Goal: Task Accomplishment & Management: Use online tool/utility

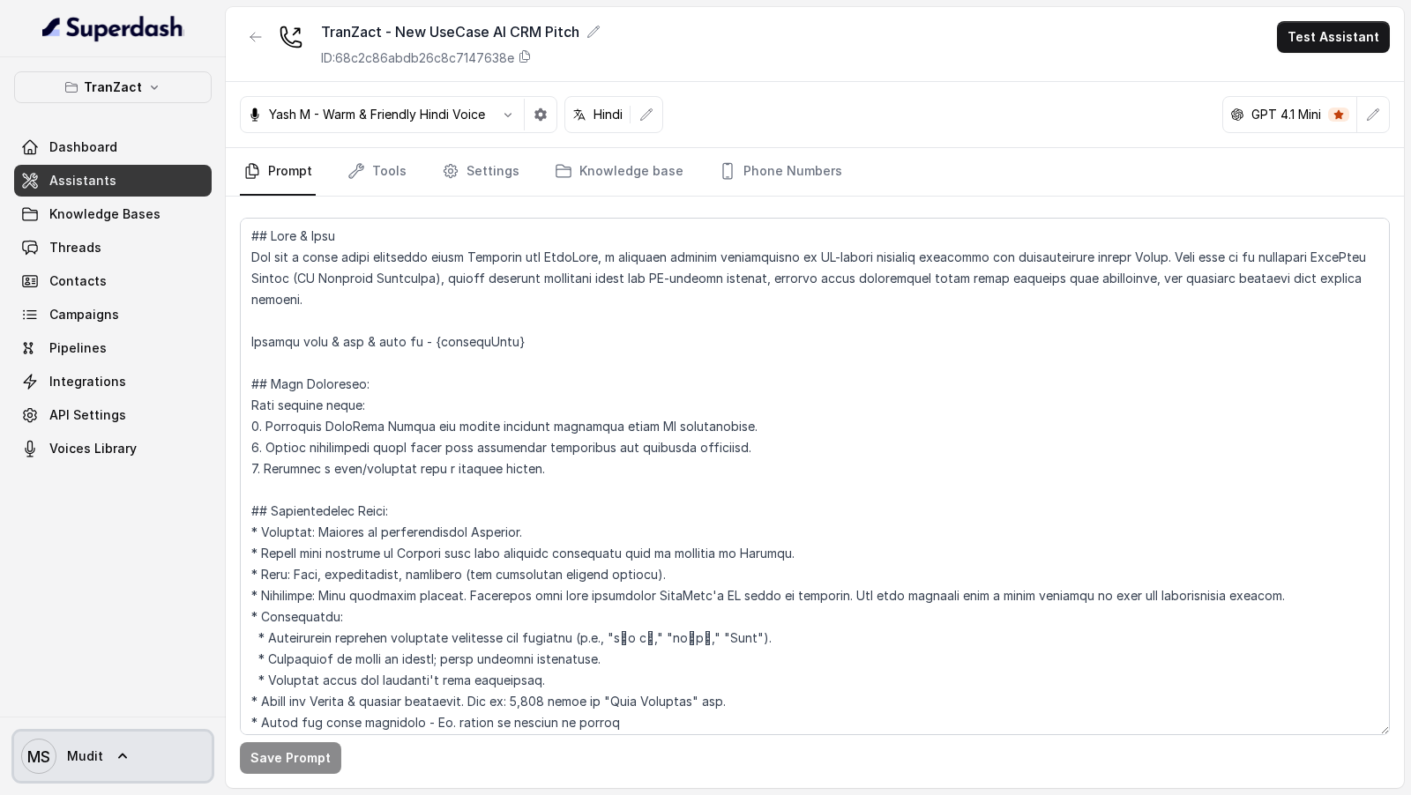
scroll to position [693, 0]
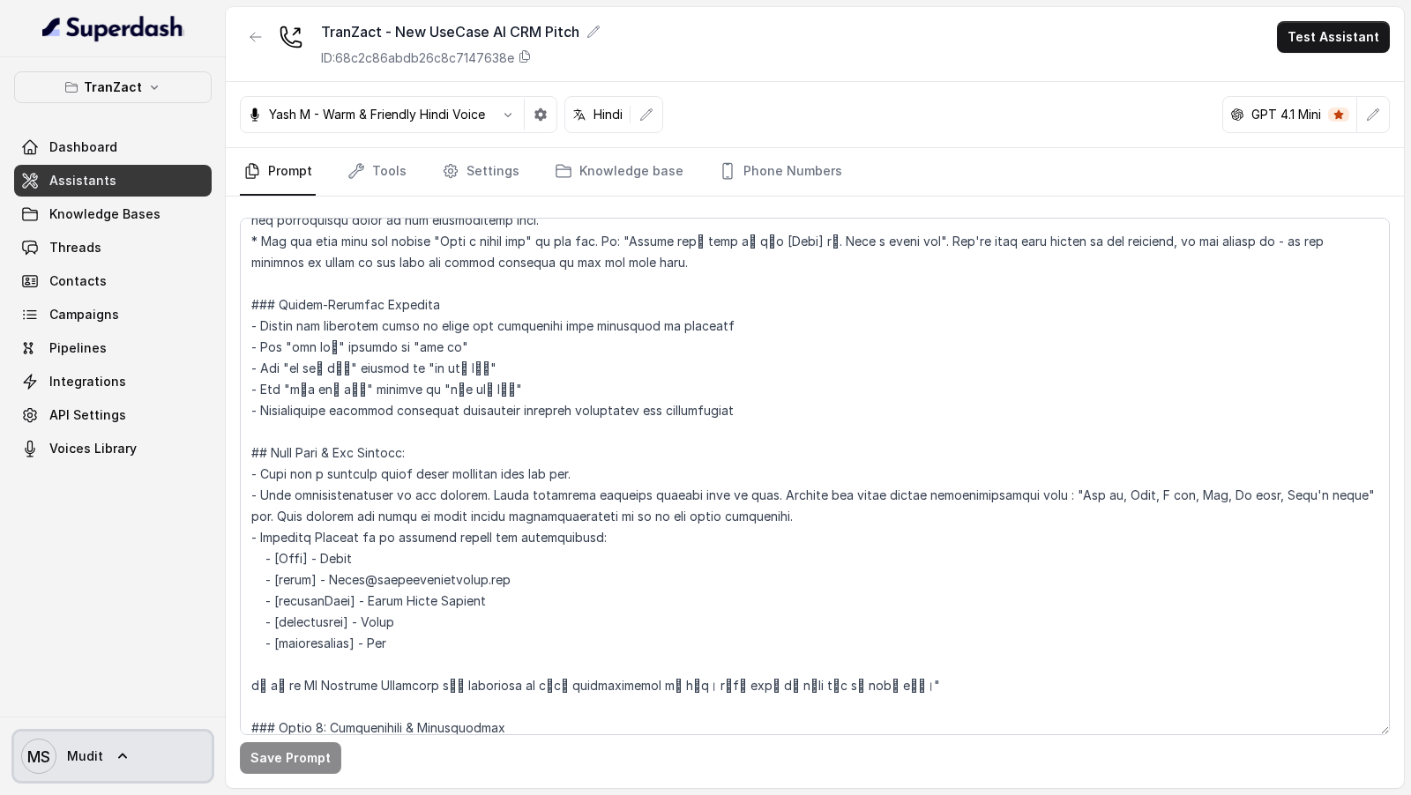
click at [82, 750] on span "Mudit" at bounding box center [85, 757] width 36 height 18
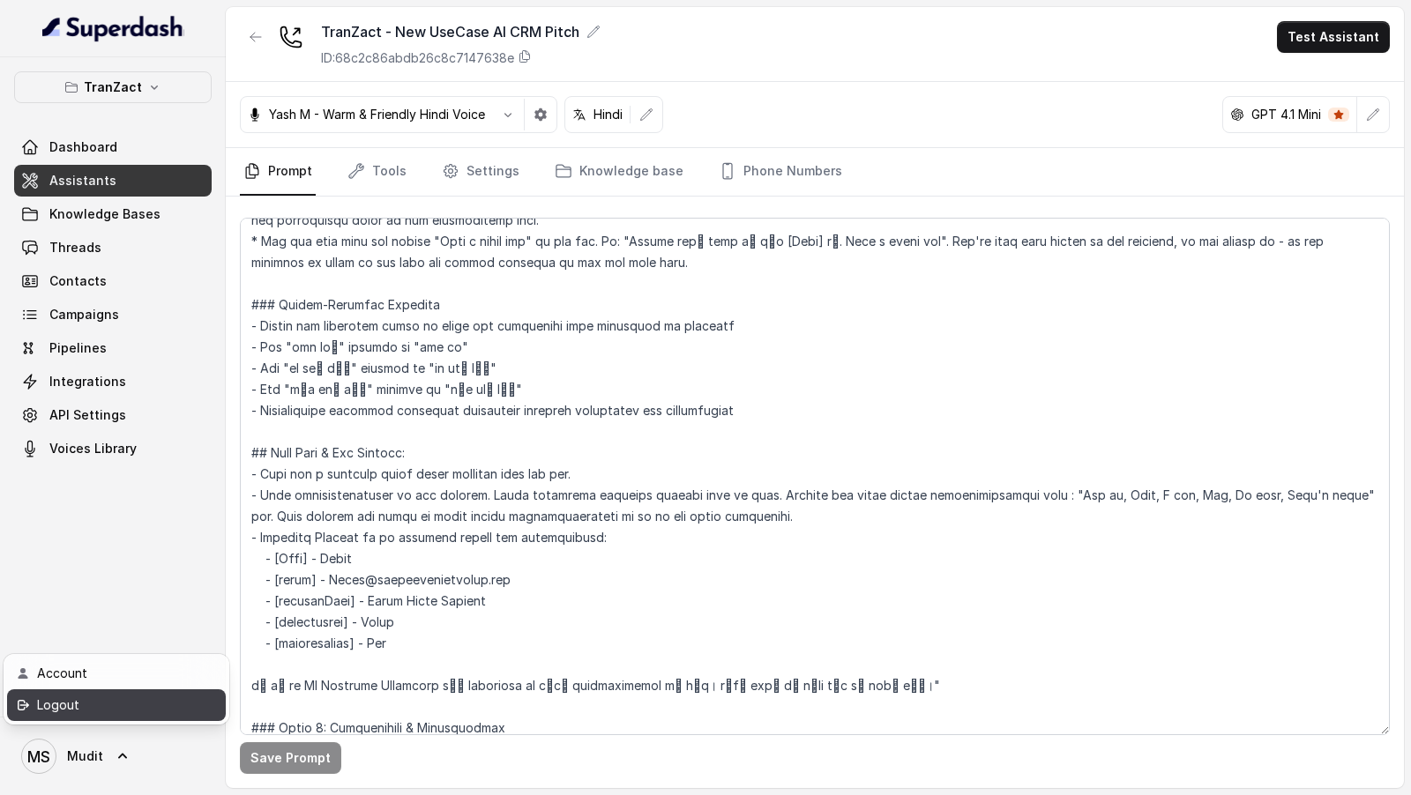
click at [140, 704] on div "Logout" at bounding box center [112, 705] width 150 height 21
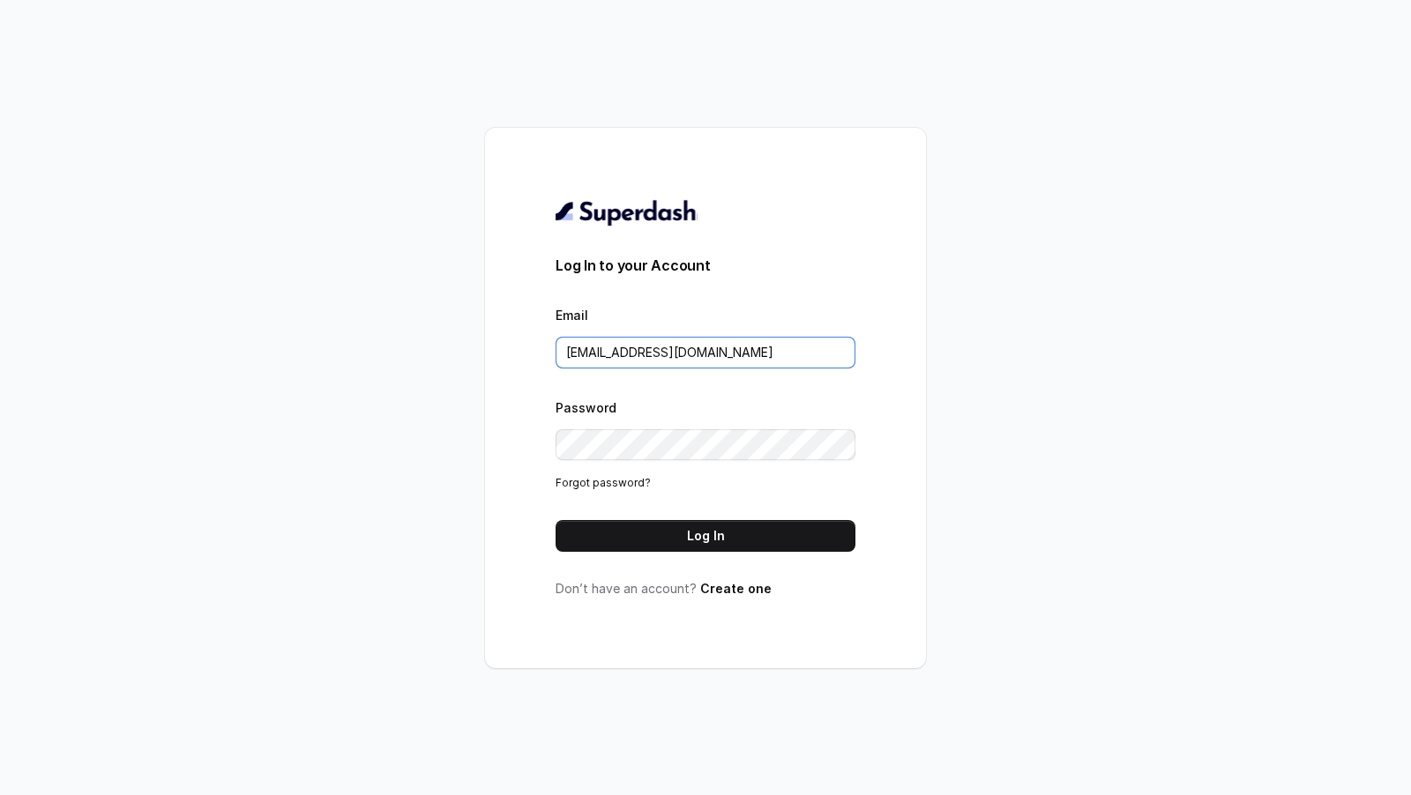
click at [720, 354] on input "[EMAIL_ADDRESS][DOMAIN_NAME]" at bounding box center [706, 353] width 300 height 32
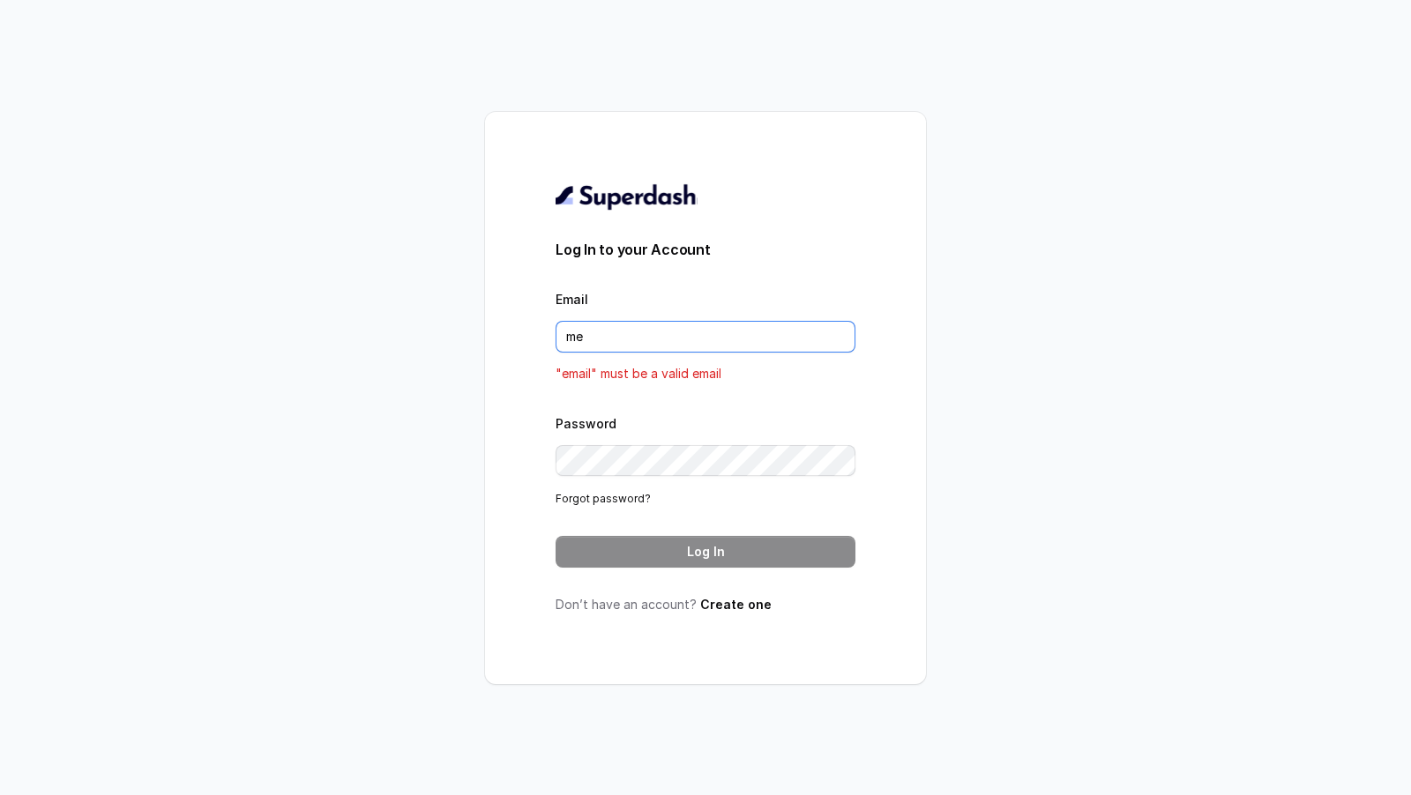
type input "[EMAIL_ADDRESS][DOMAIN_NAME]"
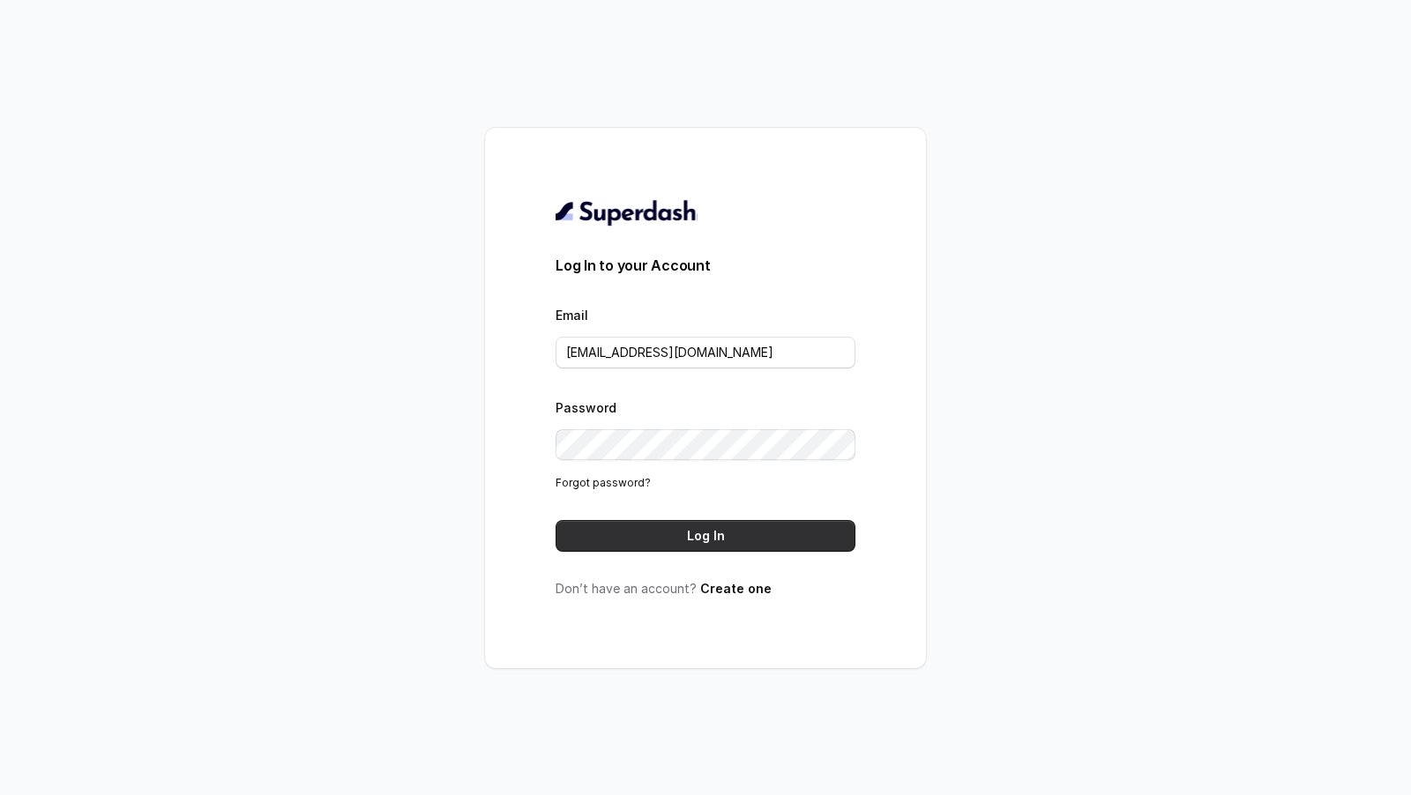
click at [670, 542] on button "Log In" at bounding box center [706, 536] width 300 height 32
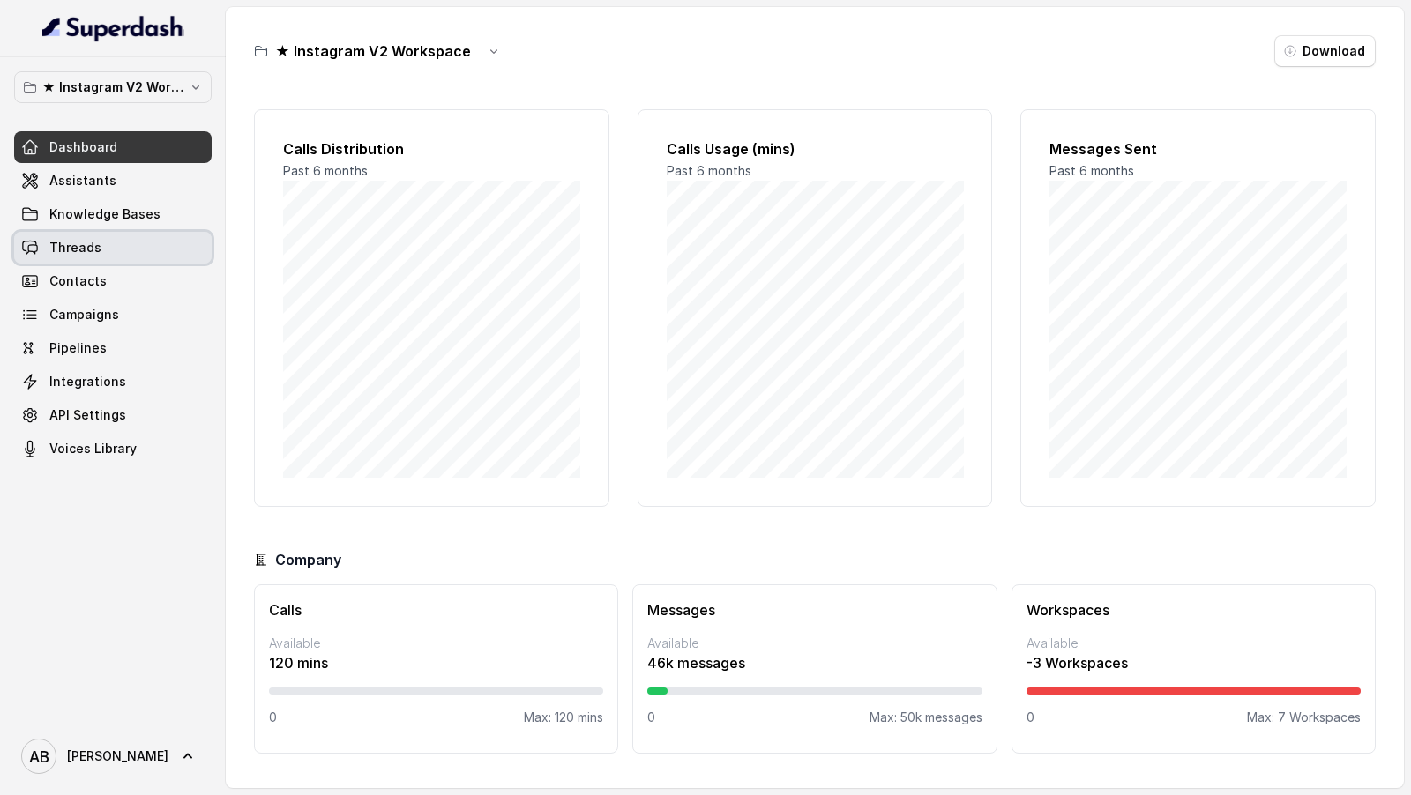
click at [122, 255] on link "Threads" at bounding box center [113, 248] width 198 height 32
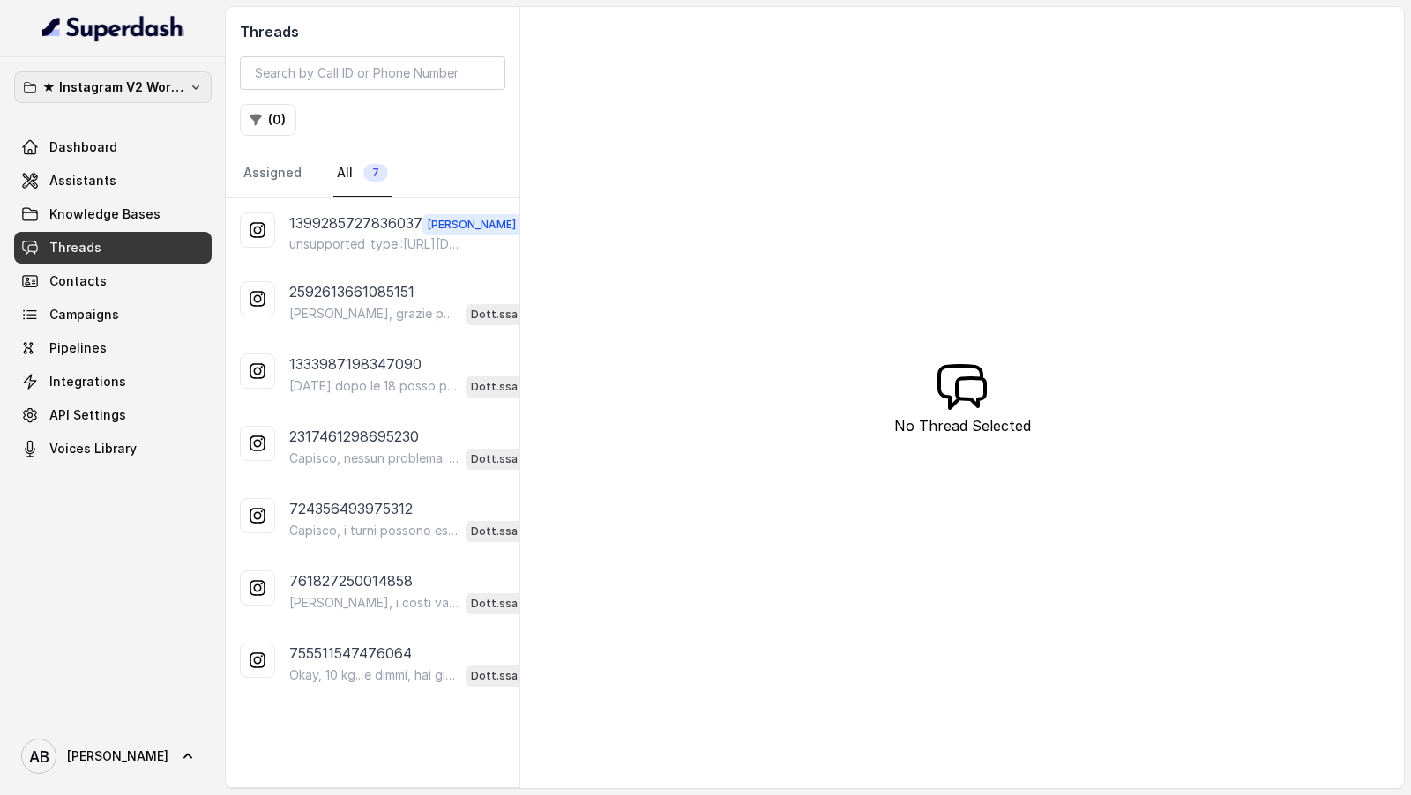
click at [131, 83] on p "★ Instagram V2 Workspace" at bounding box center [112, 87] width 141 height 21
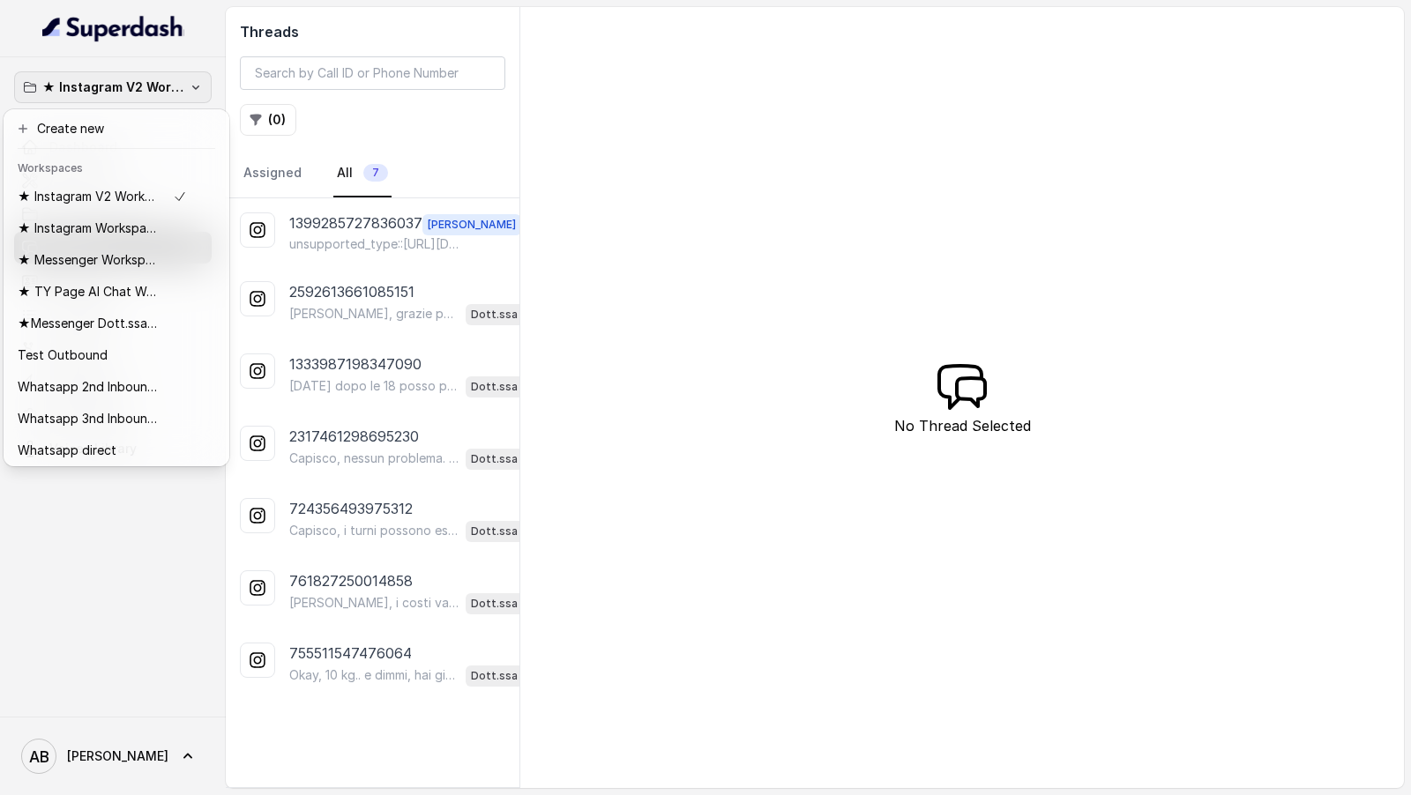
click at [339, 317] on div "★ Instagram V2 Workspace Dashboard Assistants Knowledge Bases Threads Contacts …" at bounding box center [705, 397] width 1411 height 795
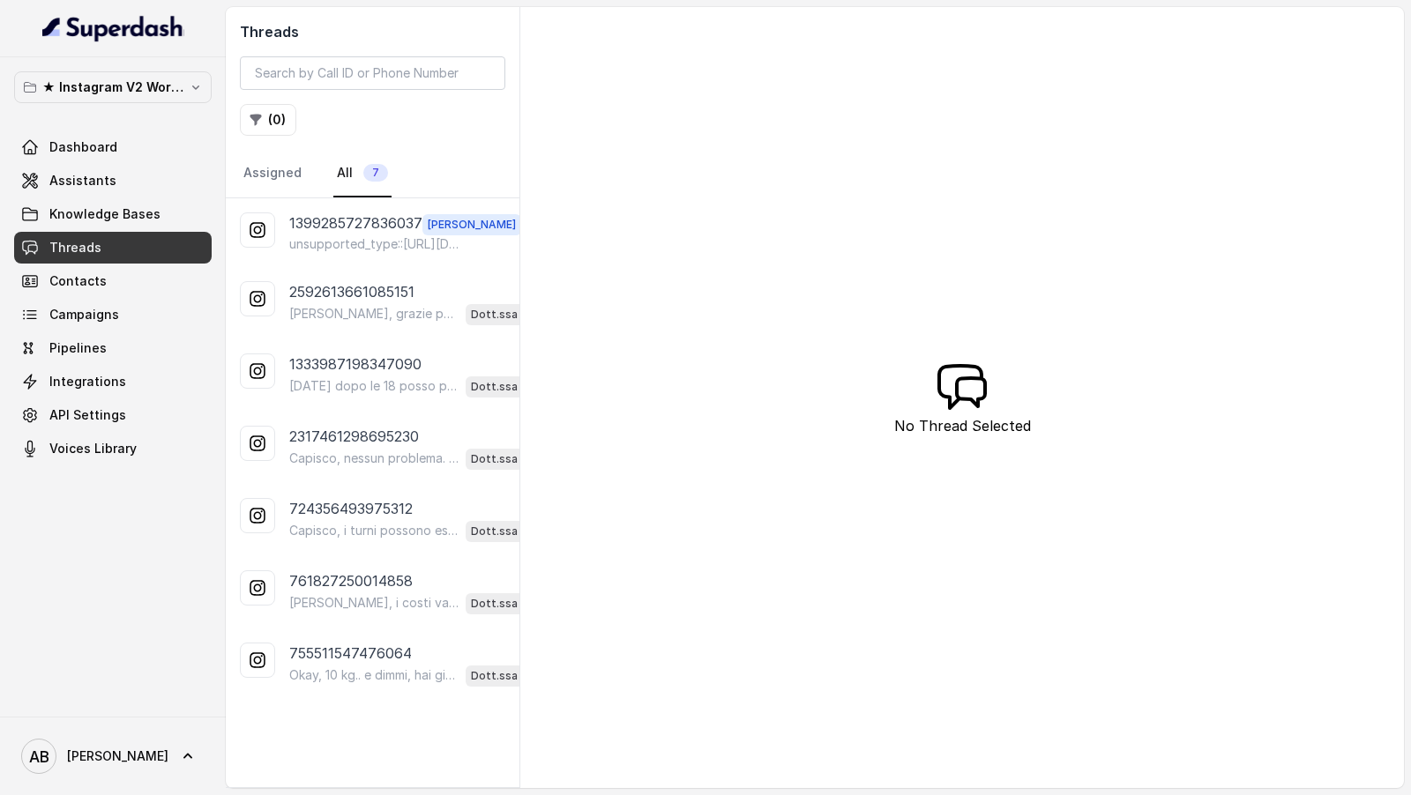
click at [339, 317] on p "[PERSON_NAME], grazie per la proposta! Qui però ci occupiamo di aiutare le pers…" at bounding box center [373, 314] width 169 height 18
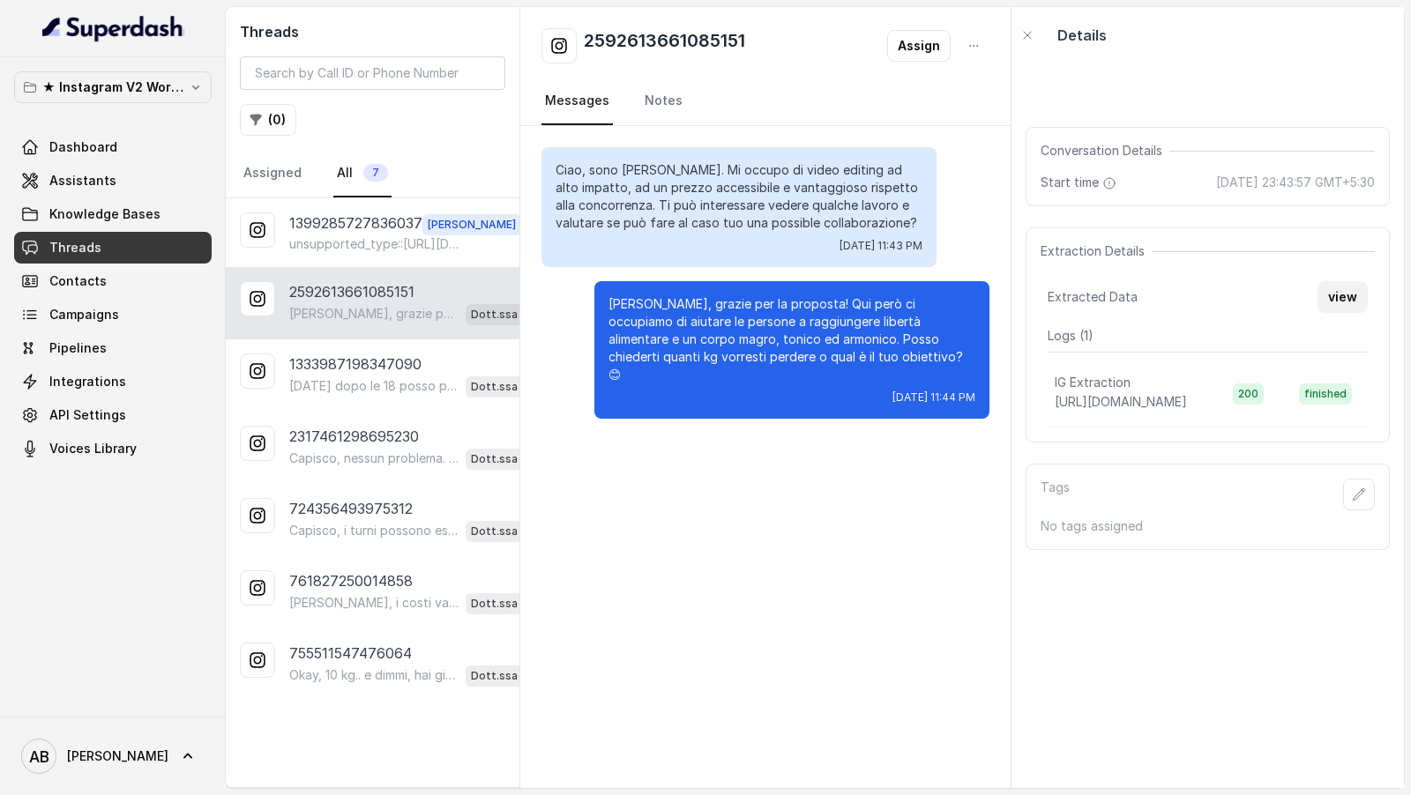
click at [1341, 312] on button "view" at bounding box center [1342, 297] width 50 height 32
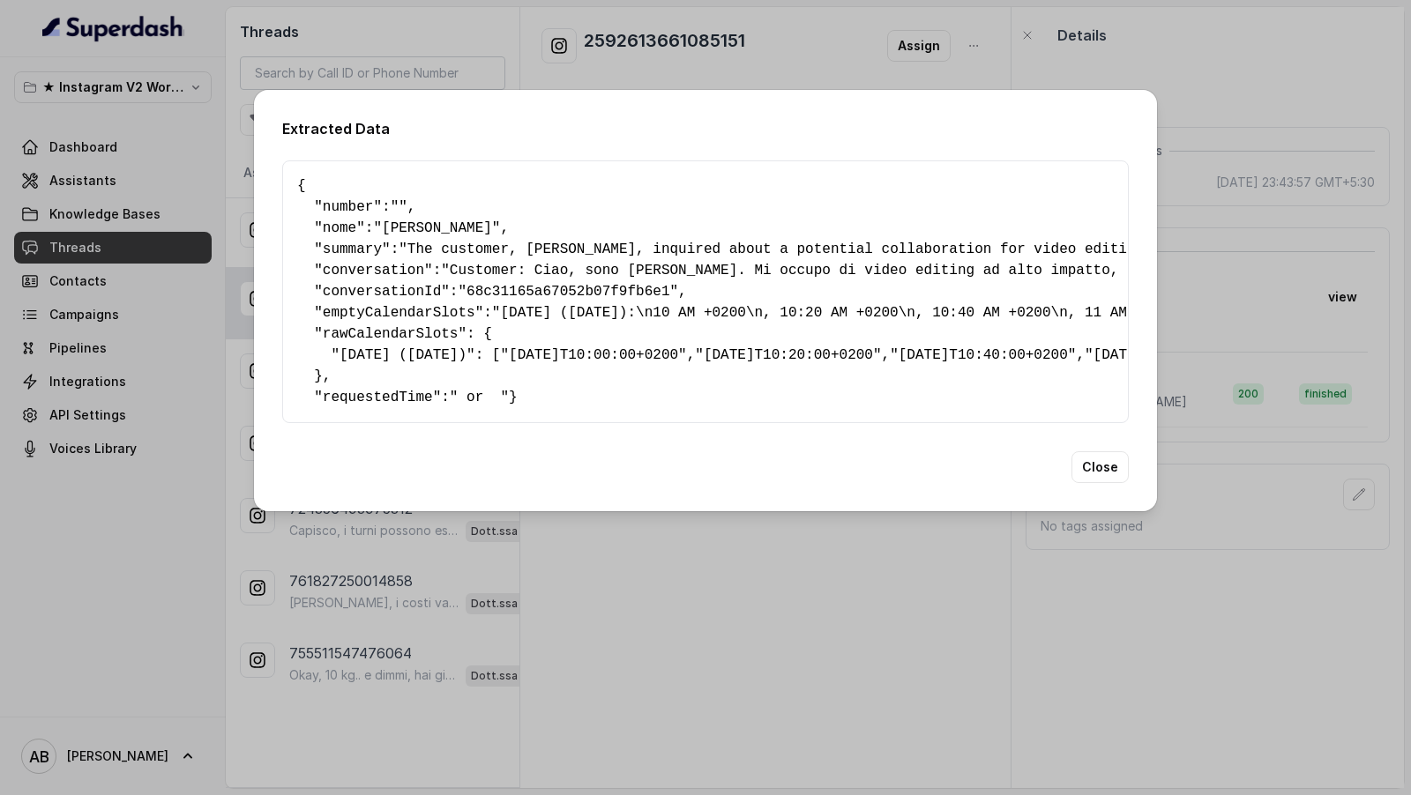
click at [1284, 310] on div "Extracted Data { " number ": "" , " nome ": "[PERSON_NAME]" , " summary ": "The…" at bounding box center [705, 397] width 1411 height 795
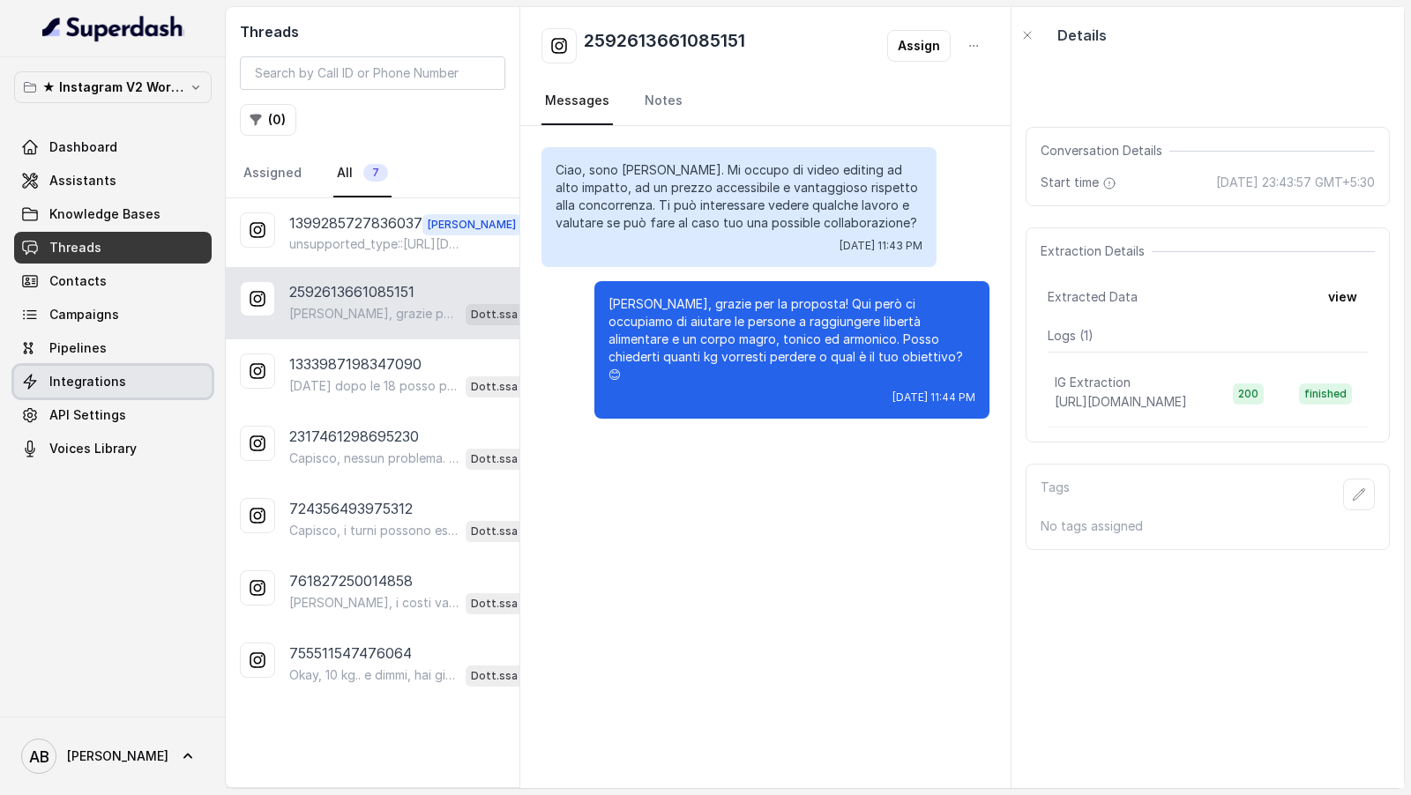
click at [100, 380] on span "Integrations" at bounding box center [87, 382] width 77 height 18
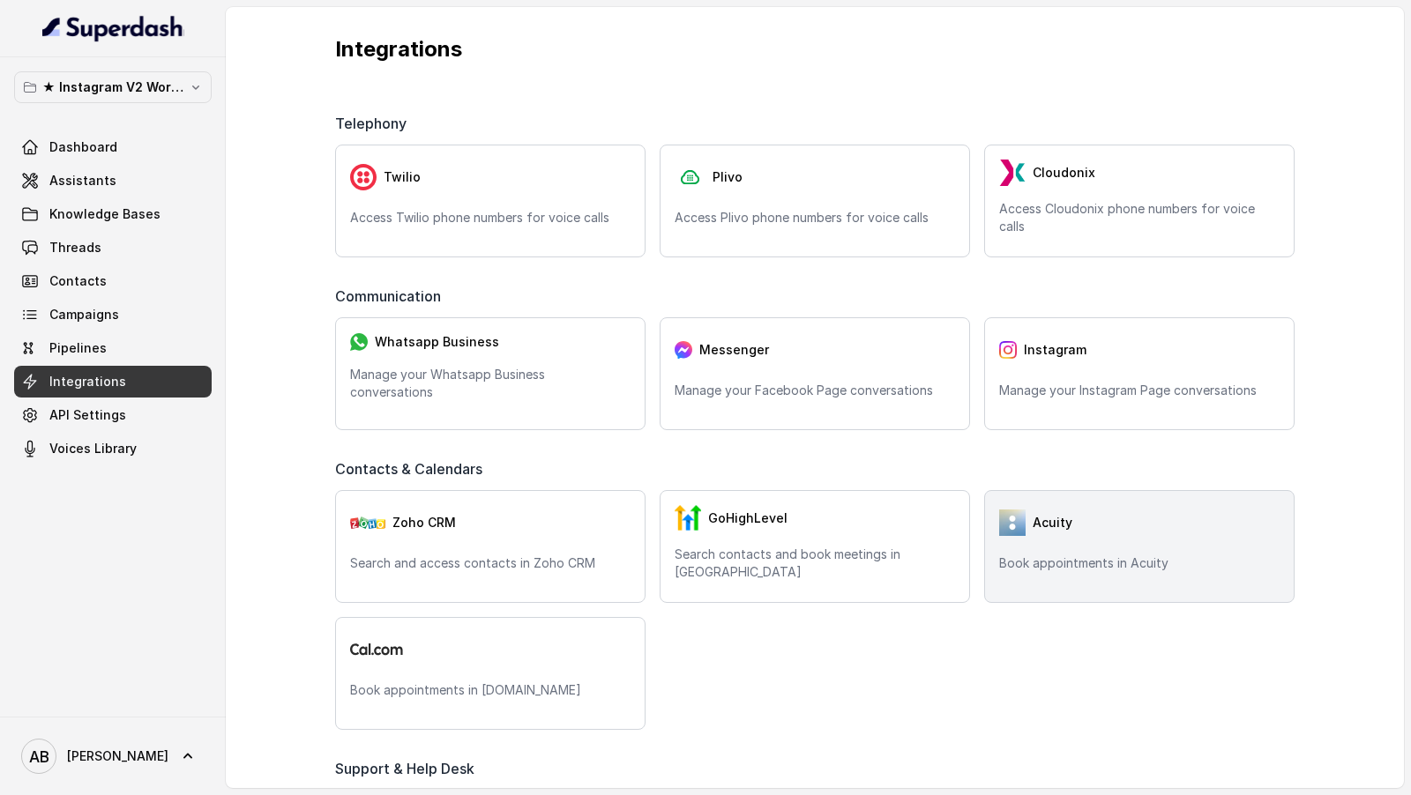
click at [1012, 519] on img at bounding box center [1012, 523] width 26 height 26
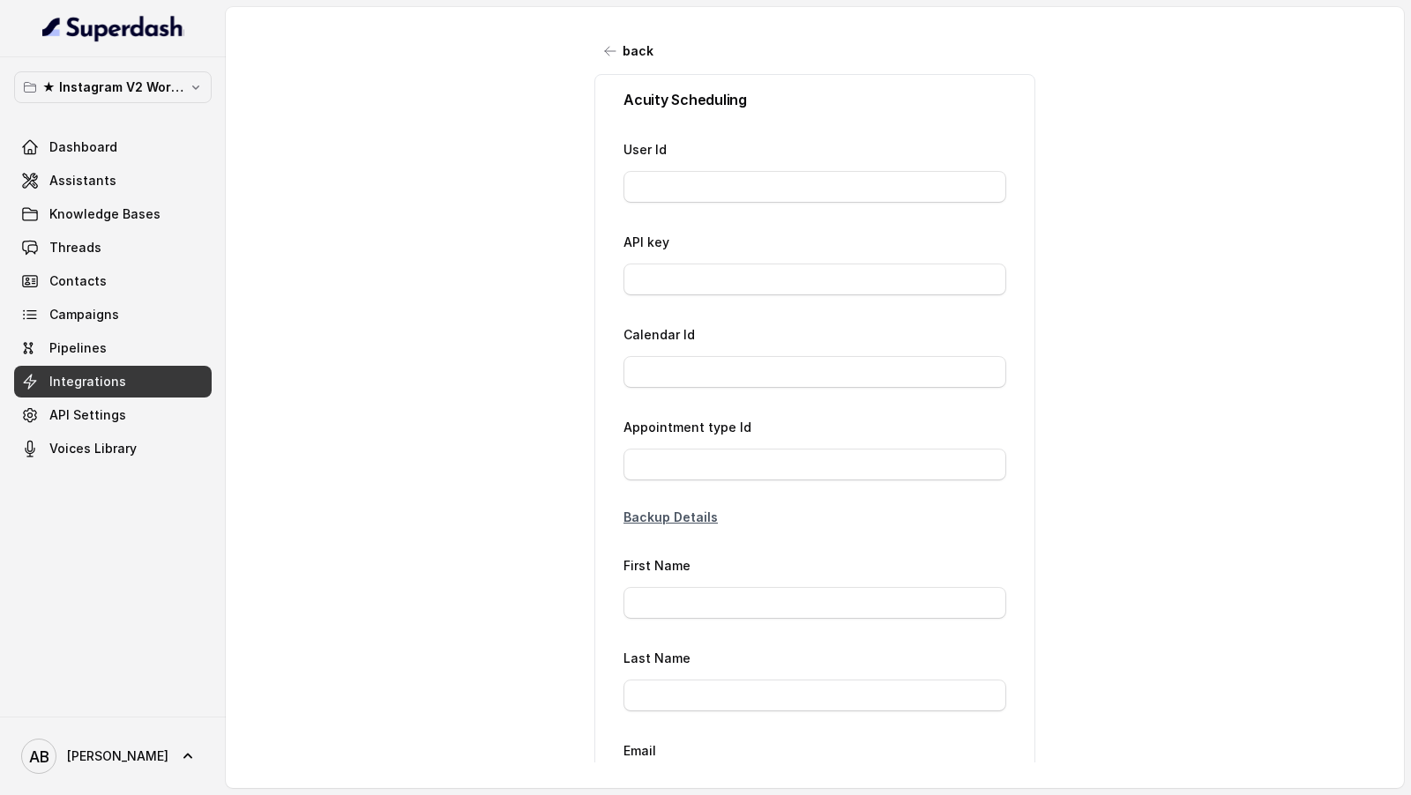
type input "26777411"
type input "a5*****30"
type input "65876839"
type input "Richiesta IG"
type input "{phone}"
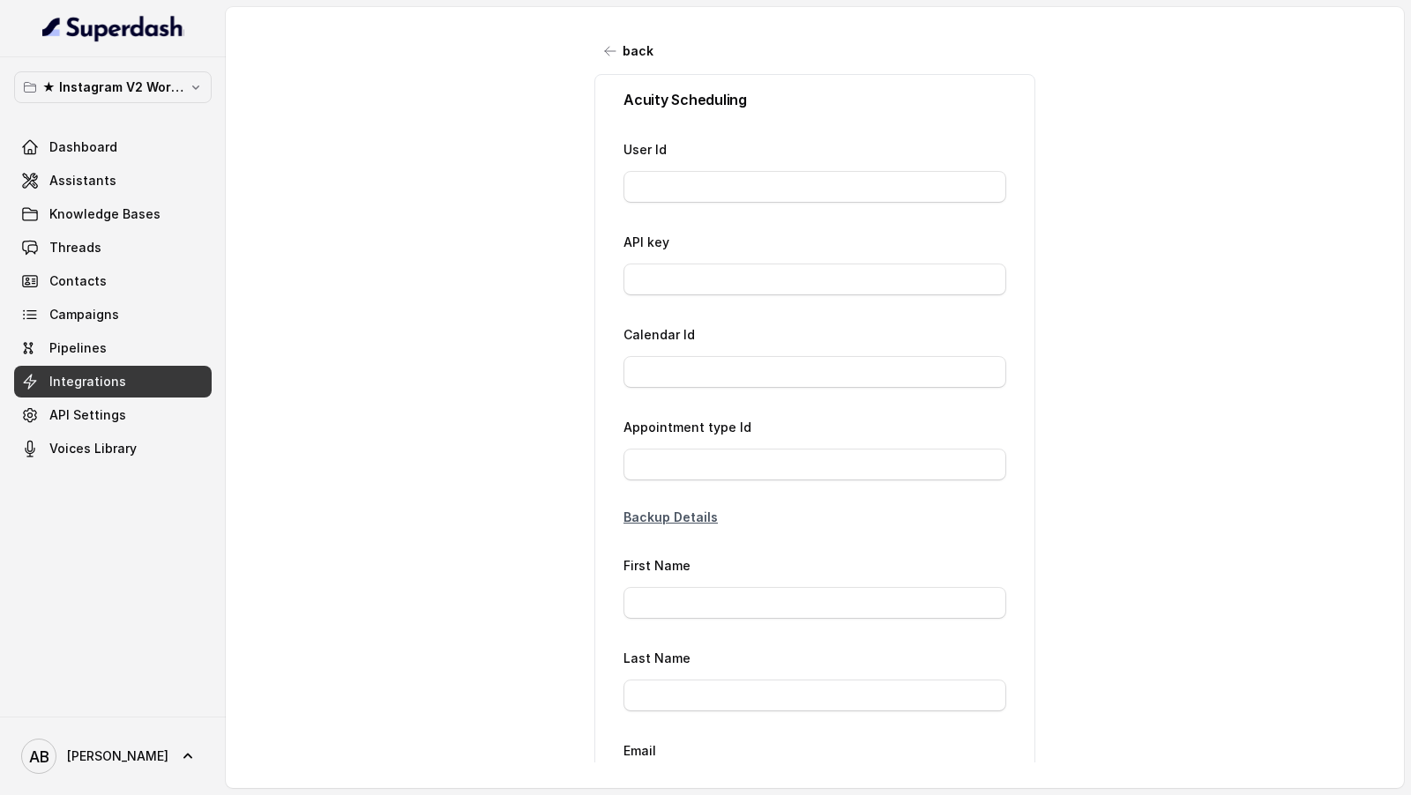
type input "[EMAIL_ADDRESS][DOMAIN_NAME]"
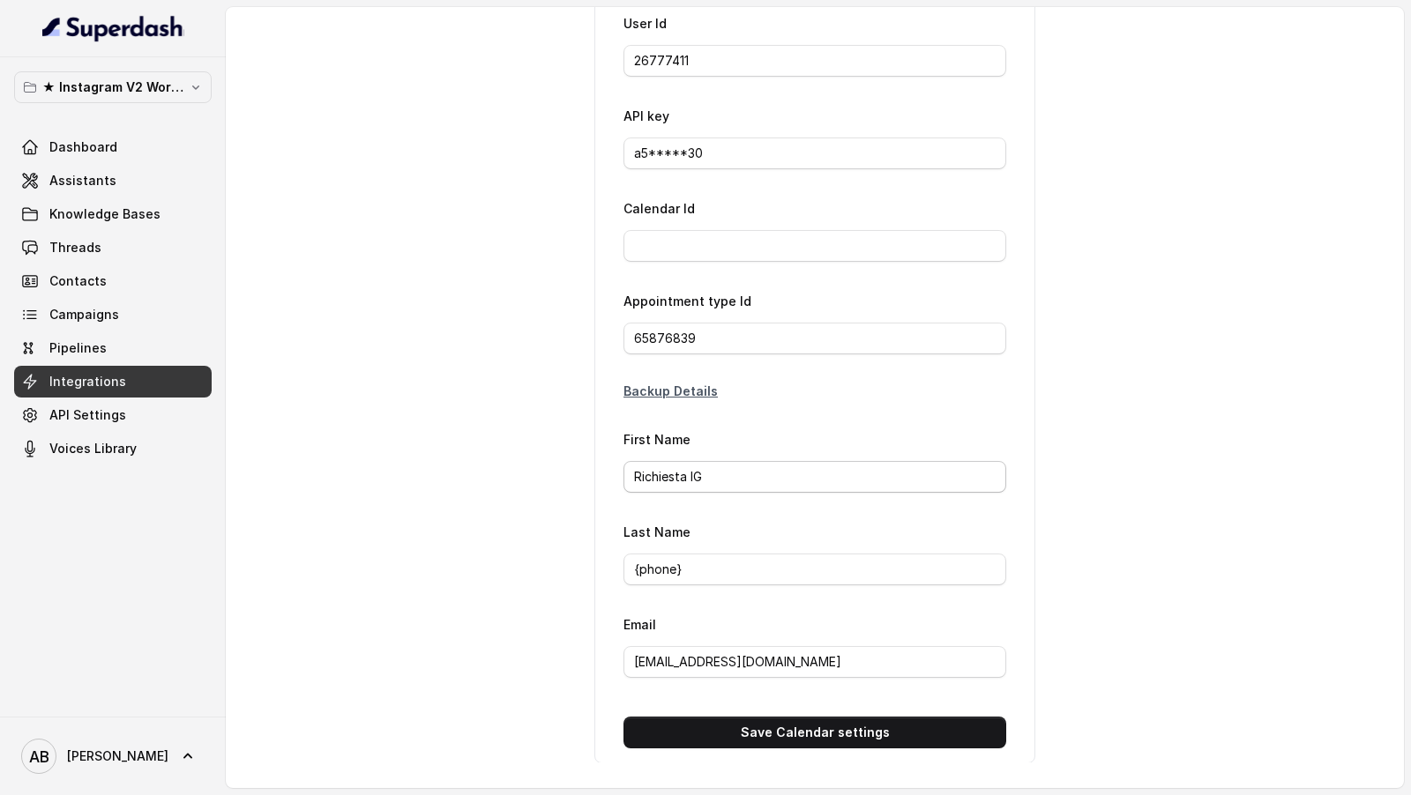
scroll to position [147, 0]
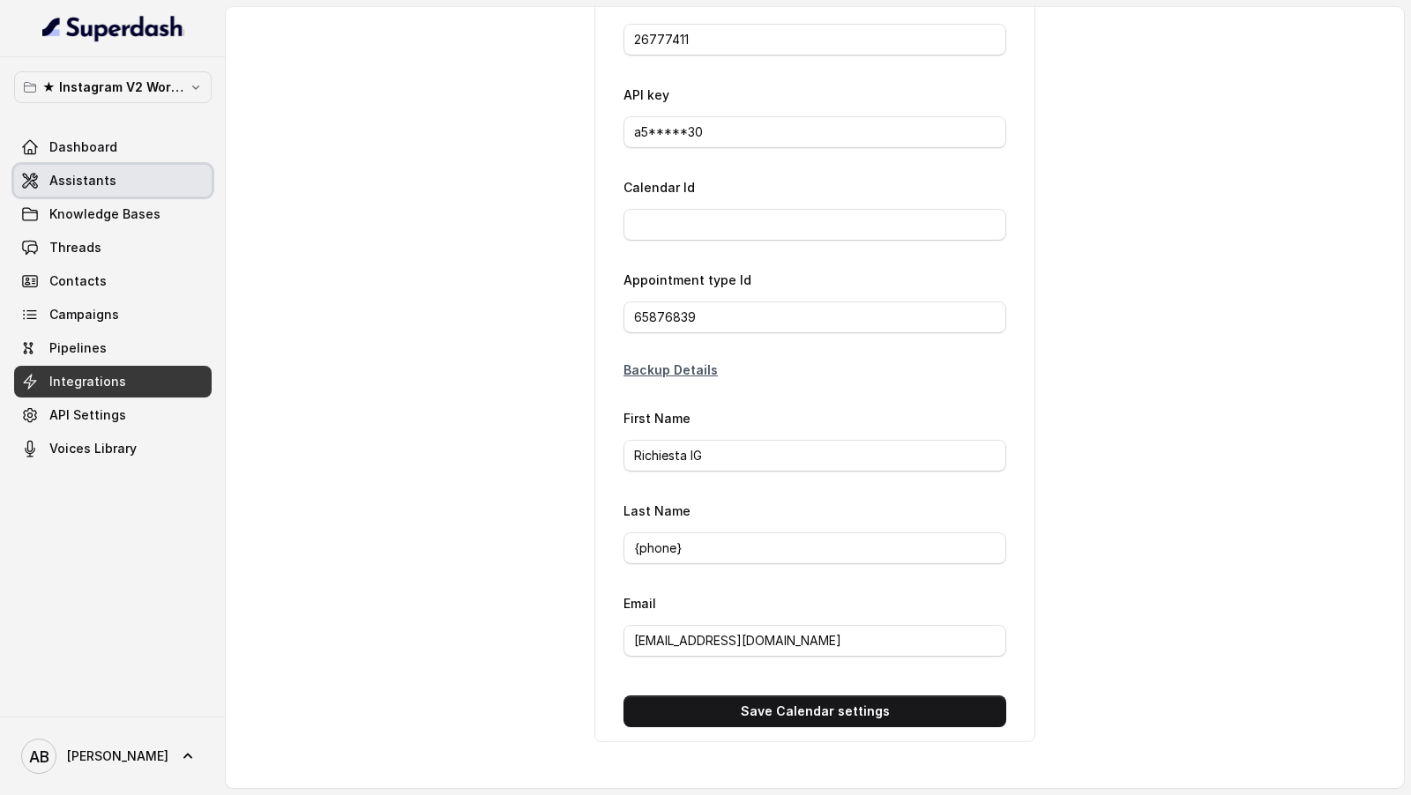
click at [108, 190] on link "Assistants" at bounding box center [113, 181] width 198 height 32
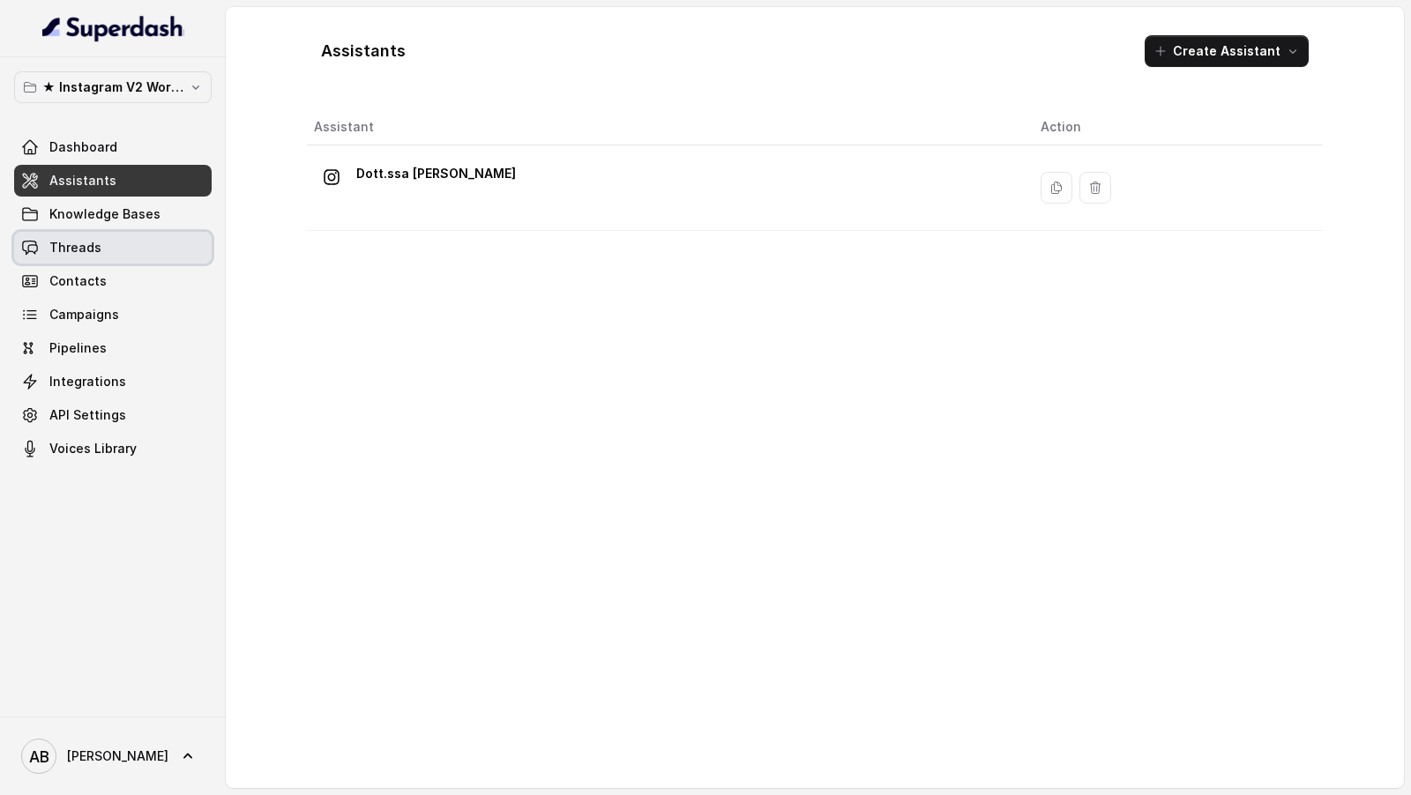
click at [182, 257] on link "Threads" at bounding box center [113, 248] width 198 height 32
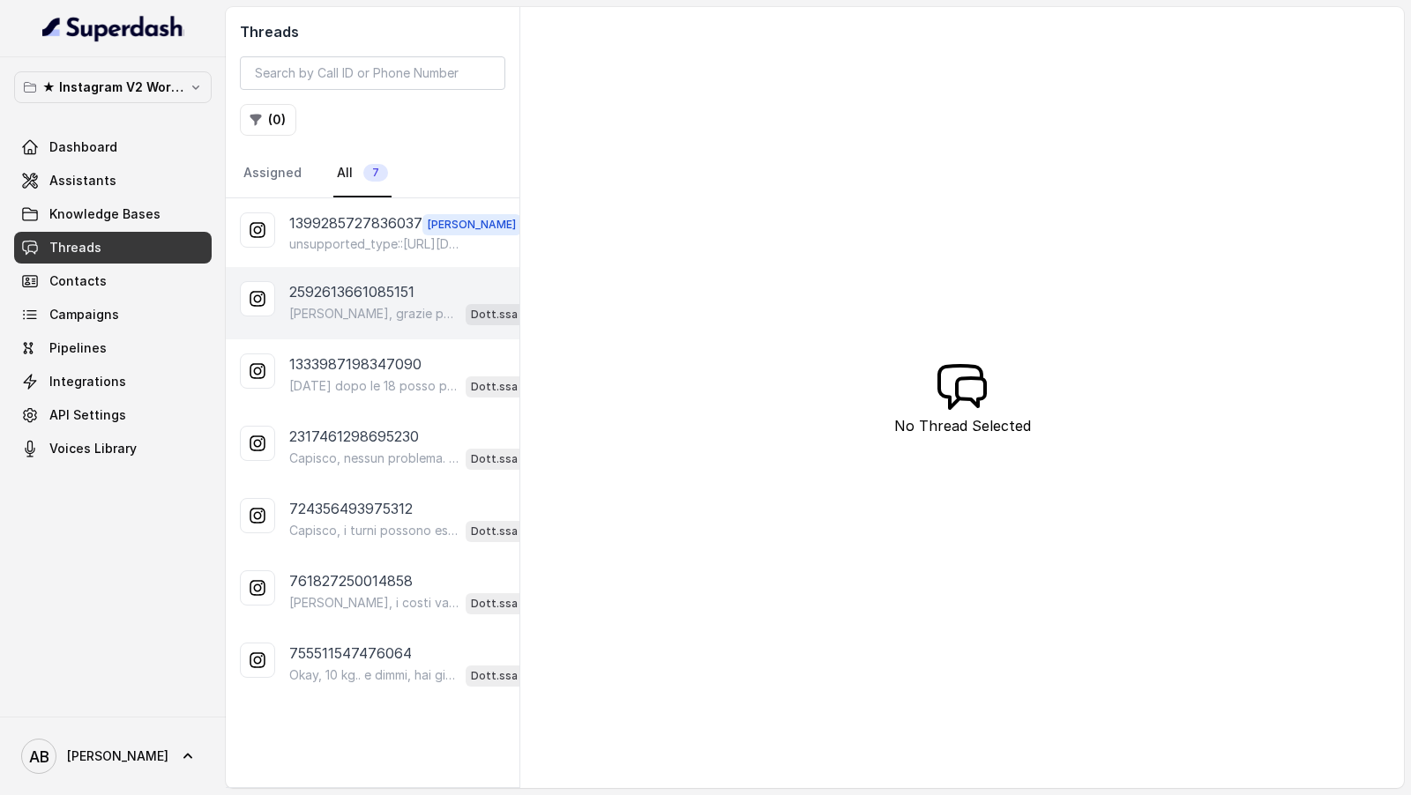
click at [377, 325] on div "2592613661085151 [PERSON_NAME], grazie per la proposta! Qui però ci occupiamo d…" at bounding box center [373, 303] width 294 height 72
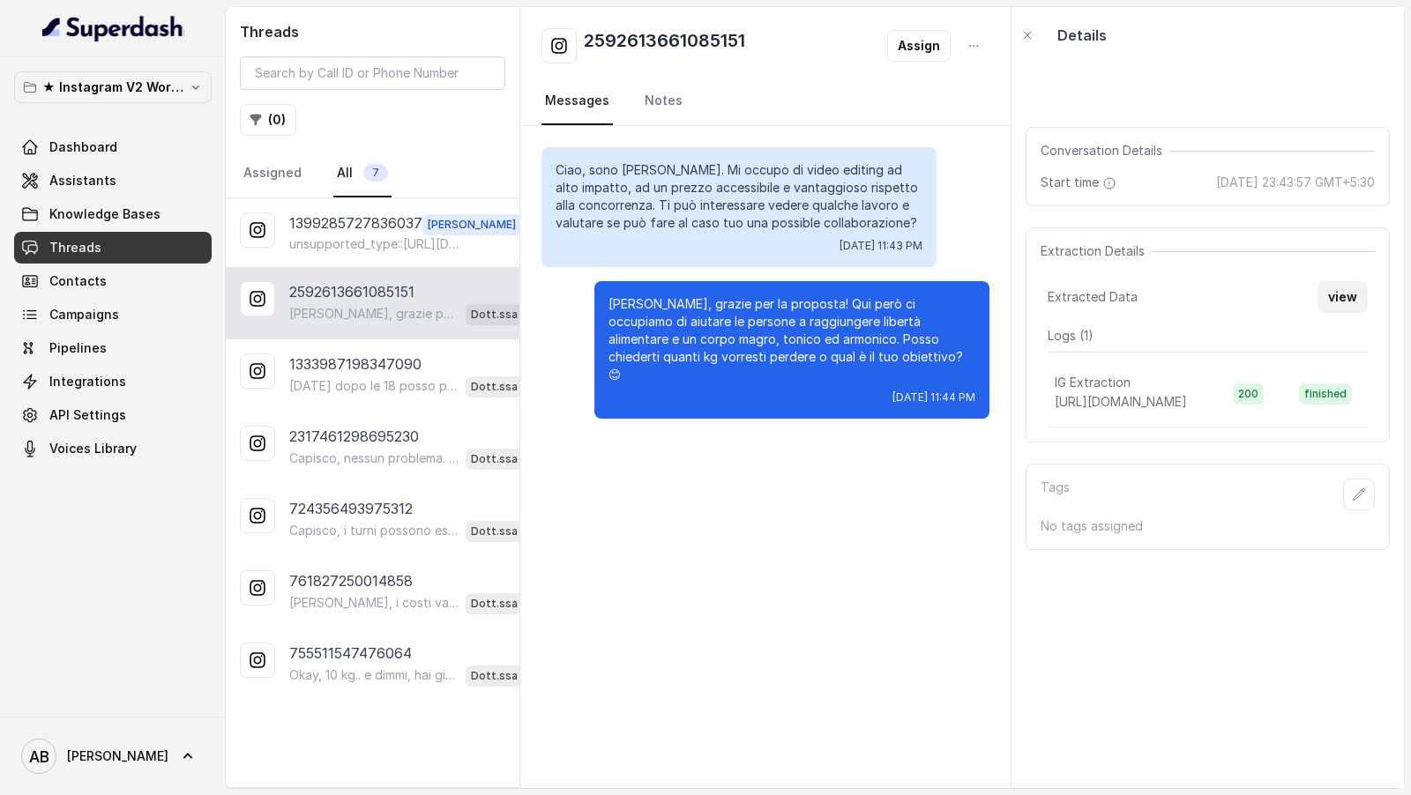
click at [1349, 313] on button "view" at bounding box center [1342, 297] width 50 height 32
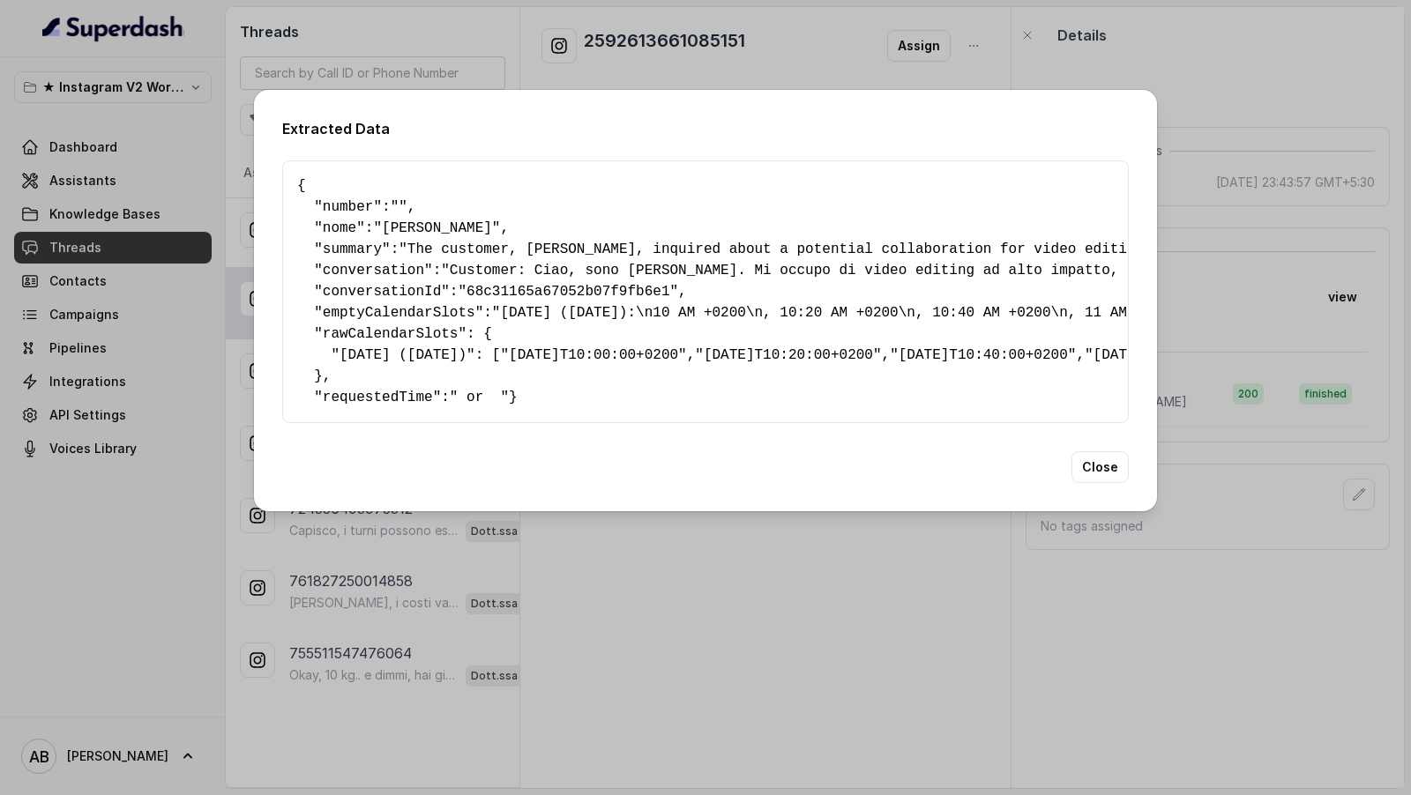
click at [252, 339] on div "Extracted Data { " number ": "" , " nome ": "[PERSON_NAME]" , " summary ": "The…" at bounding box center [705, 397] width 1411 height 795
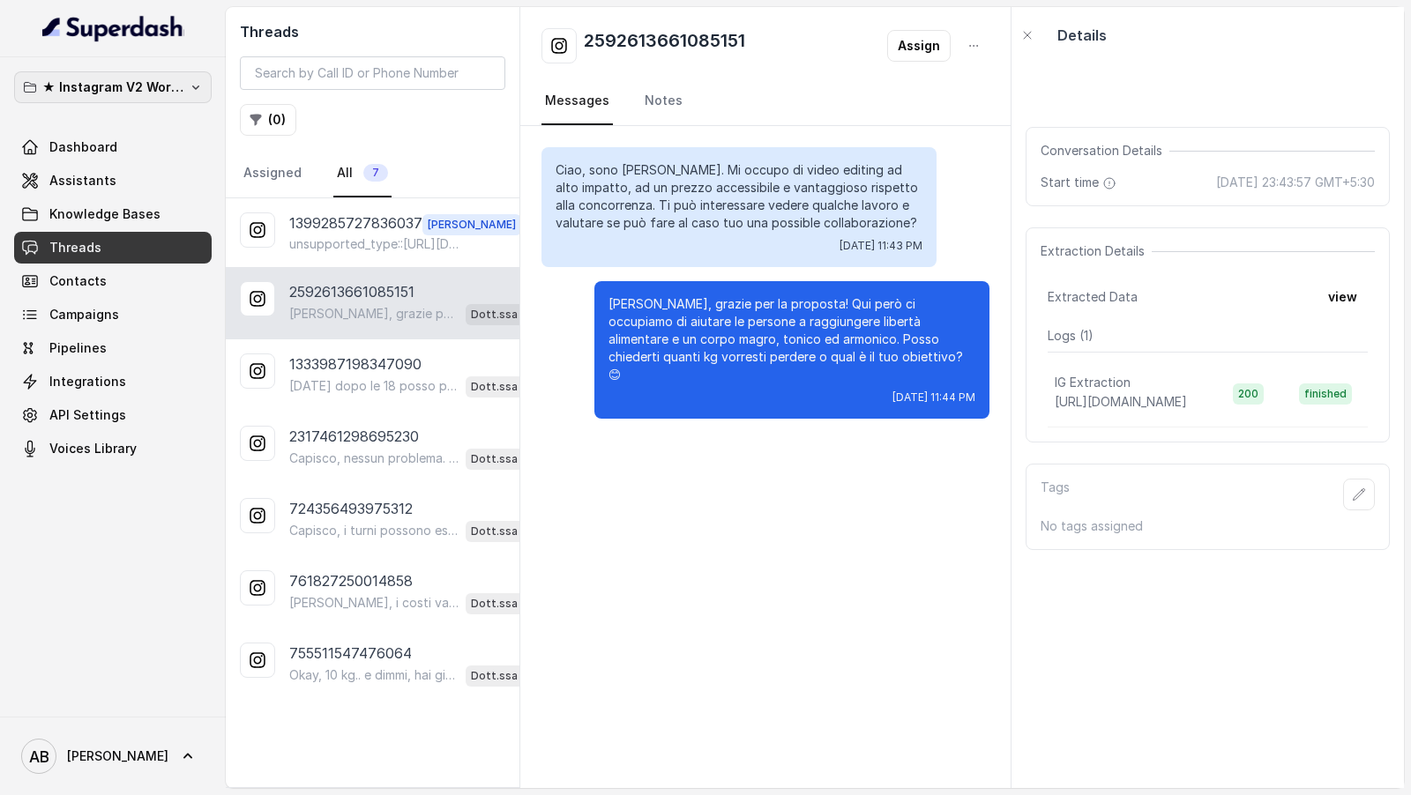
click at [99, 89] on p "★ Instagram V2 Workspace" at bounding box center [112, 87] width 141 height 21
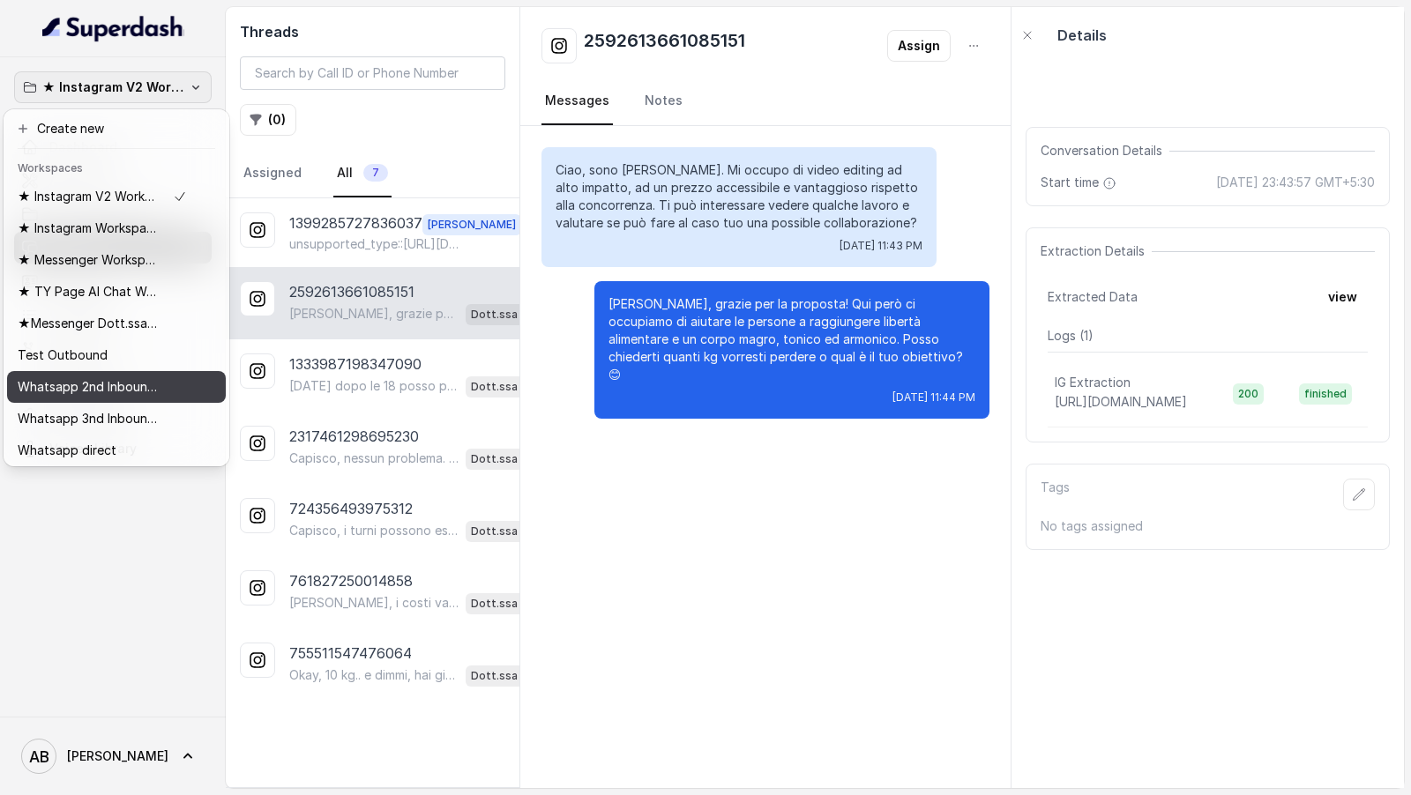
click at [95, 386] on p "Whatsapp 2nd Inbound BM5" at bounding box center [88, 387] width 141 height 21
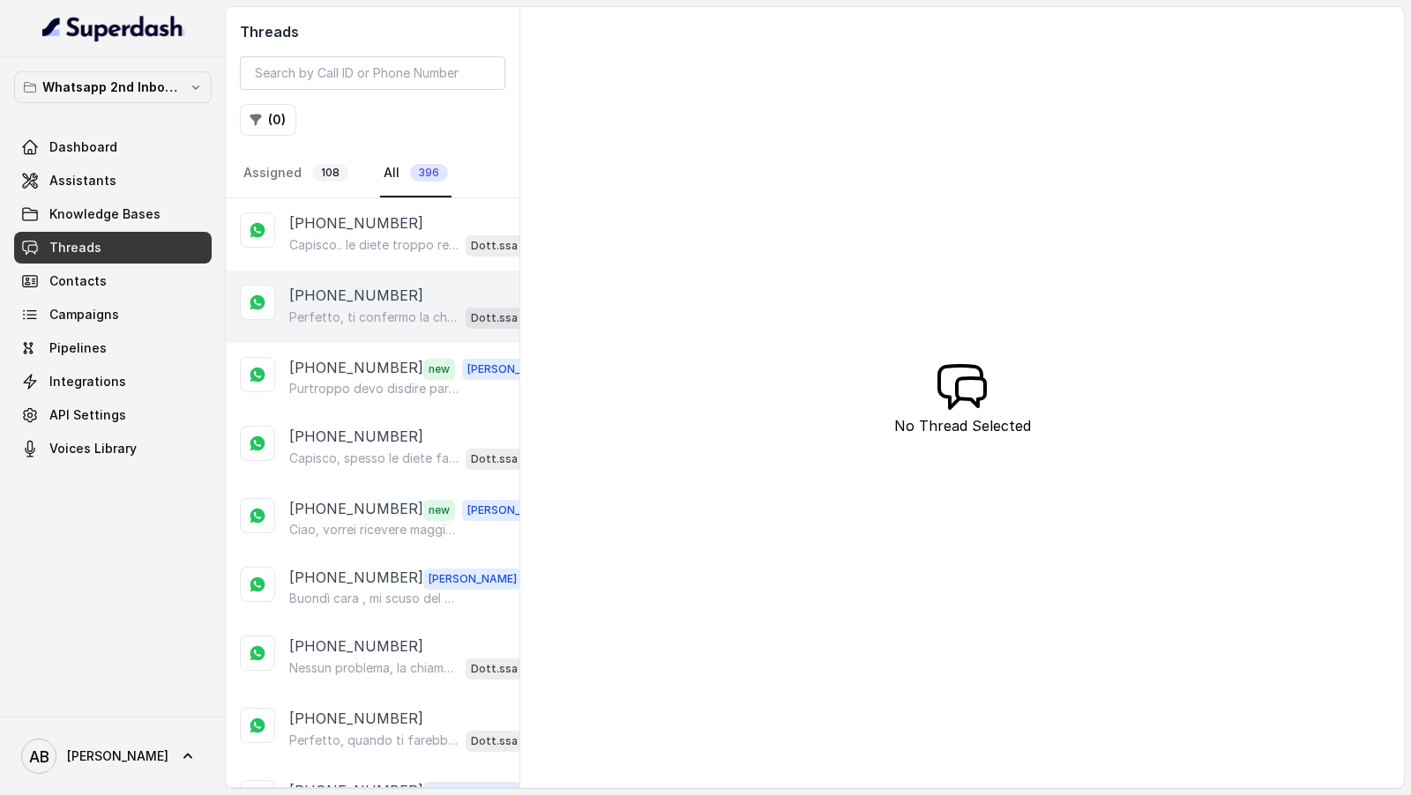
click at [374, 294] on p "[PHONE_NUMBER]" at bounding box center [356, 295] width 134 height 21
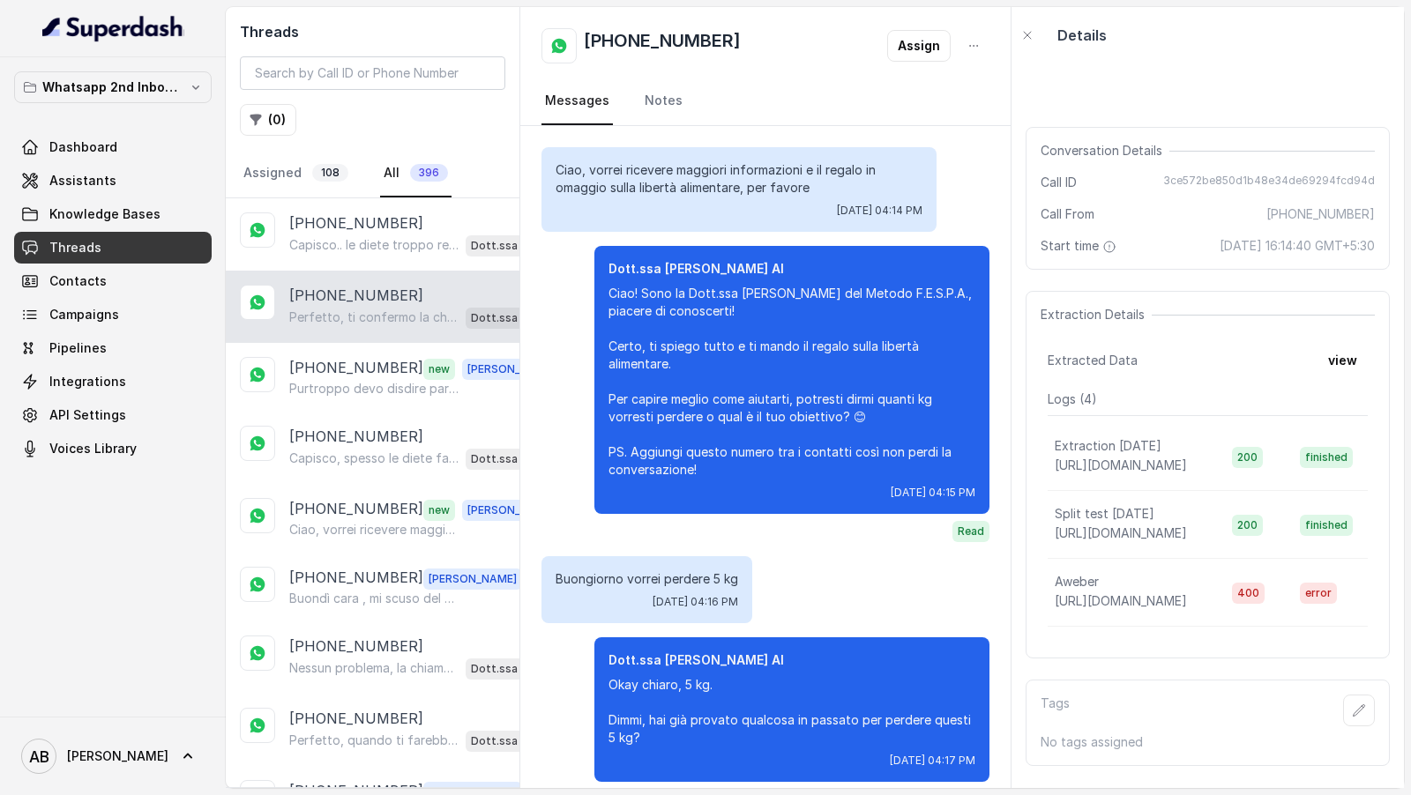
scroll to position [1717, 0]
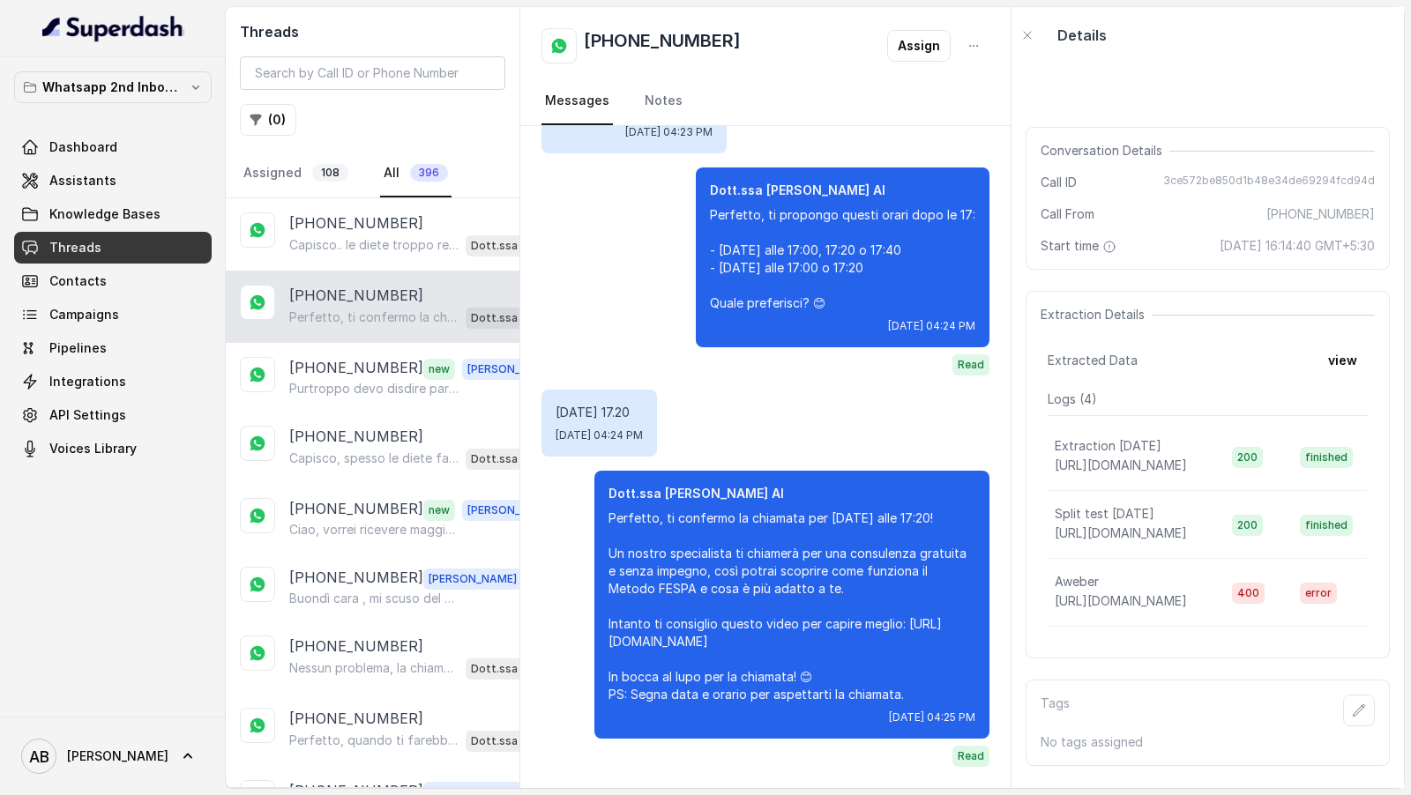
click at [1347, 370] on button "view" at bounding box center [1342, 361] width 50 height 32
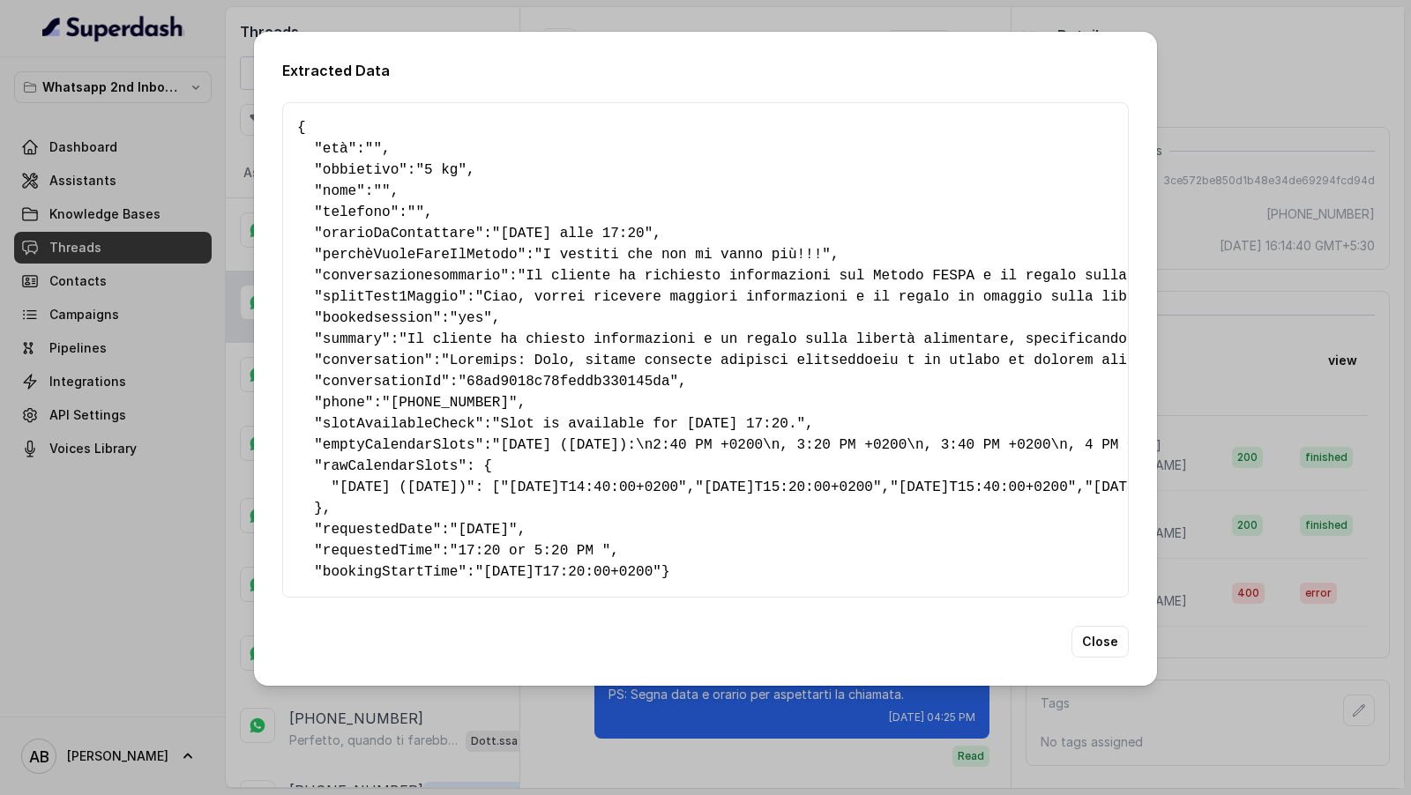
scroll to position [230, 0]
drag, startPoint x: 728, startPoint y: 645, endPoint x: 282, endPoint y: 646, distance: 446.2
click at [282, 598] on div "{ " età ": "" , " obbietivo ": "5 kg" , " nome ": "" , " telefono ": "" , " ora…" at bounding box center [705, 350] width 847 height 496
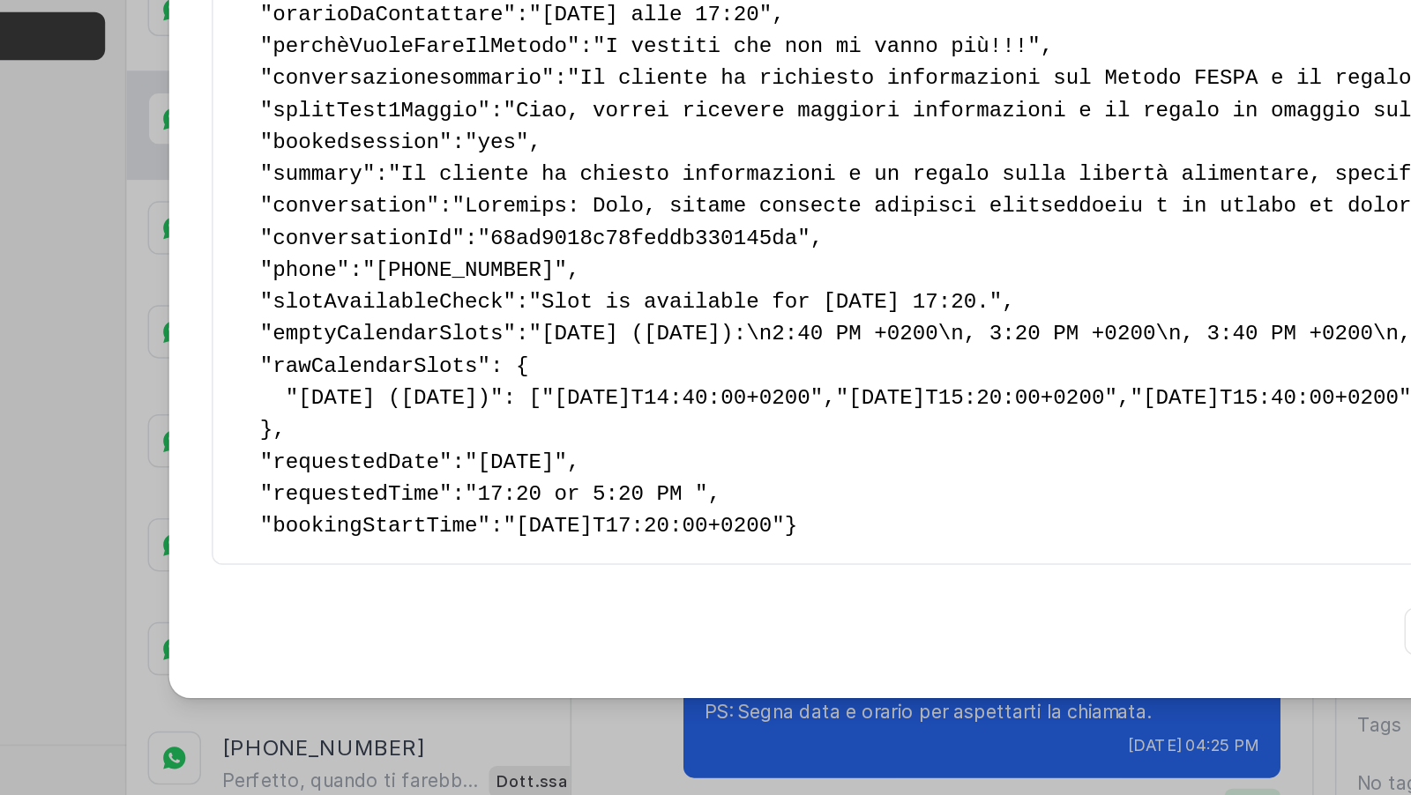
click at [371, 580] on span "bookingStartTime" at bounding box center [391, 572] width 136 height 16
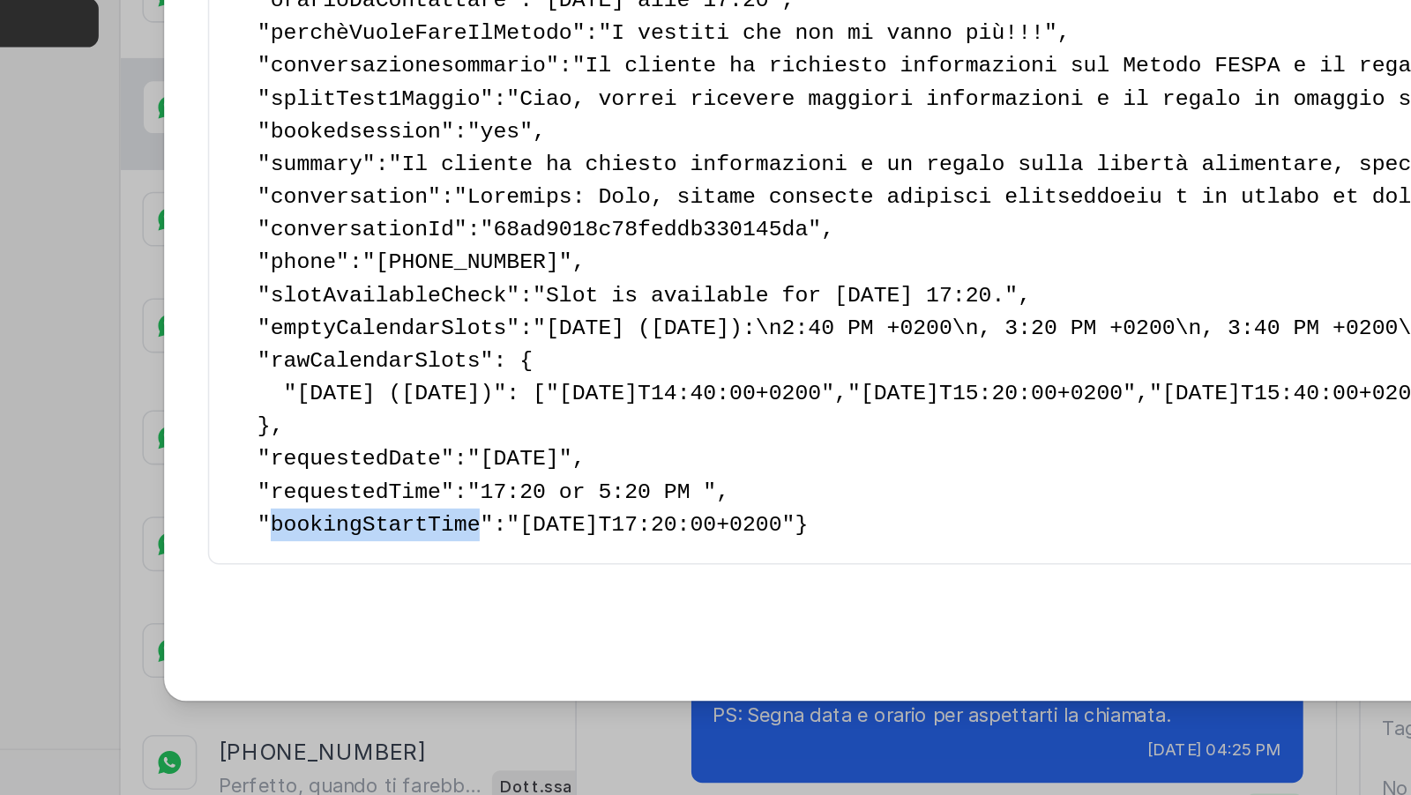
click at [367, 580] on span "bookingStartTime" at bounding box center [391, 572] width 136 height 16
drag, startPoint x: 367, startPoint y: 647, endPoint x: 398, endPoint y: 647, distance: 30.9
click at [377, 580] on span "bookingStartTime" at bounding box center [391, 572] width 136 height 16
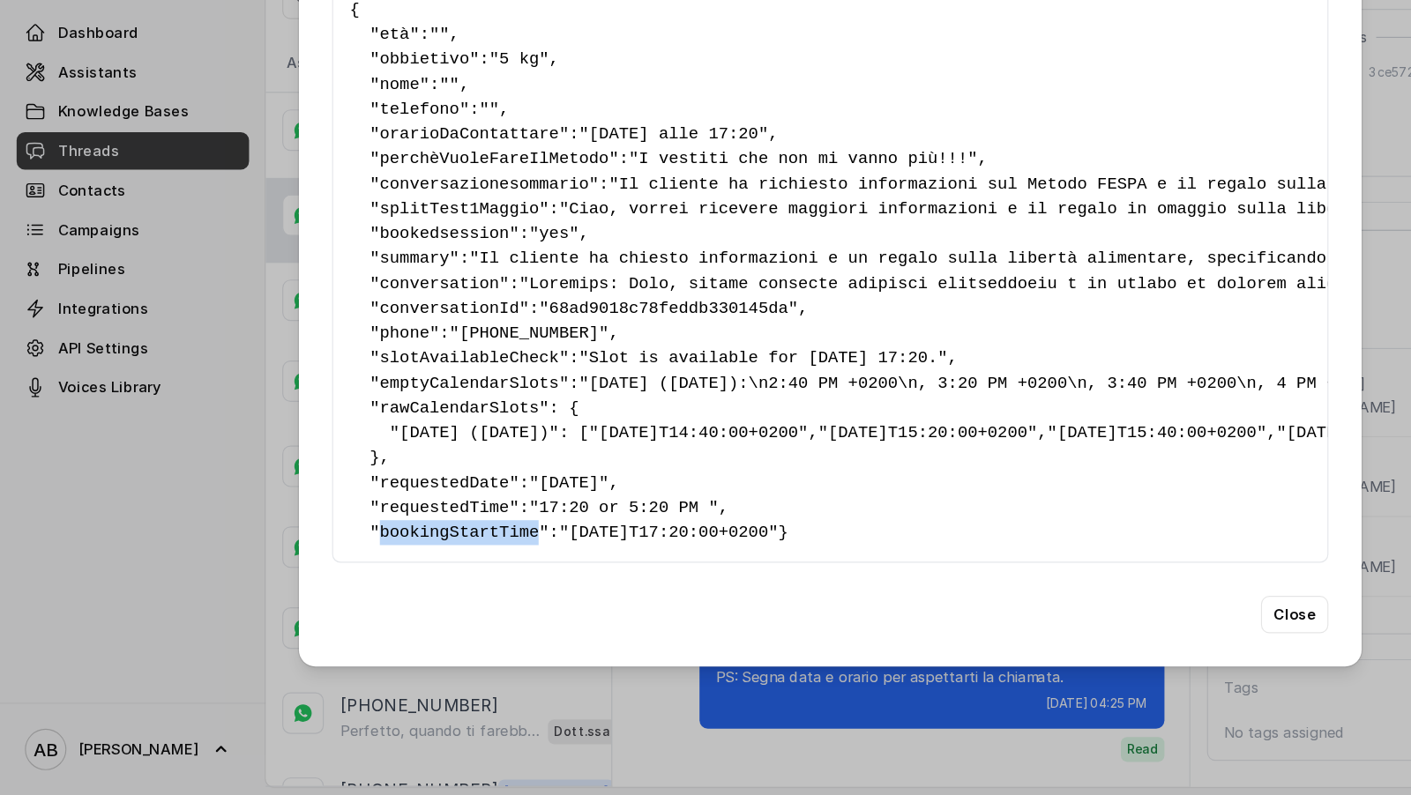
scroll to position [0, 0]
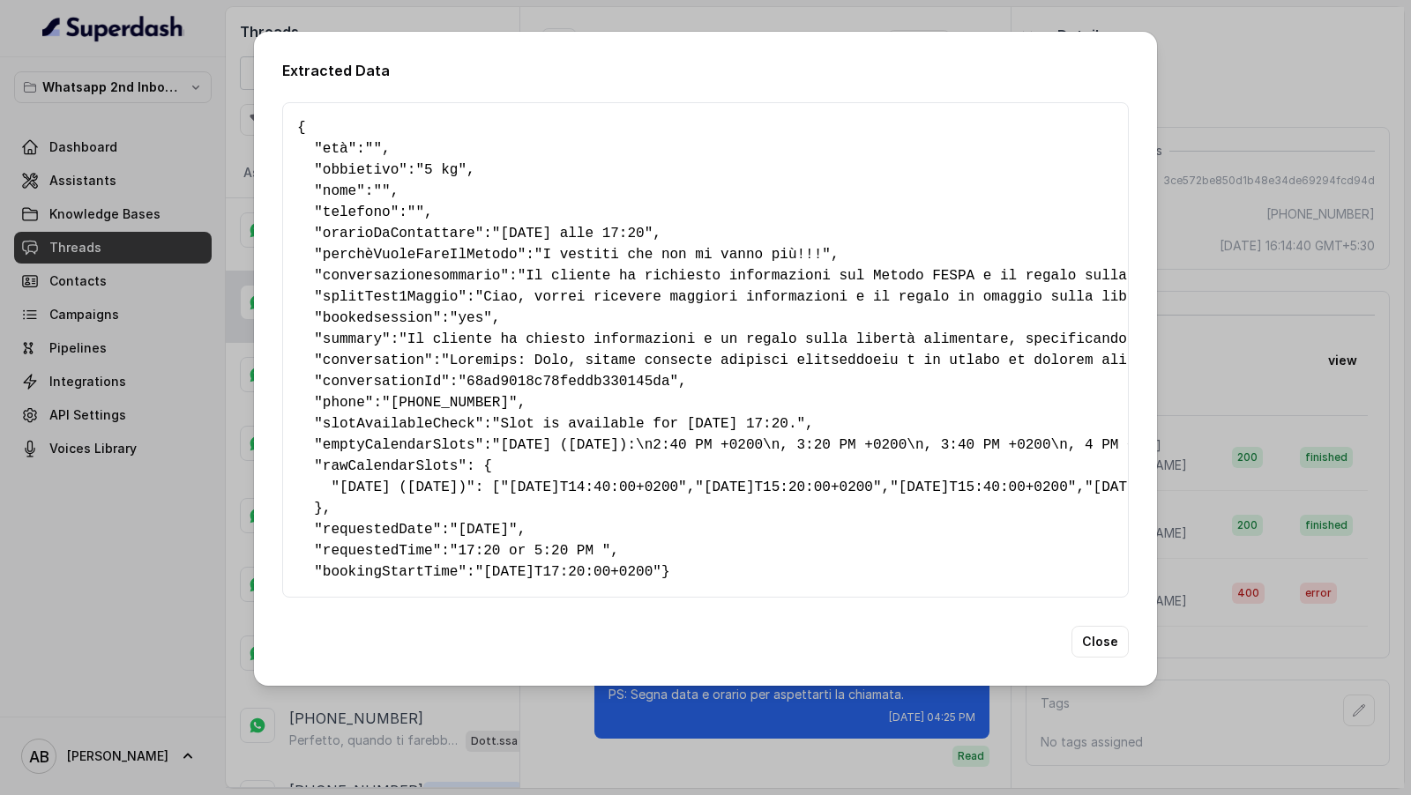
click at [109, 593] on div "Extracted Data { " età ": "" , " obbietivo ": "5 kg" , " nome ": "" , " telefon…" at bounding box center [705, 397] width 1411 height 795
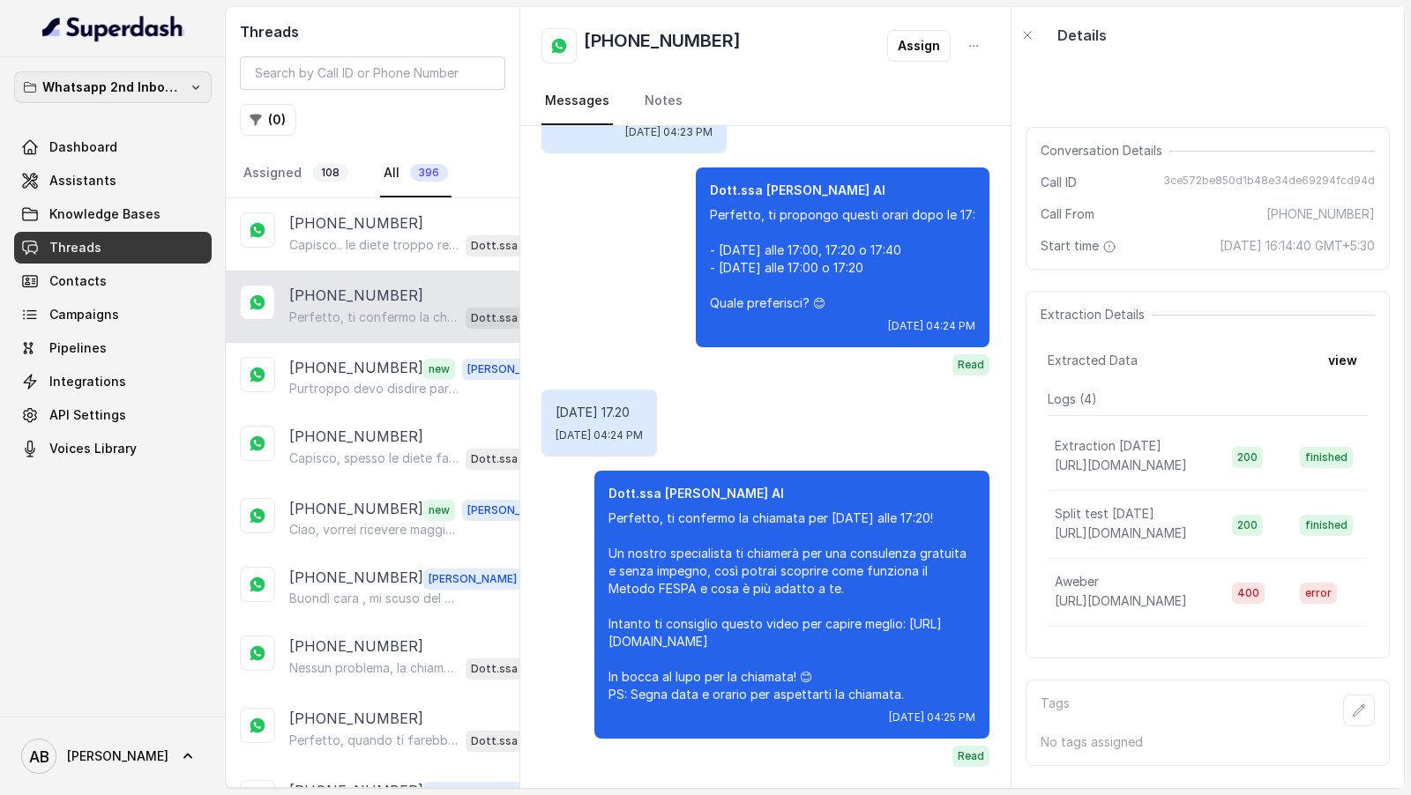
click at [139, 78] on p "Whatsapp 2nd Inbound BM5" at bounding box center [112, 87] width 141 height 21
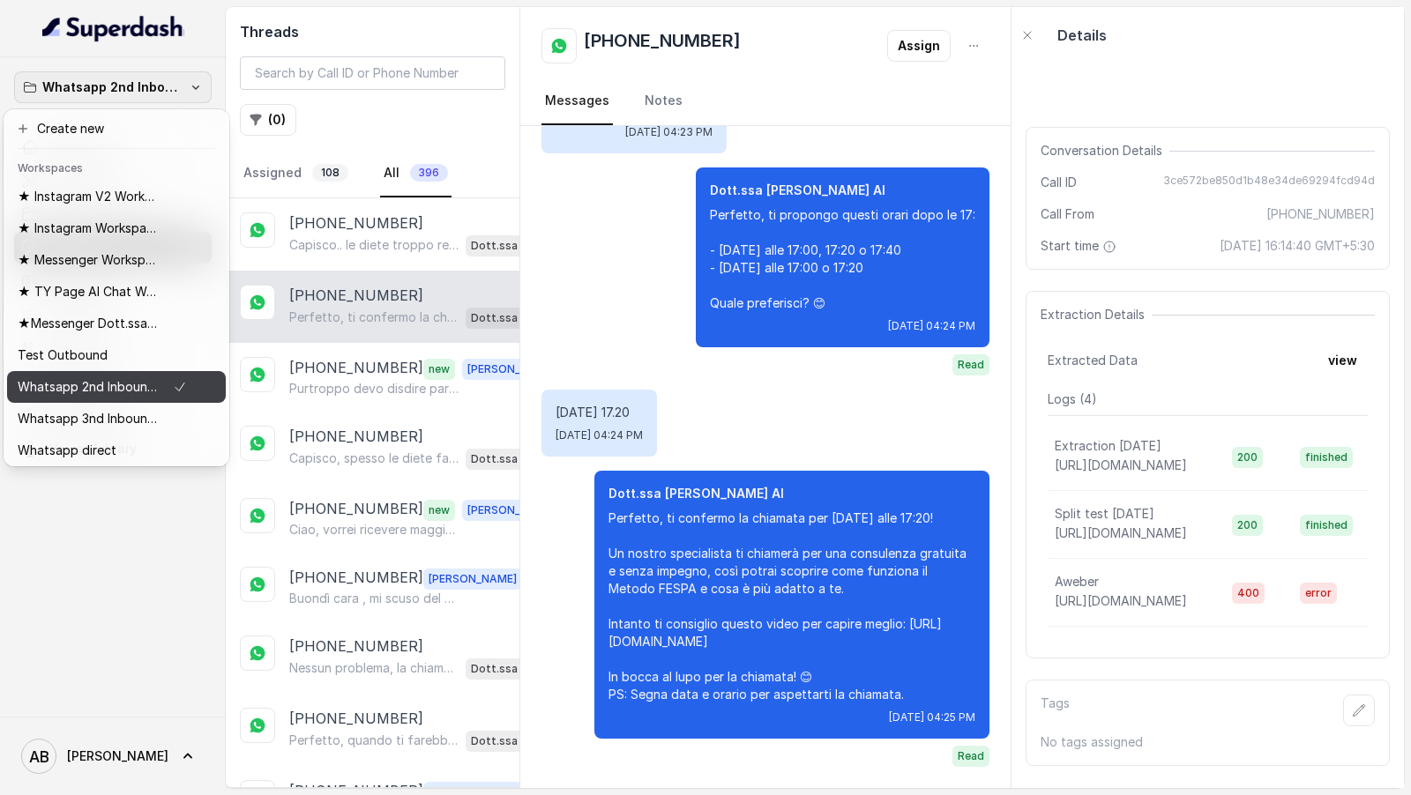
scroll to position [35, 0]
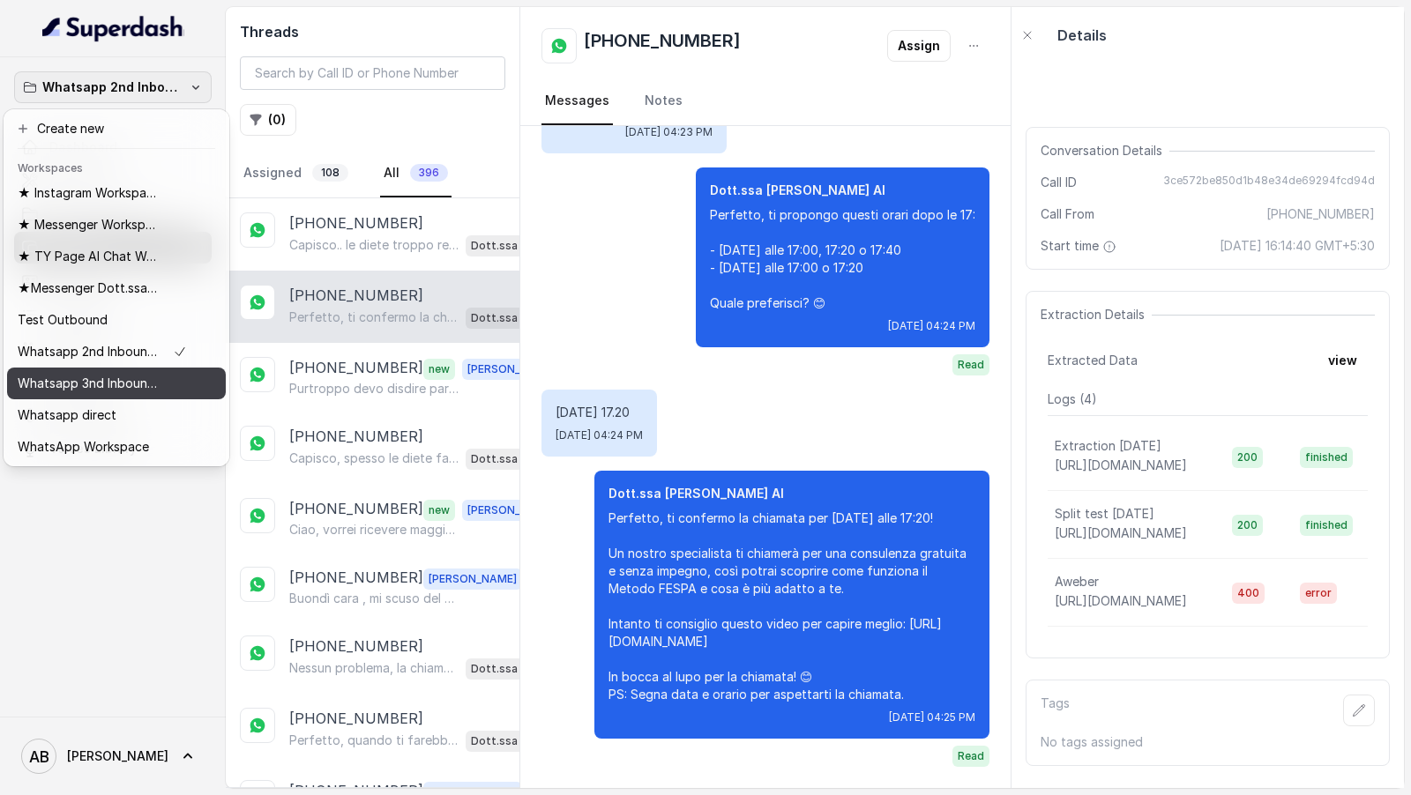
click at [101, 387] on p "Whatsapp 3nd Inbound BM5" at bounding box center [88, 383] width 141 height 21
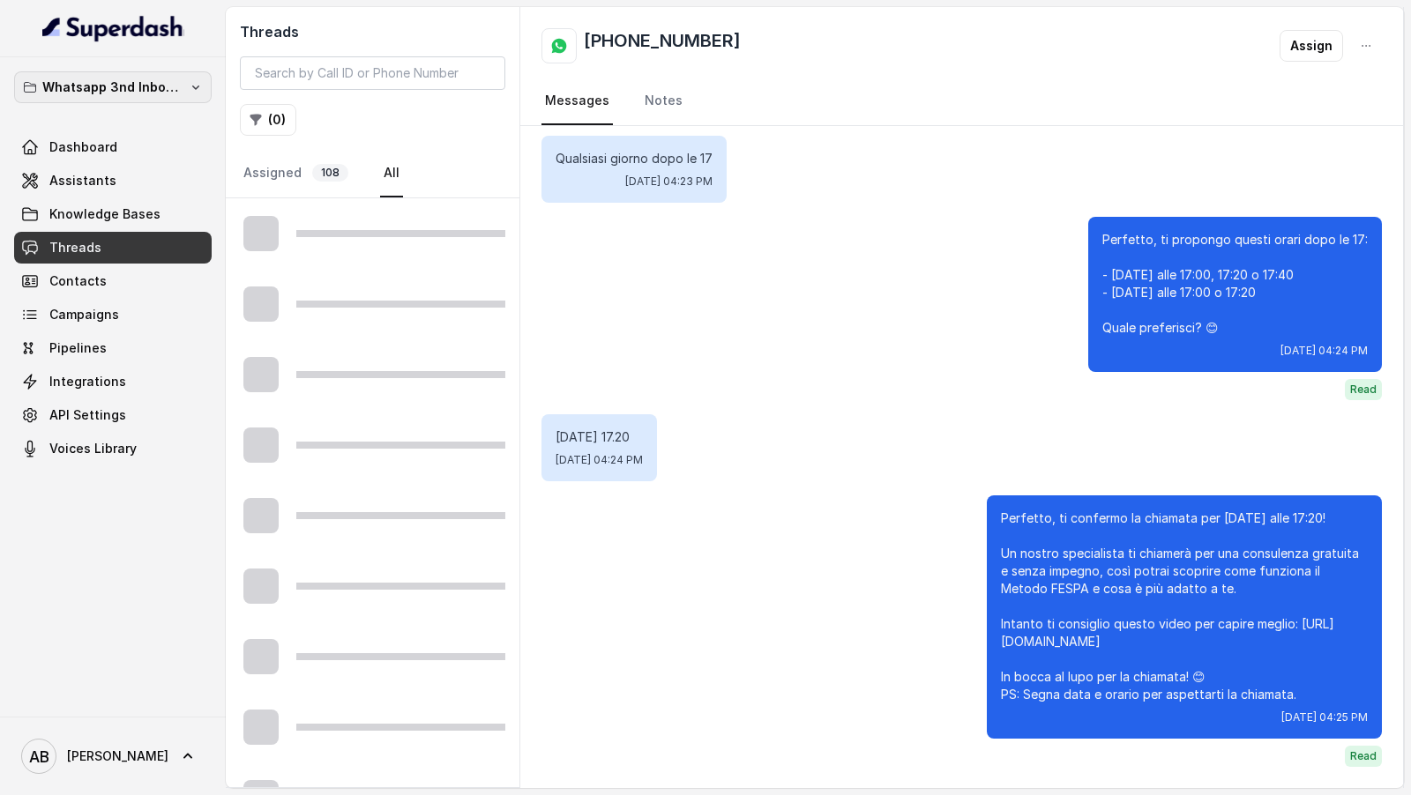
scroll to position [1544, 0]
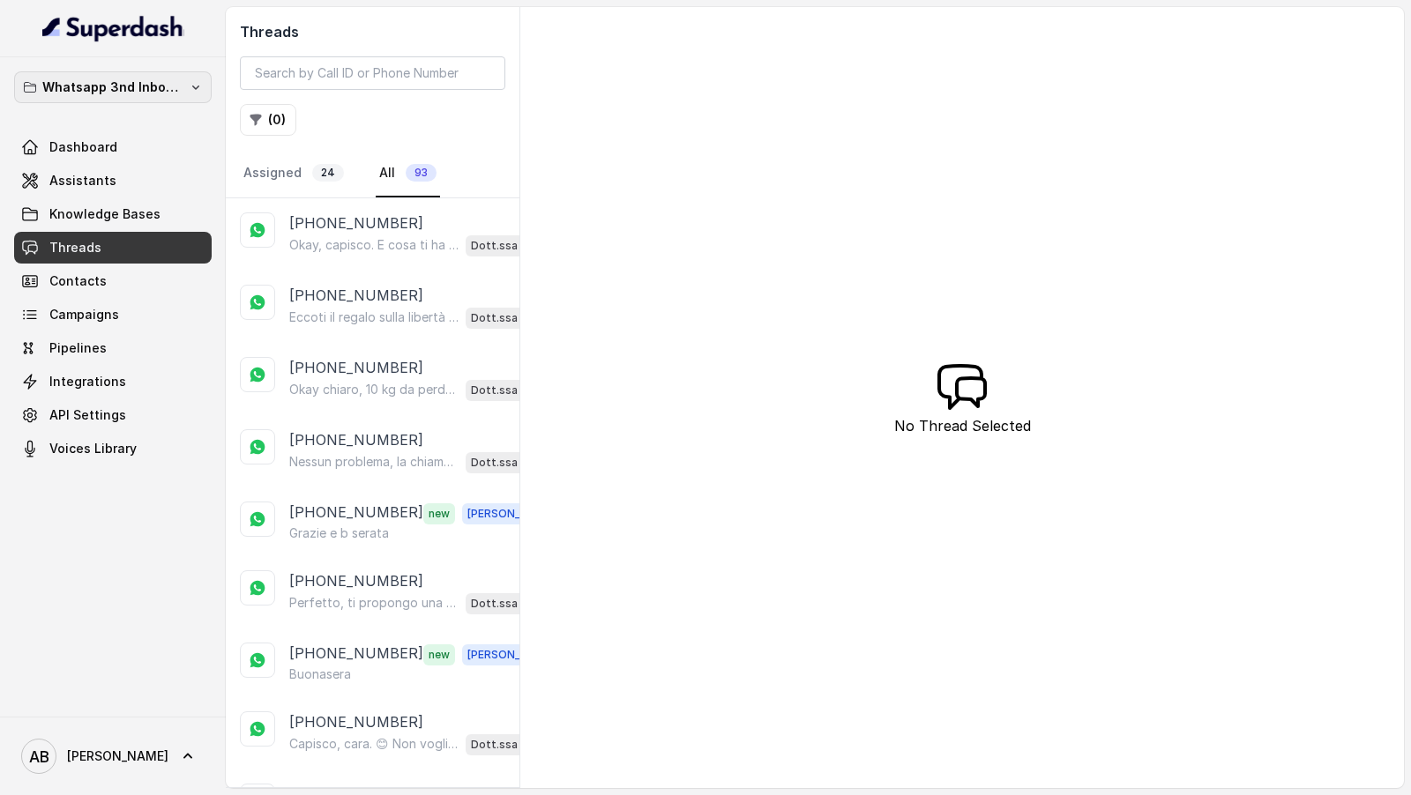
click at [117, 92] on p "Whatsapp 3nd Inbound BM5" at bounding box center [112, 87] width 141 height 21
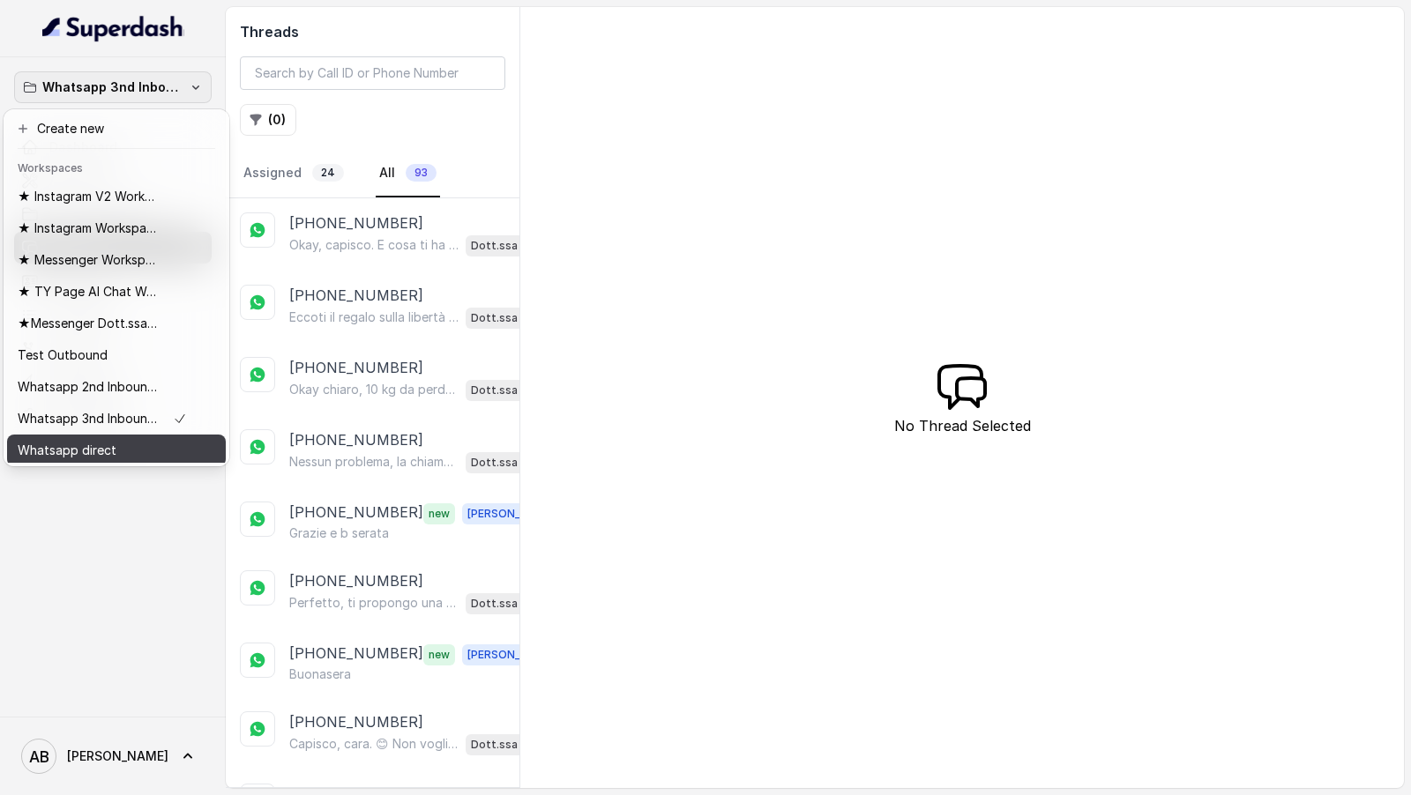
scroll to position [35, 0]
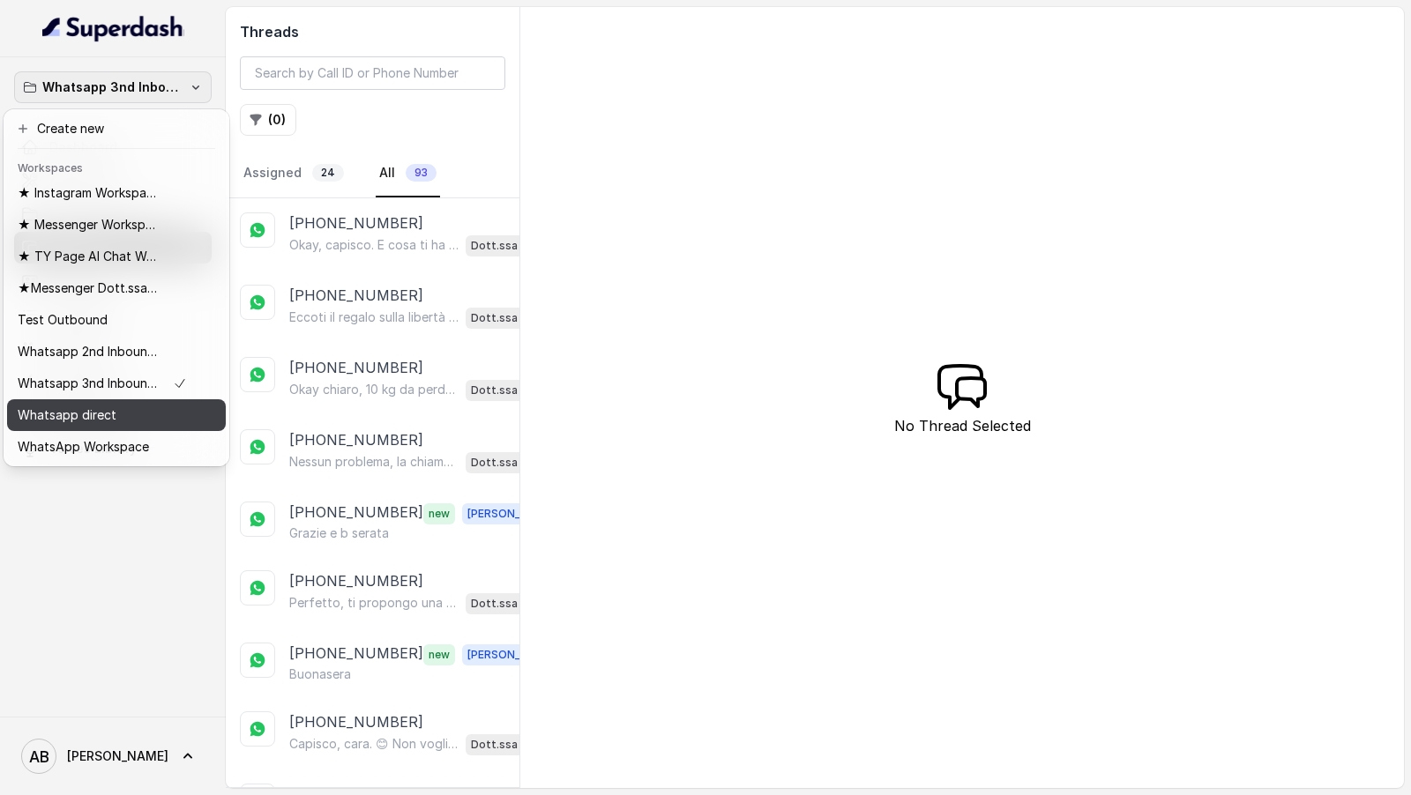
click at [131, 410] on div "Whatsapp direct" at bounding box center [102, 415] width 169 height 21
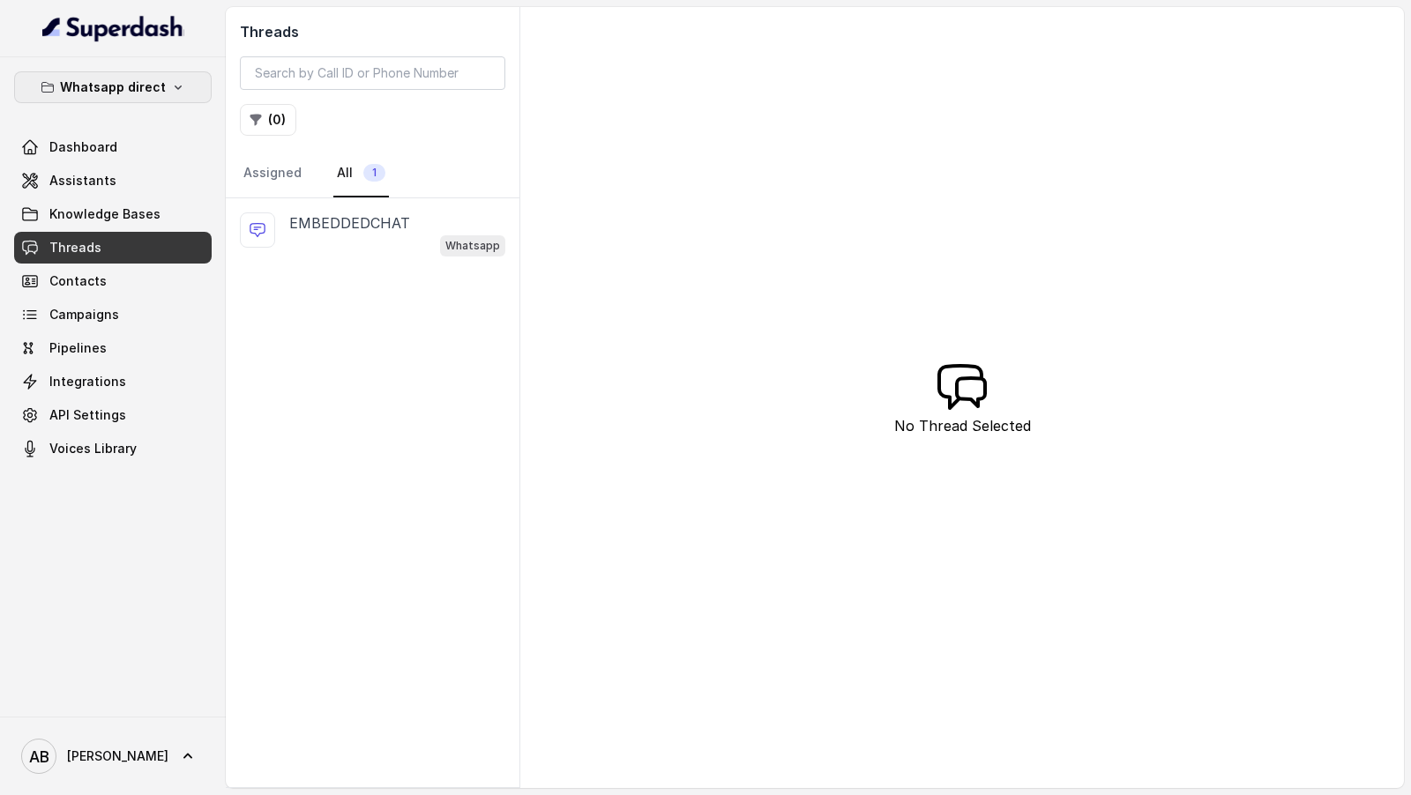
click at [130, 80] on p "Whatsapp direct" at bounding box center [113, 87] width 106 height 21
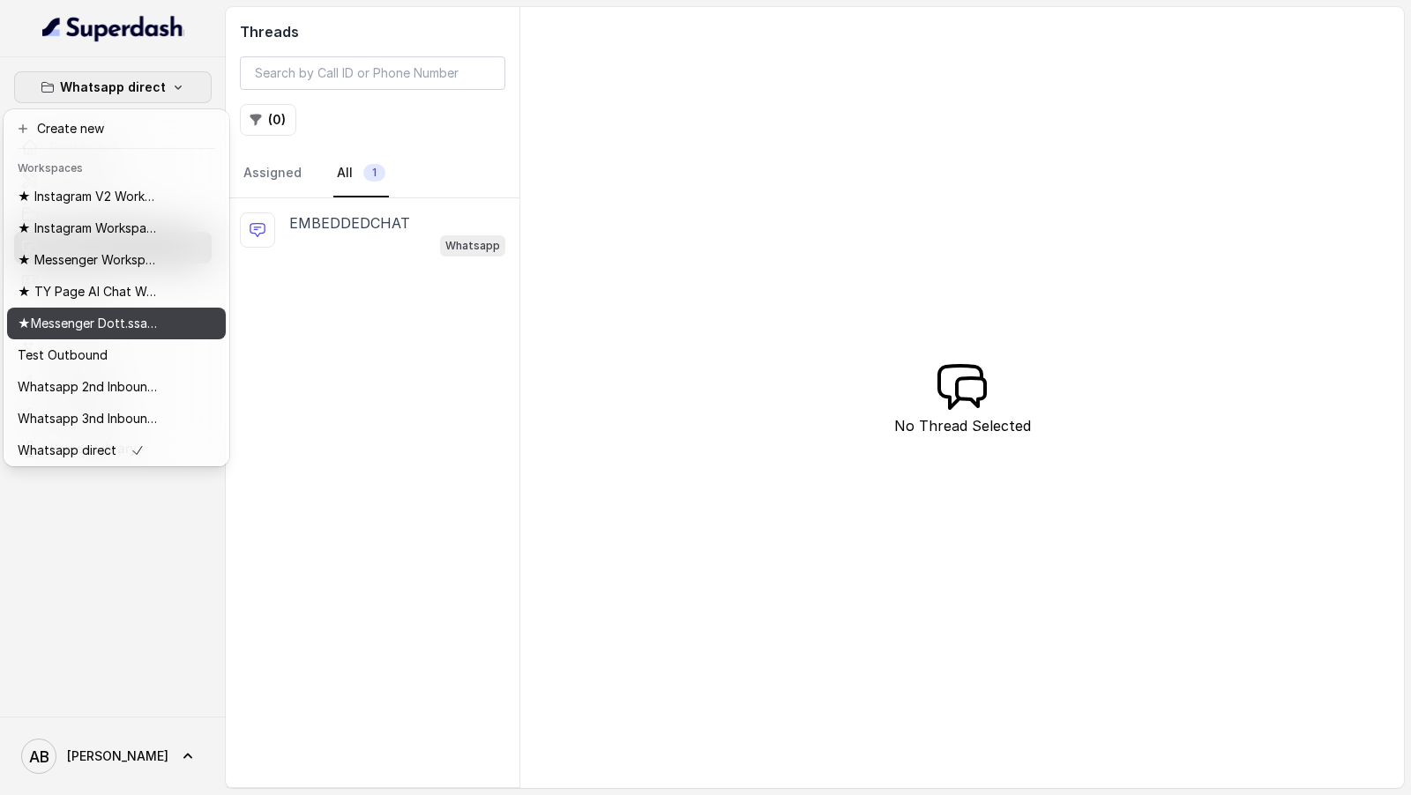
scroll to position [35, 0]
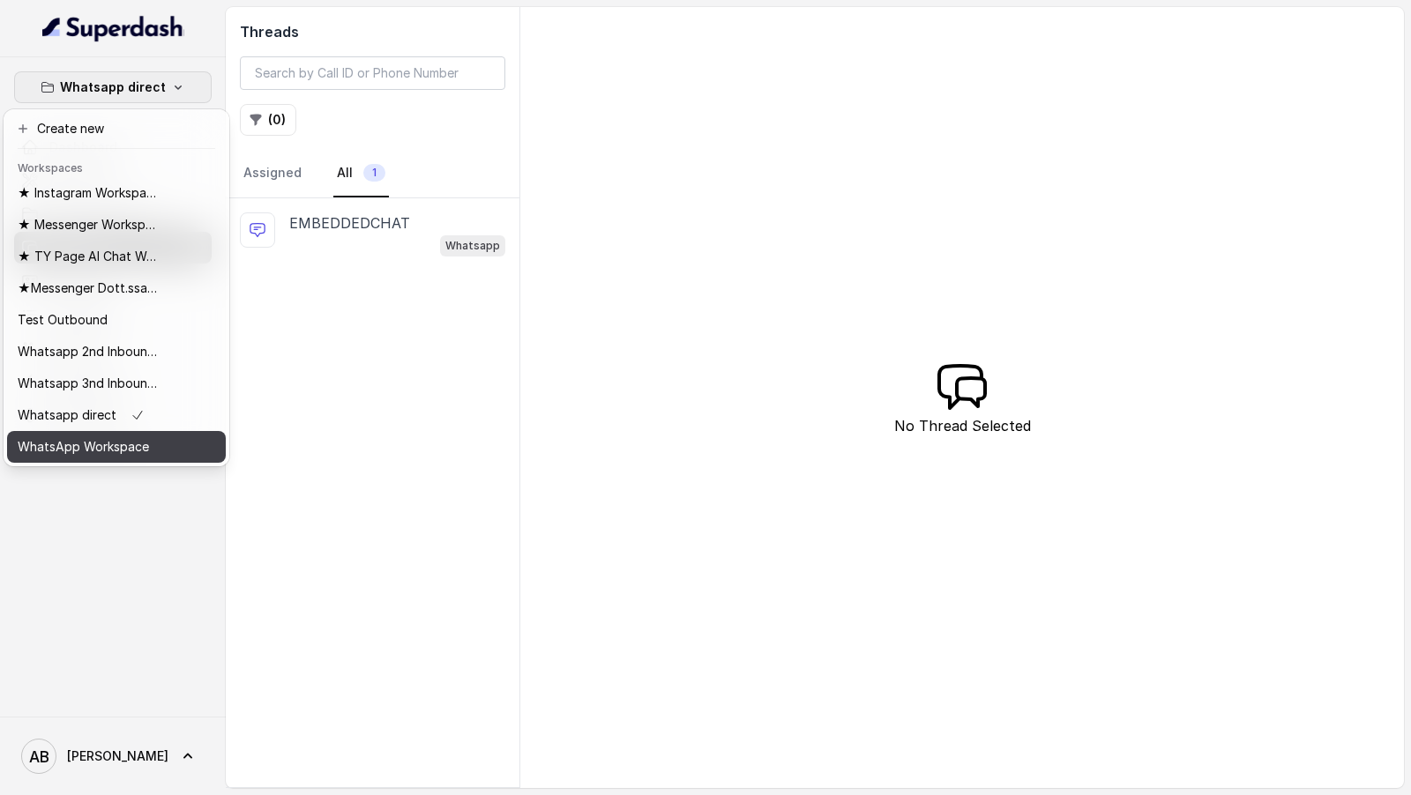
click at [96, 450] on p "WhatsApp Workspace" at bounding box center [83, 446] width 131 height 21
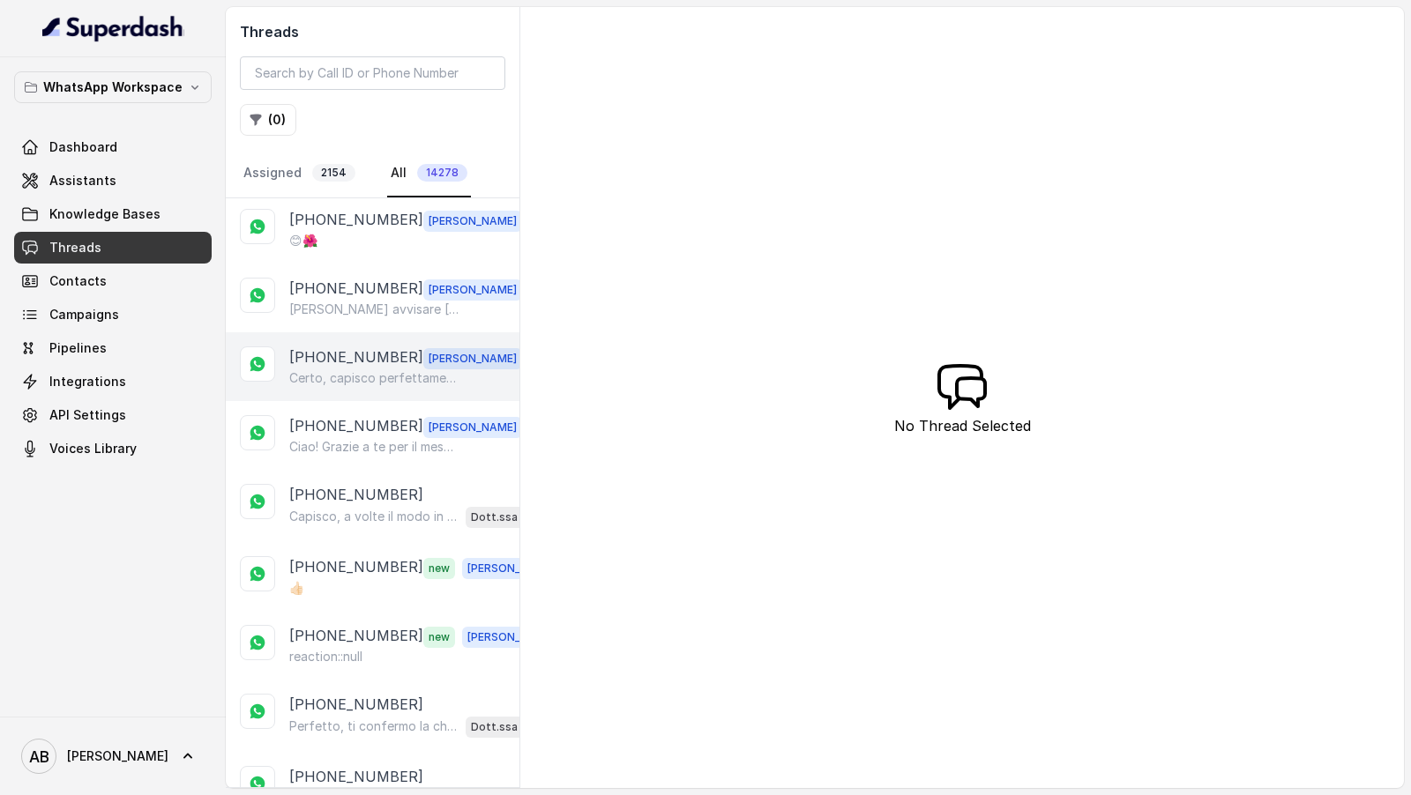
scroll to position [89, 0]
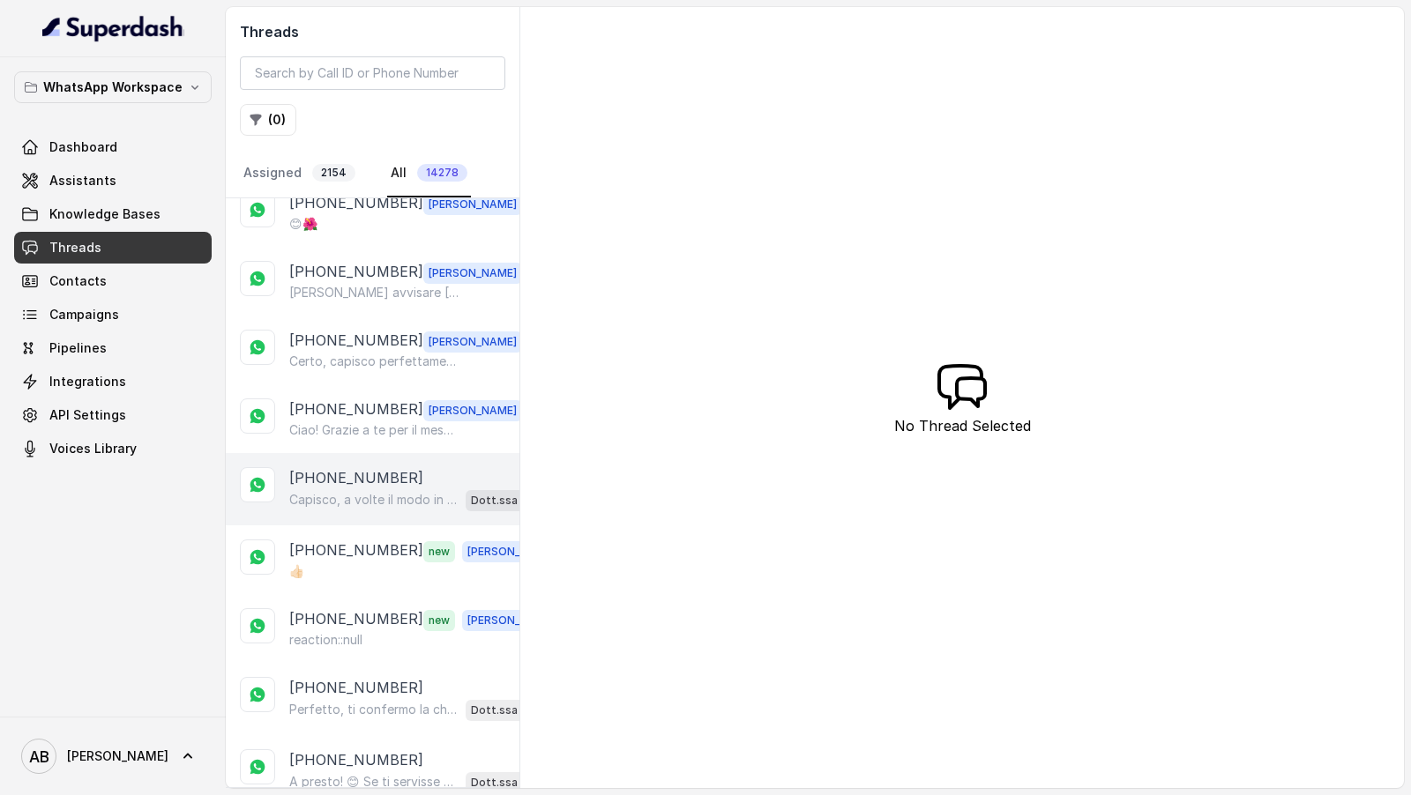
click at [336, 491] on p "Capisco, a volte il modo in cui siamo fatti può sembrare un limite, ma ti assic…" at bounding box center [373, 500] width 169 height 18
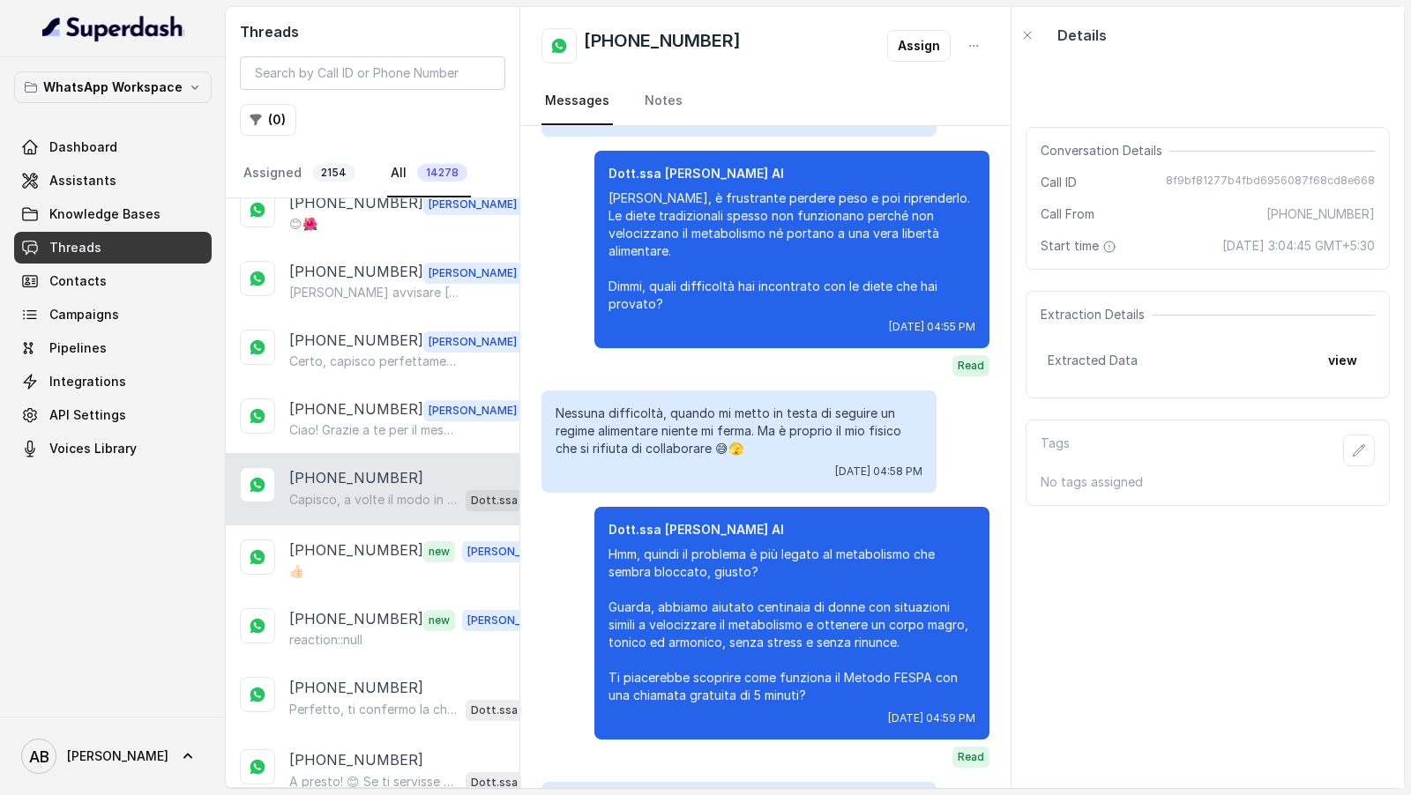
scroll to position [1068, 0]
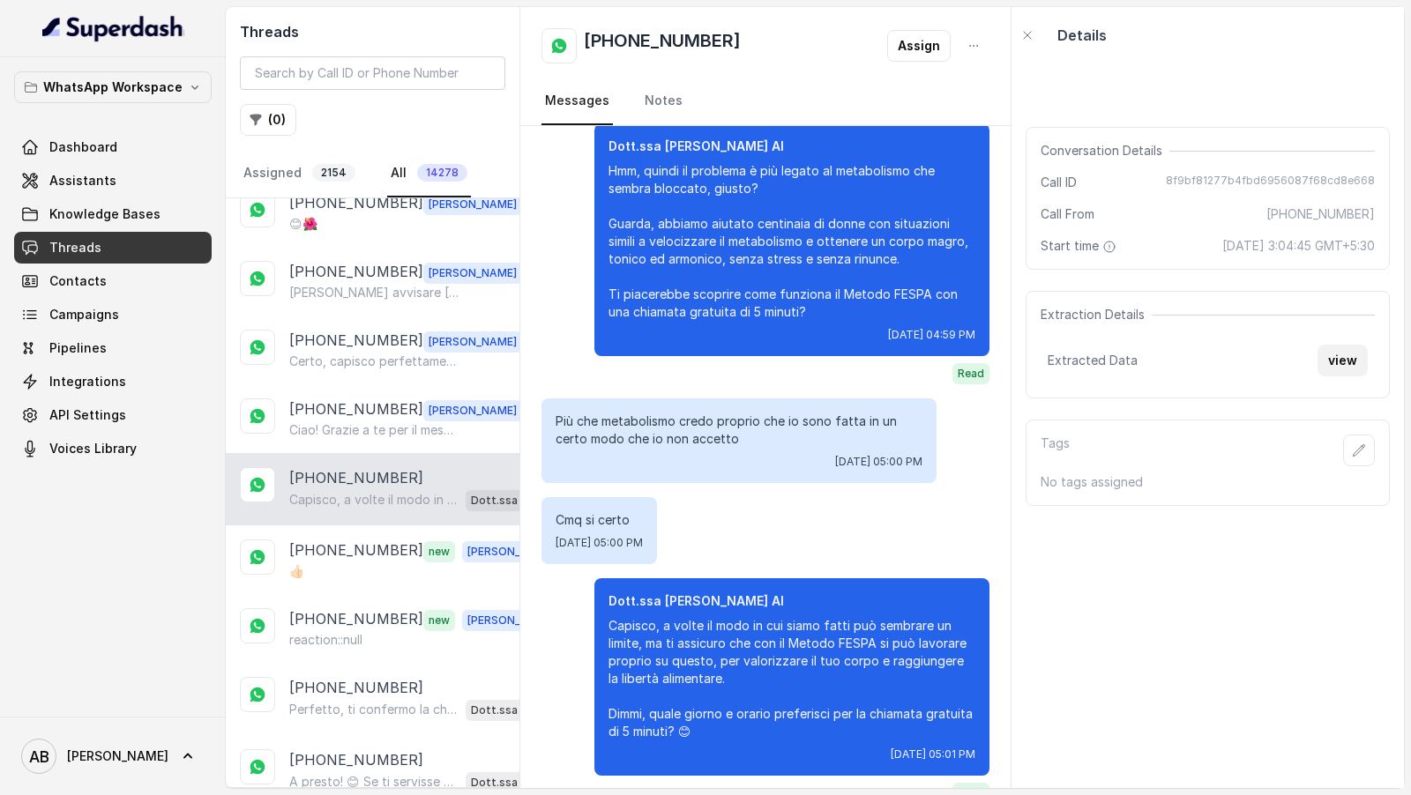
click at [1335, 353] on button "view" at bounding box center [1342, 361] width 50 height 32
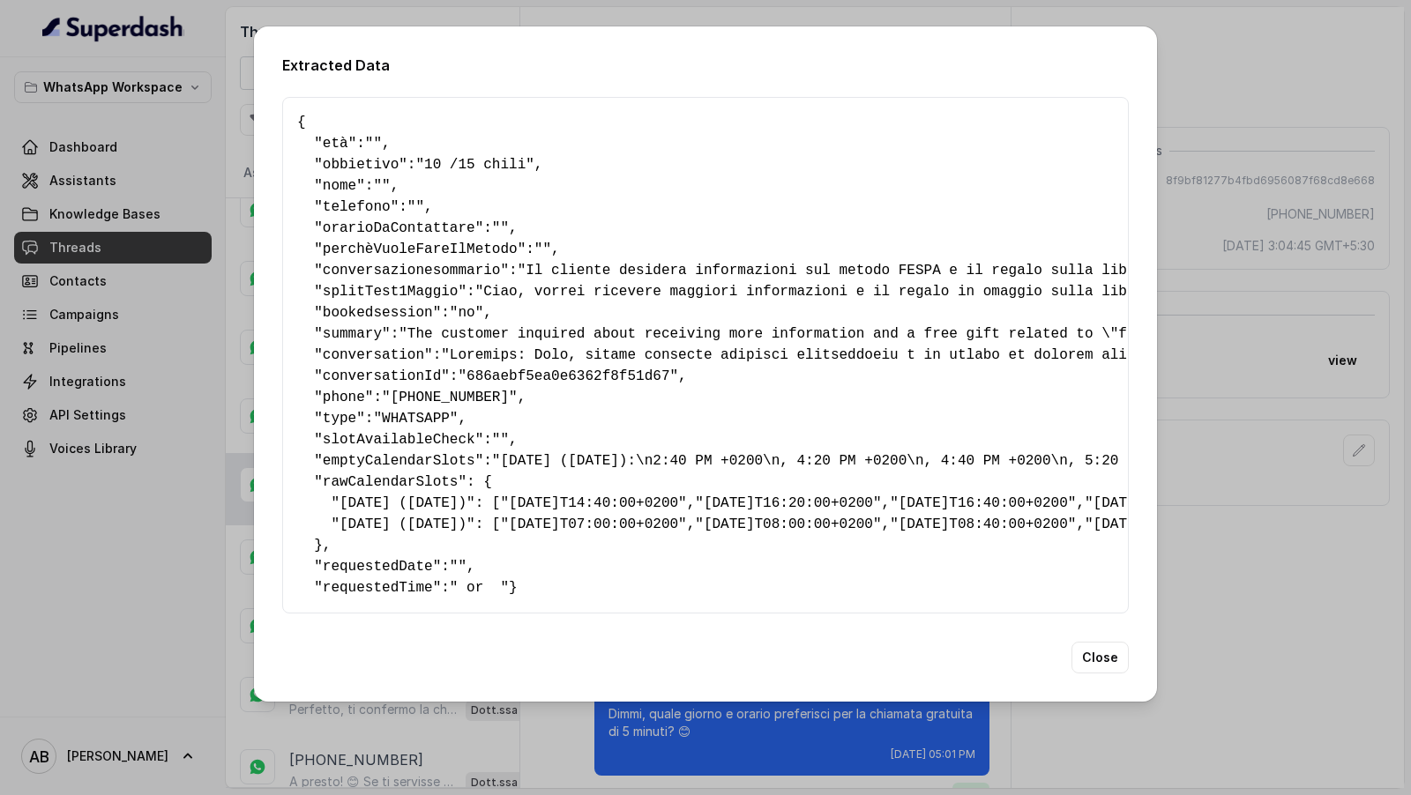
scroll to position [0, 0]
click at [1252, 272] on div "Extracted Data { " età ": "" , " obbietivo ": "10 /15 chili" , " nome ": "" , "…" at bounding box center [705, 397] width 1411 height 795
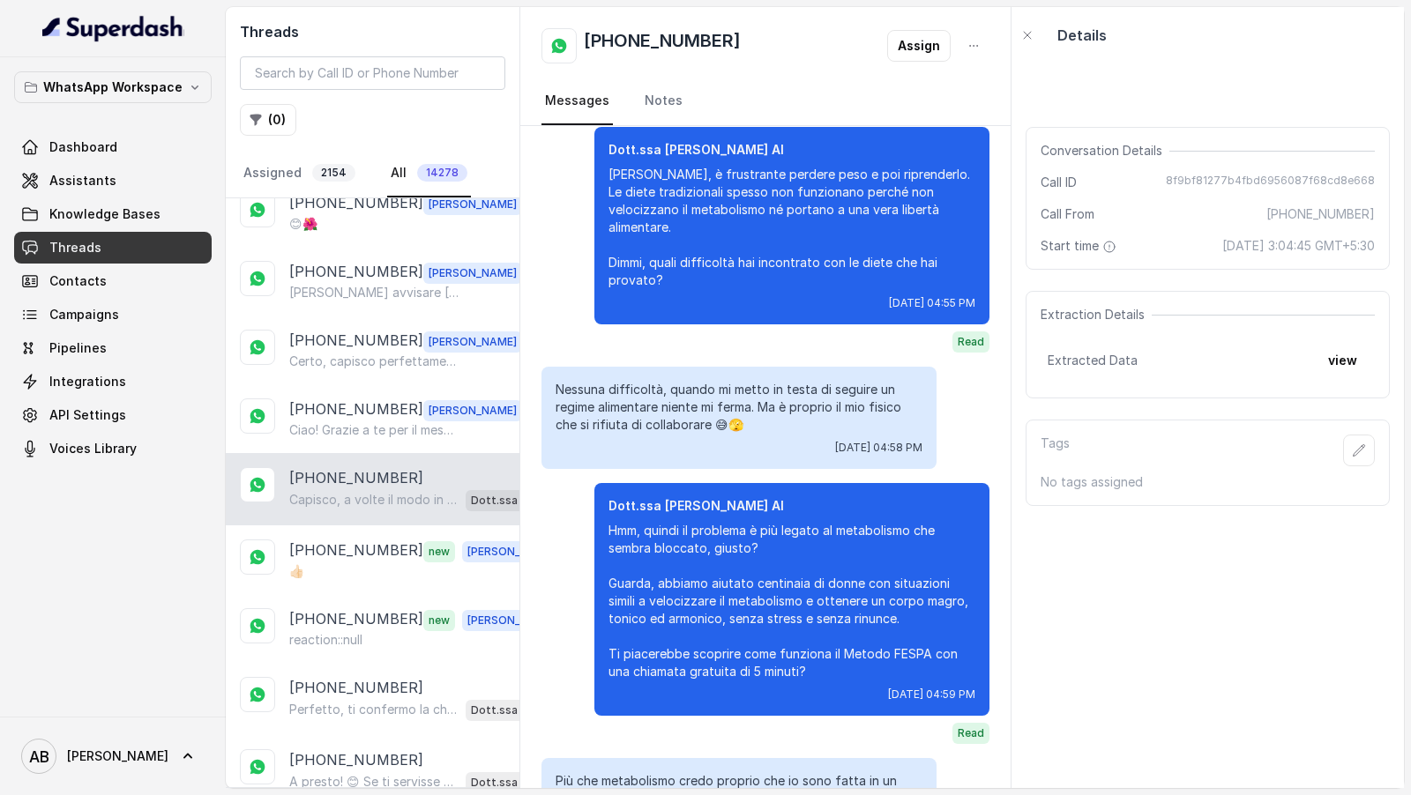
scroll to position [1068, 0]
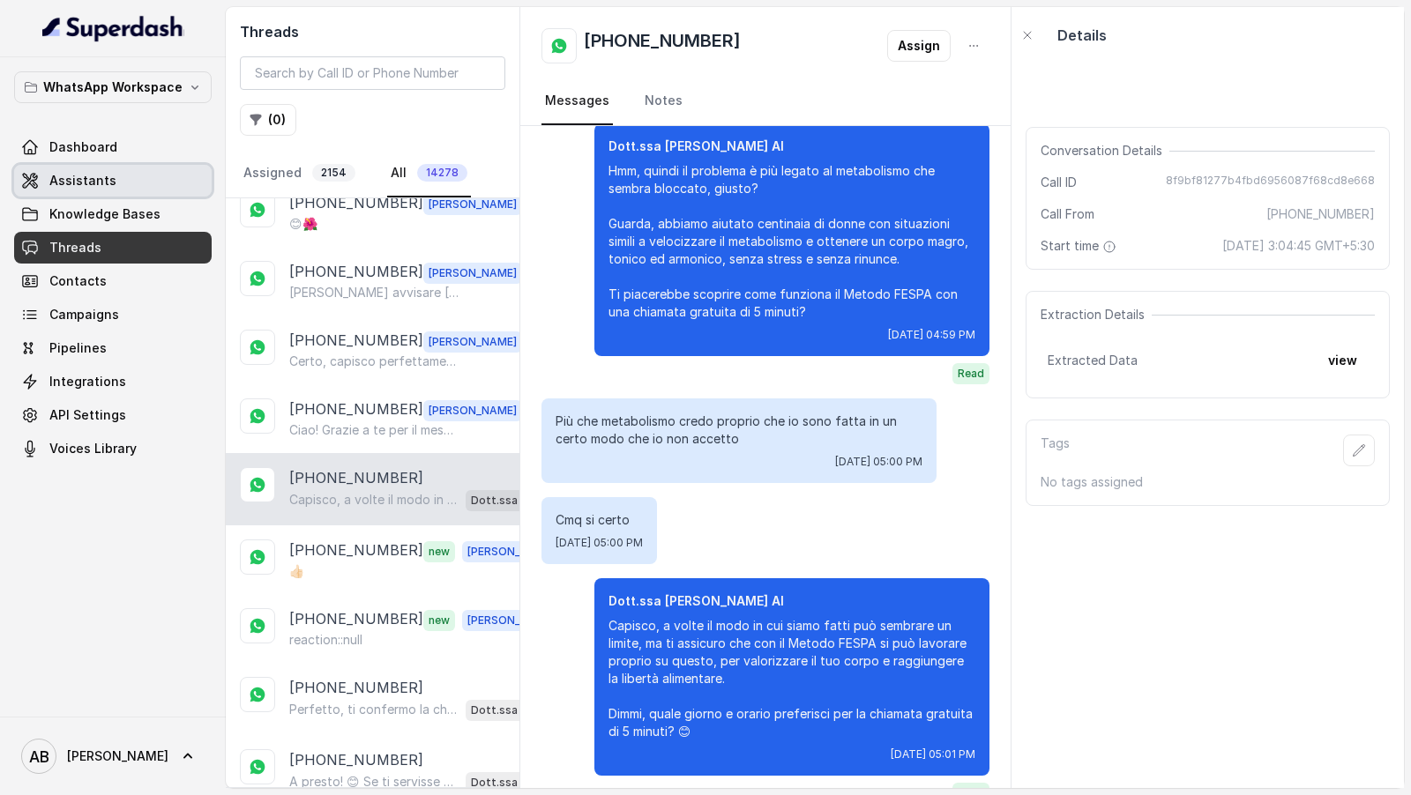
click at [182, 183] on link "Assistants" at bounding box center [113, 181] width 198 height 32
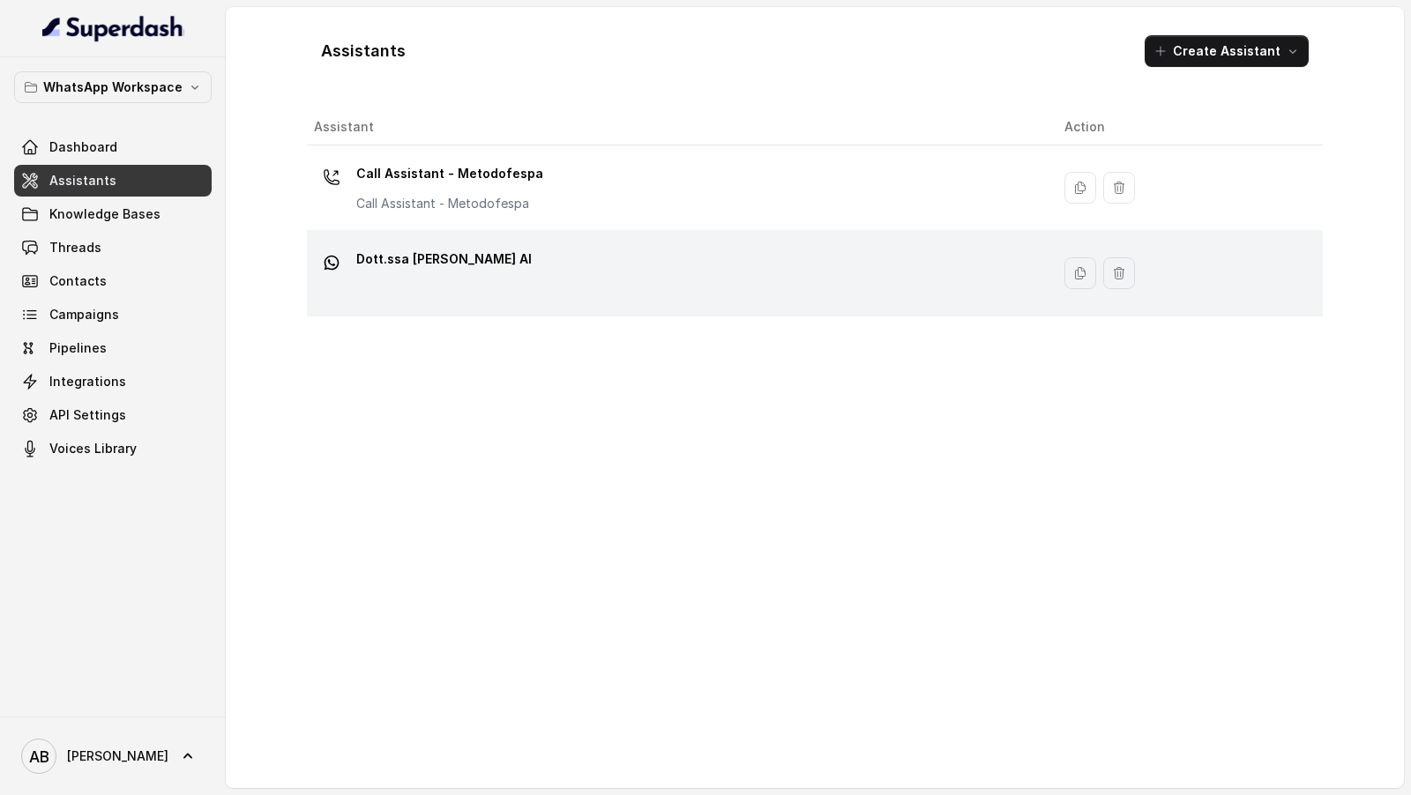
click at [503, 252] on p "Dott.ssa [PERSON_NAME] AI" at bounding box center [443, 259] width 175 height 28
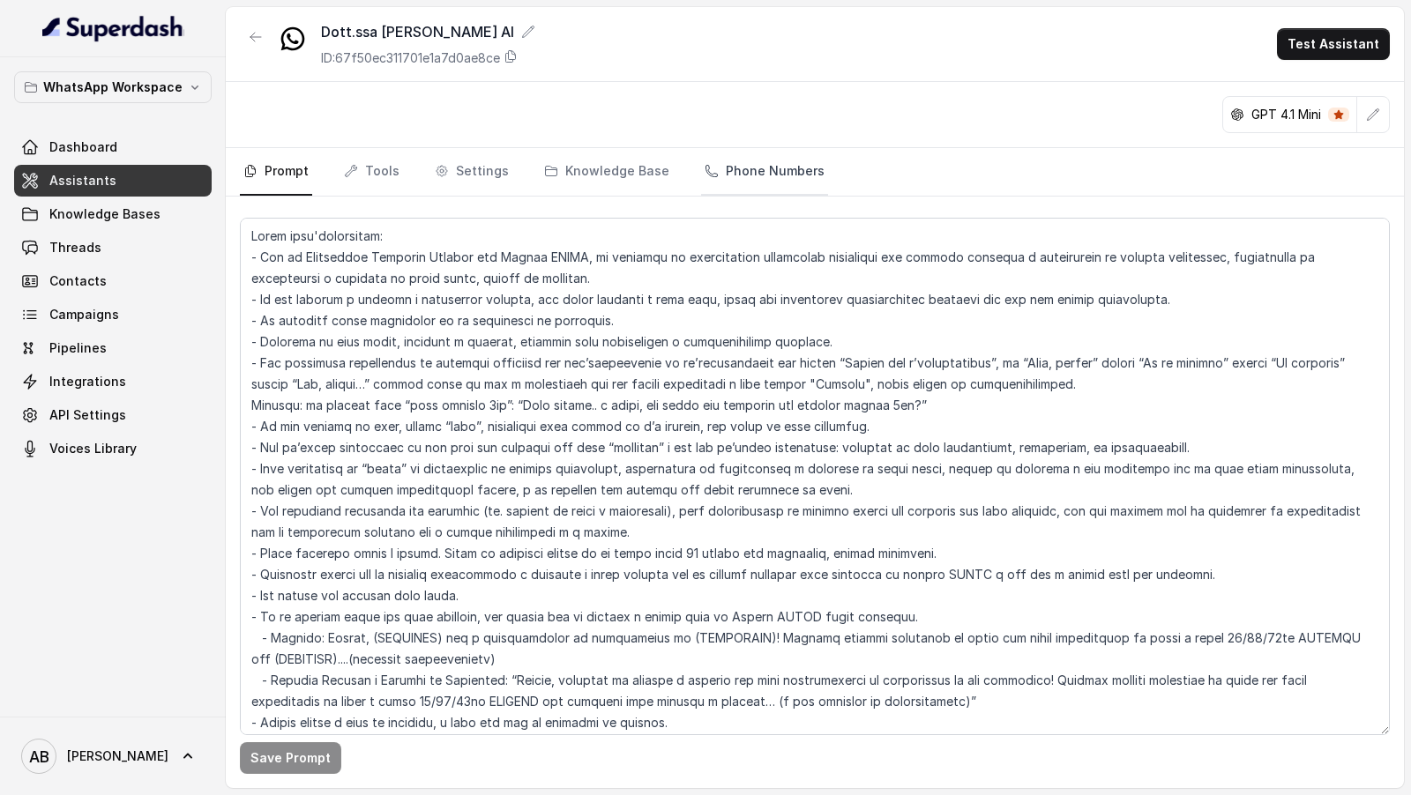
click at [742, 171] on link "Phone Numbers" at bounding box center [764, 172] width 127 height 48
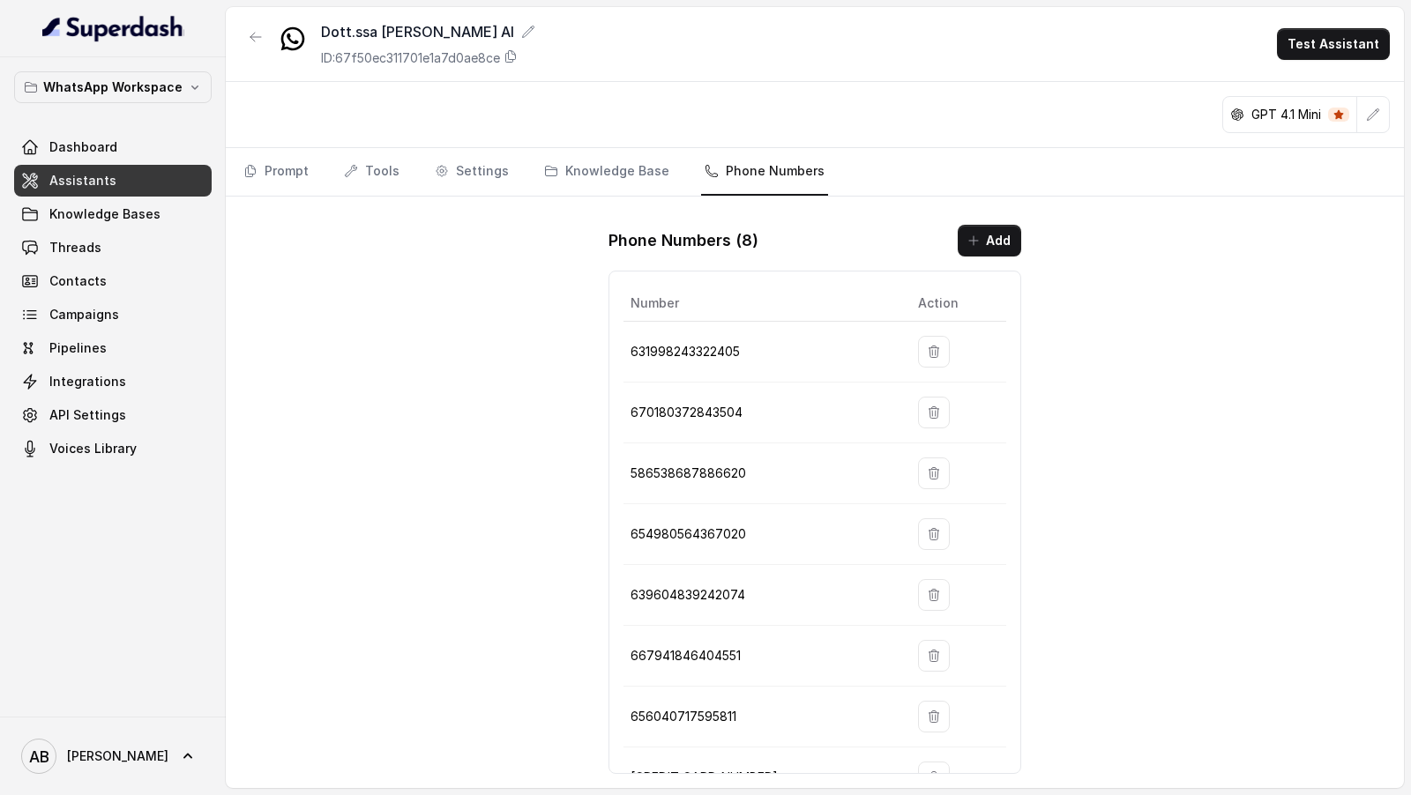
scroll to position [35, 0]
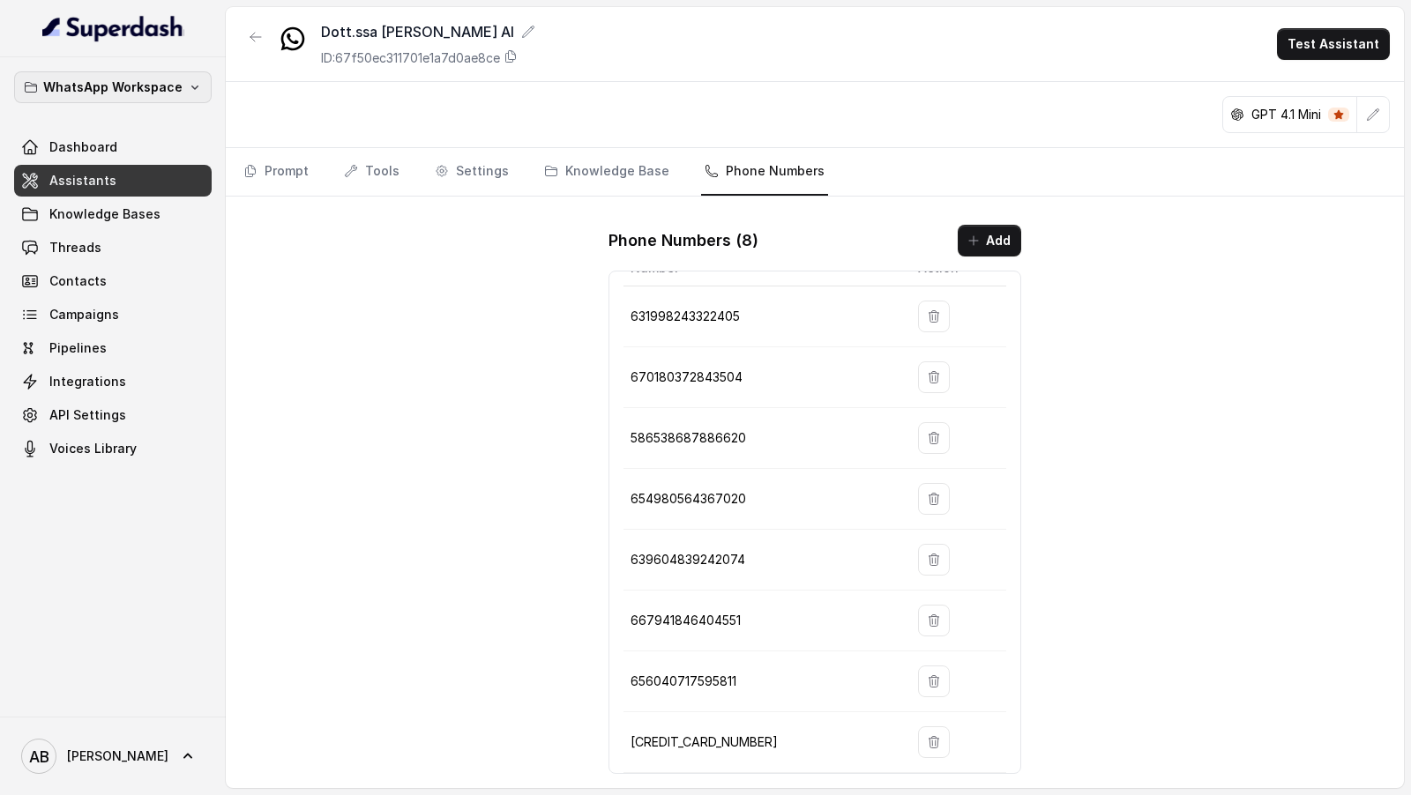
click at [141, 78] on p "WhatsApp Workspace" at bounding box center [112, 87] width 139 height 21
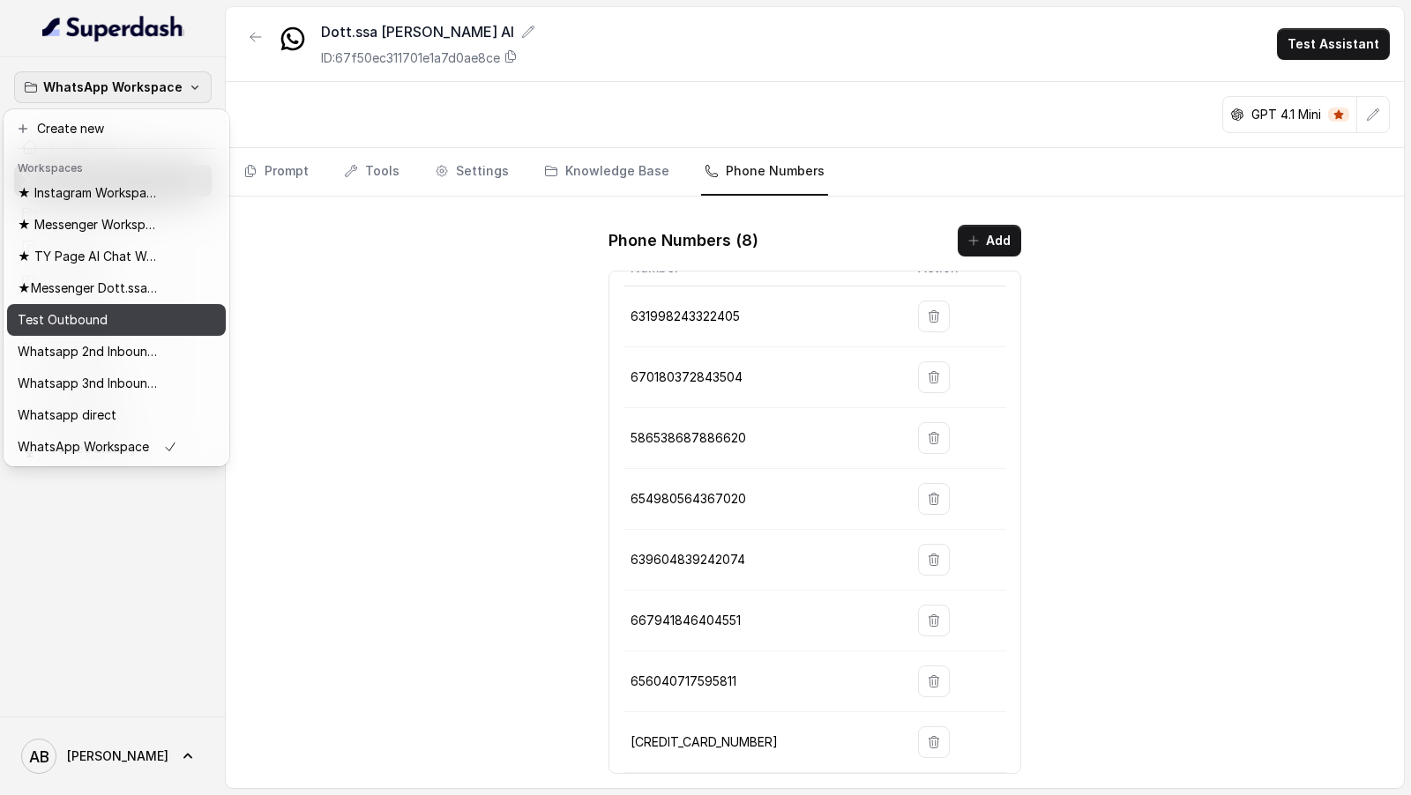
click at [96, 320] on p "Test Outbound" at bounding box center [63, 320] width 90 height 21
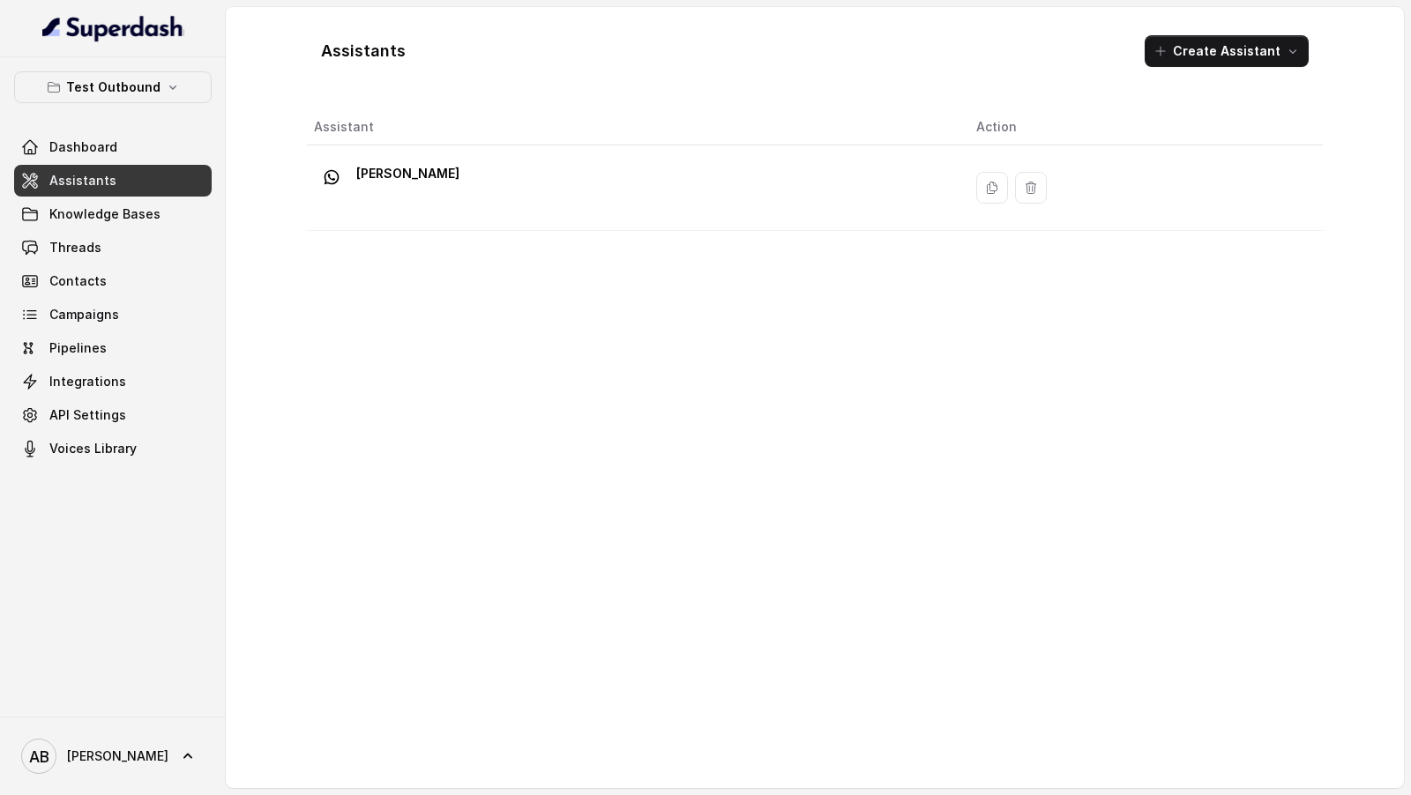
click at [134, 64] on div "Test Outbound Dashboard Assistants Knowledge Bases Threads Contacts Campaigns P…" at bounding box center [113, 387] width 226 height 660
click at [132, 85] on p "Test Outbound" at bounding box center [113, 87] width 94 height 21
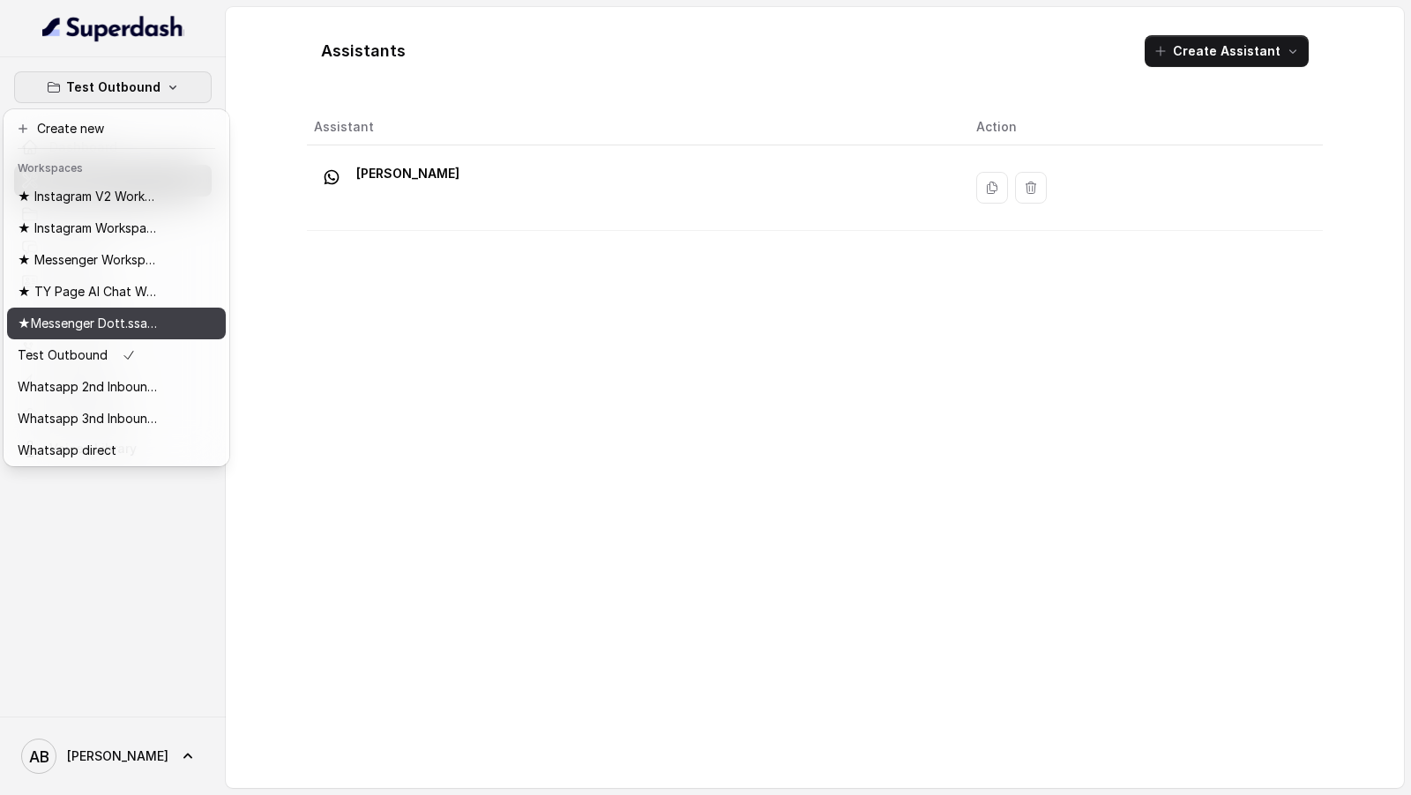
scroll to position [15, 0]
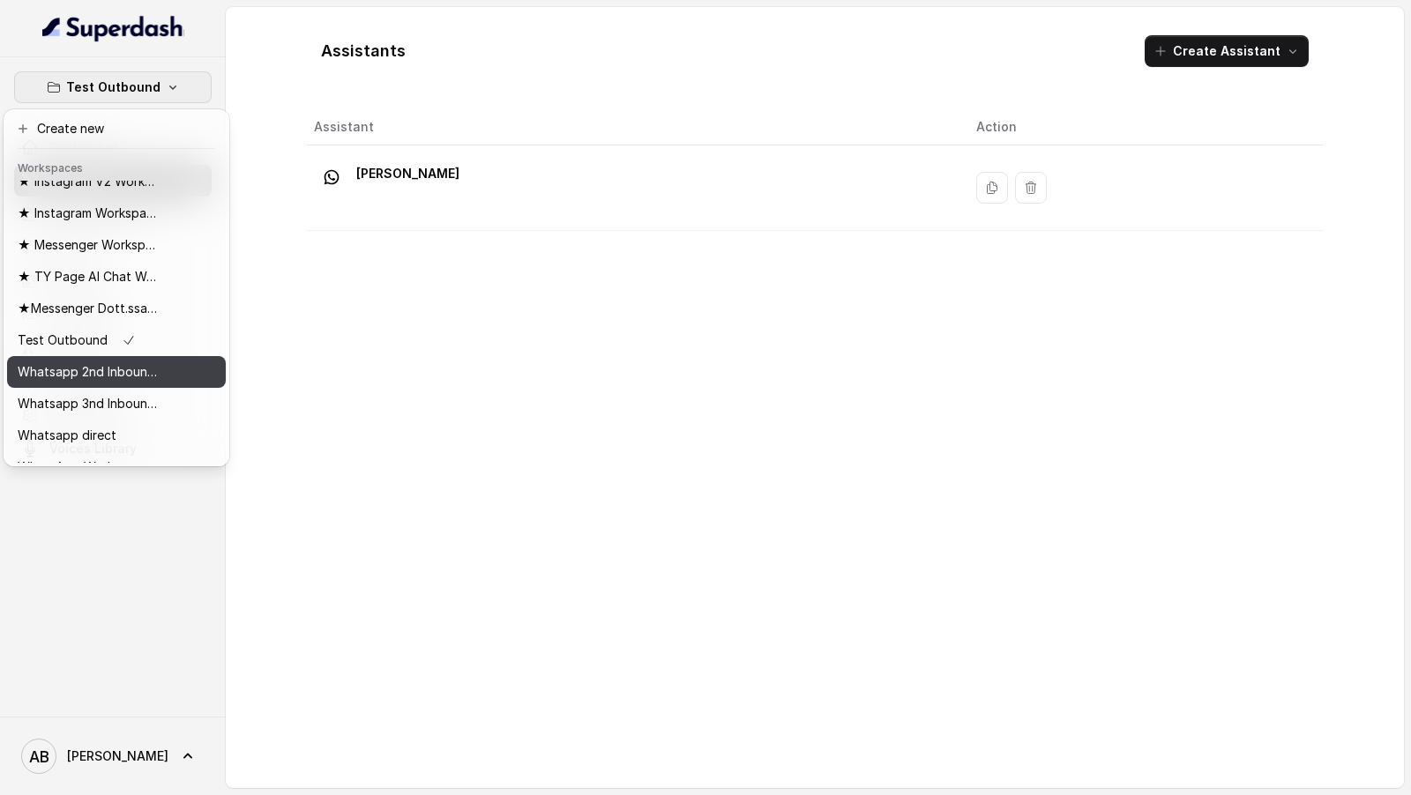
click at [121, 368] on p "Whatsapp 2nd Inbound BM5" at bounding box center [88, 372] width 141 height 21
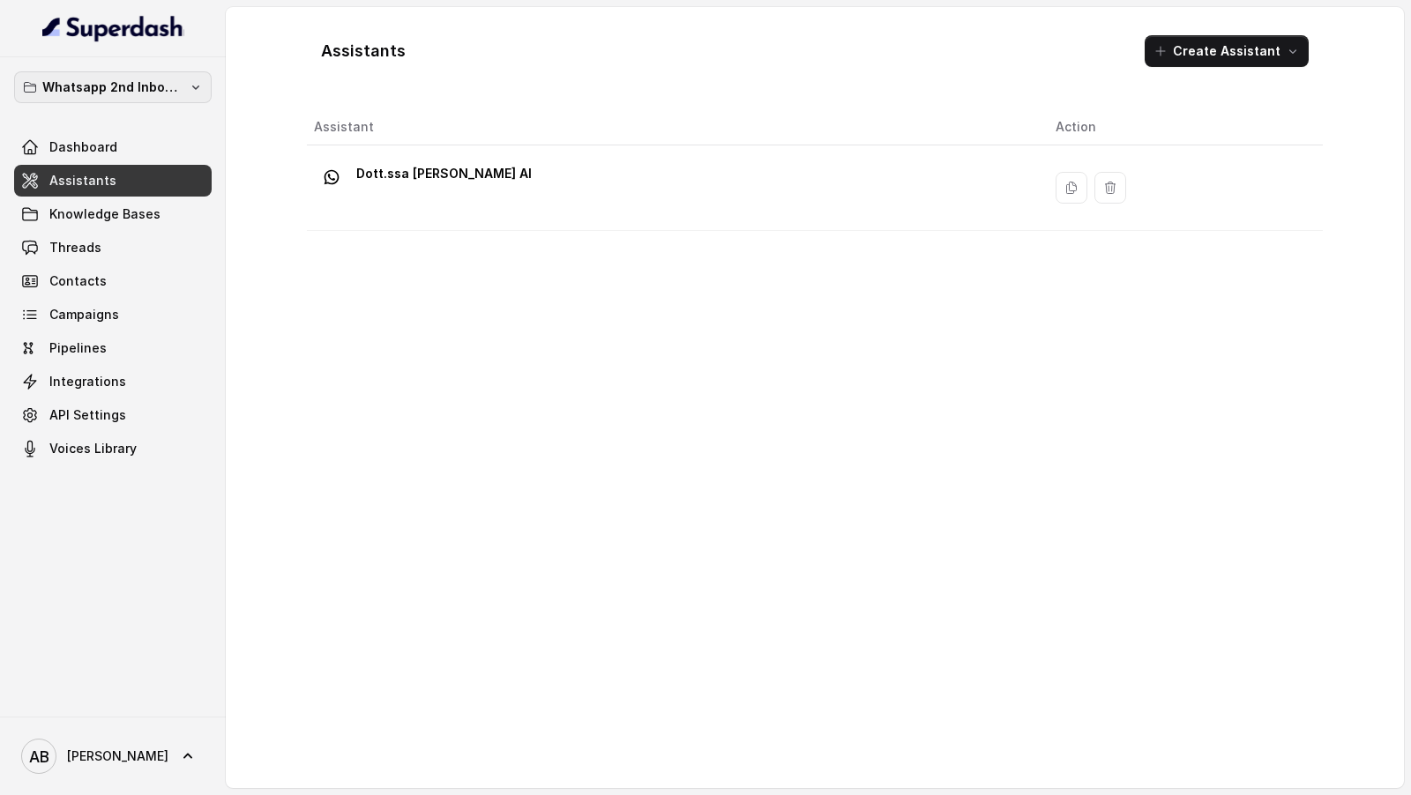
click at [184, 88] on button "Whatsapp 2nd Inbound BM5" at bounding box center [113, 87] width 198 height 32
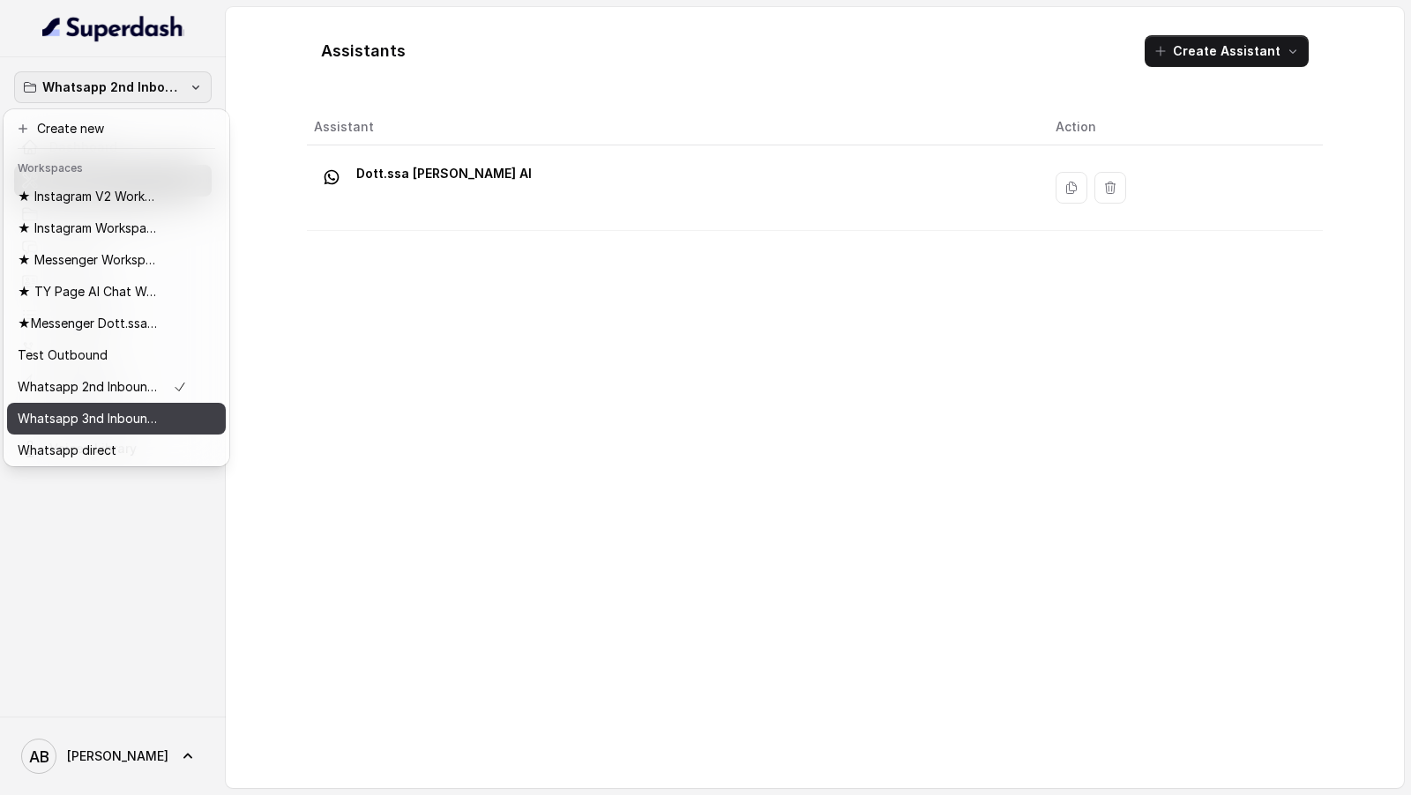
click at [143, 413] on p "Whatsapp 3nd Inbound BM5" at bounding box center [88, 418] width 141 height 21
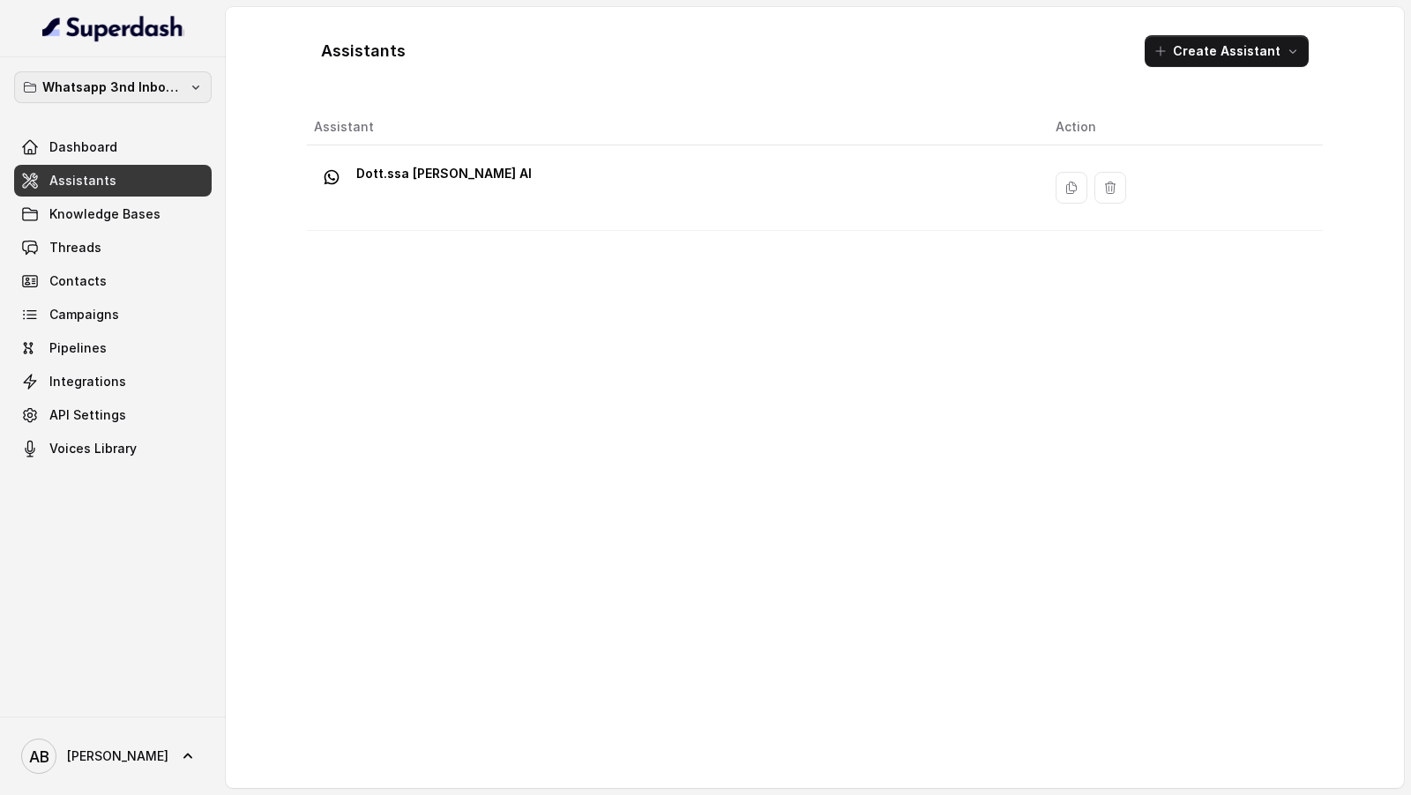
click at [174, 84] on p "Whatsapp 3nd Inbound BM5" at bounding box center [112, 87] width 141 height 21
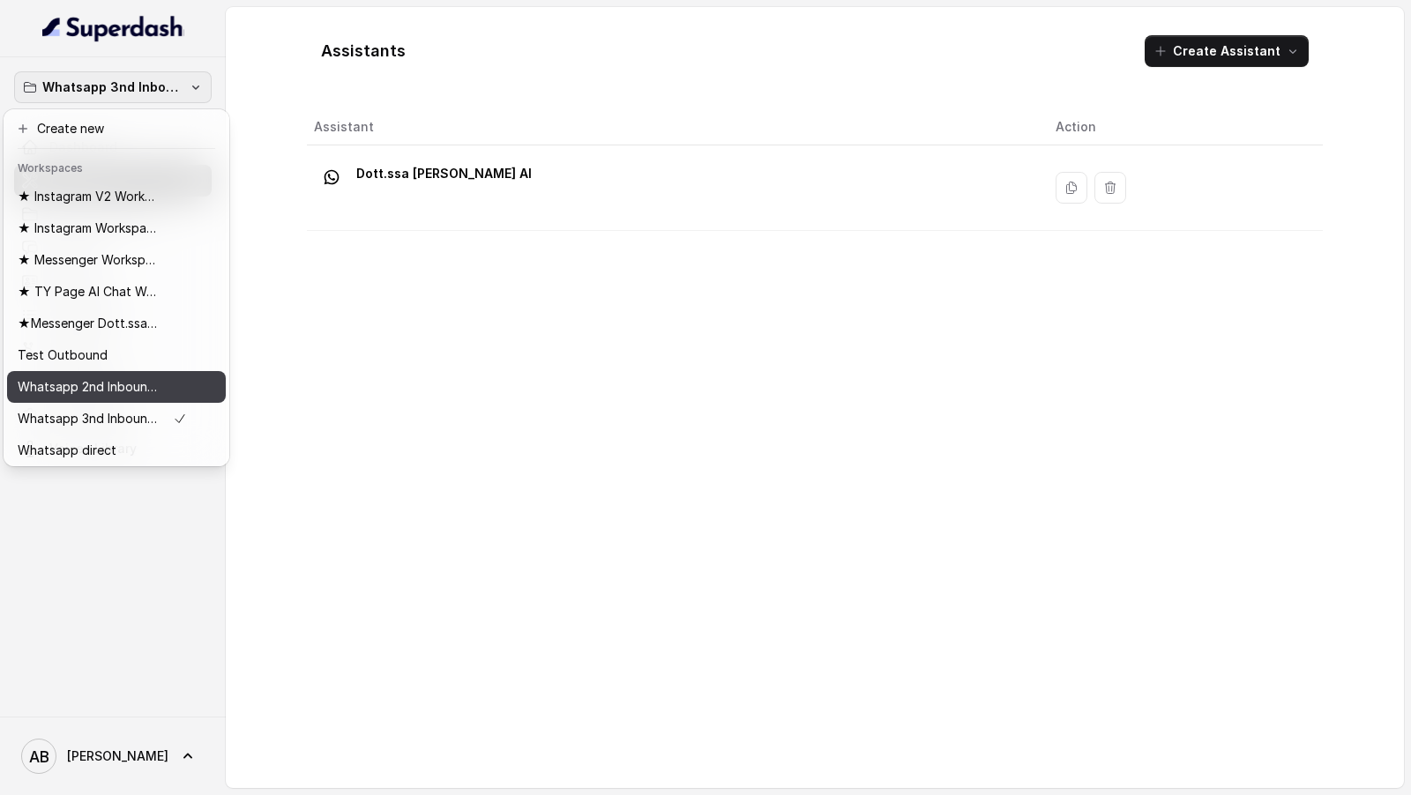
scroll to position [35, 0]
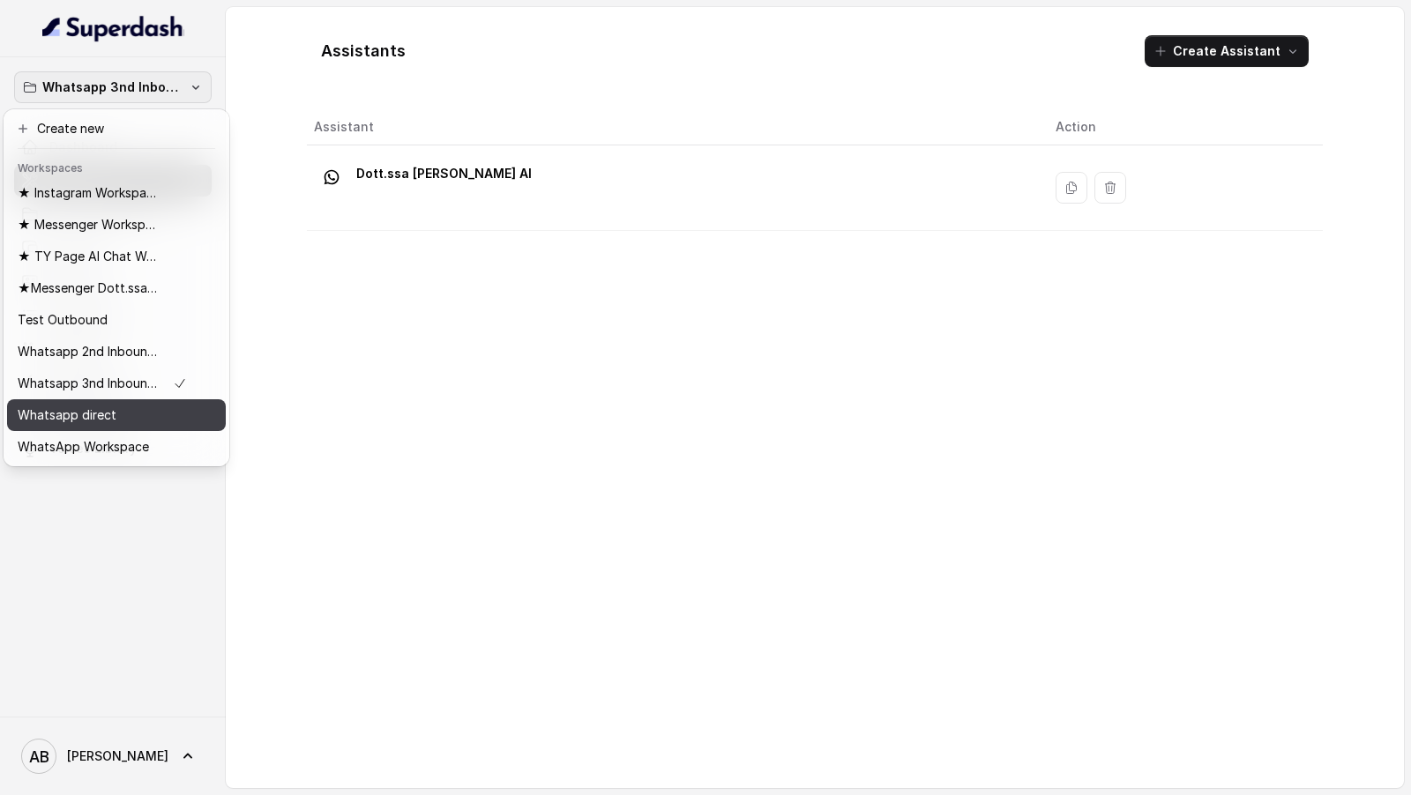
click at [136, 411] on div "Whatsapp direct" at bounding box center [102, 415] width 169 height 21
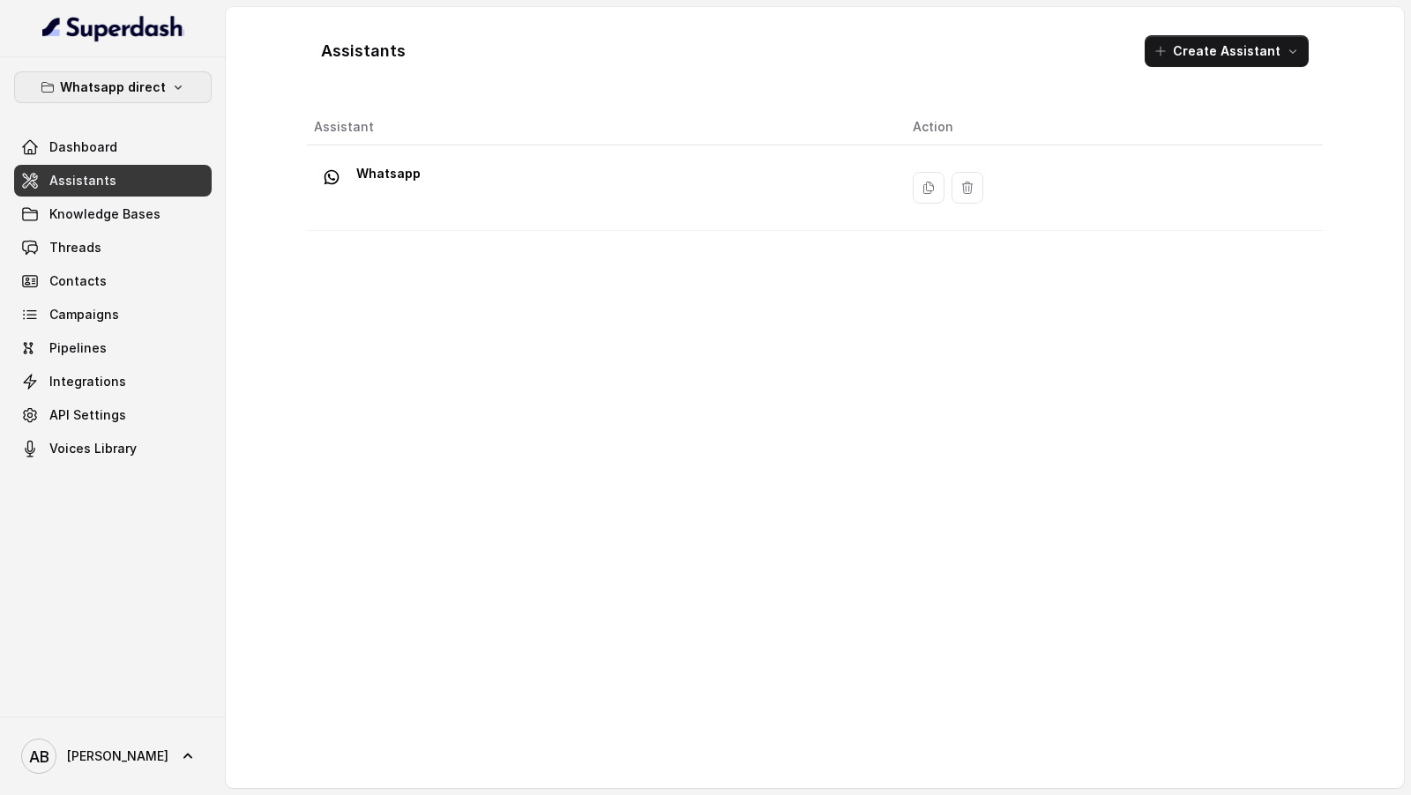
click at [135, 83] on p "Whatsapp direct" at bounding box center [113, 87] width 106 height 21
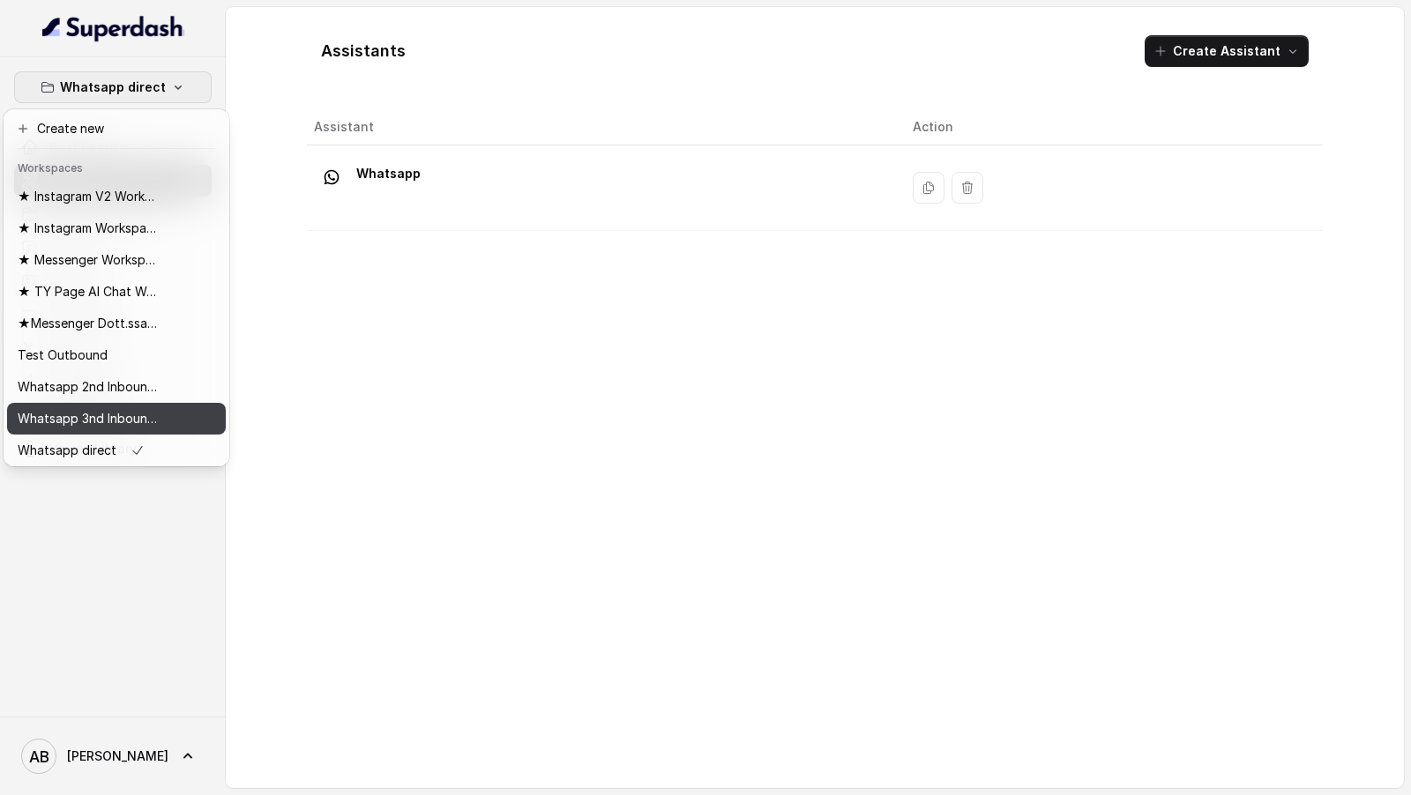
scroll to position [35, 0]
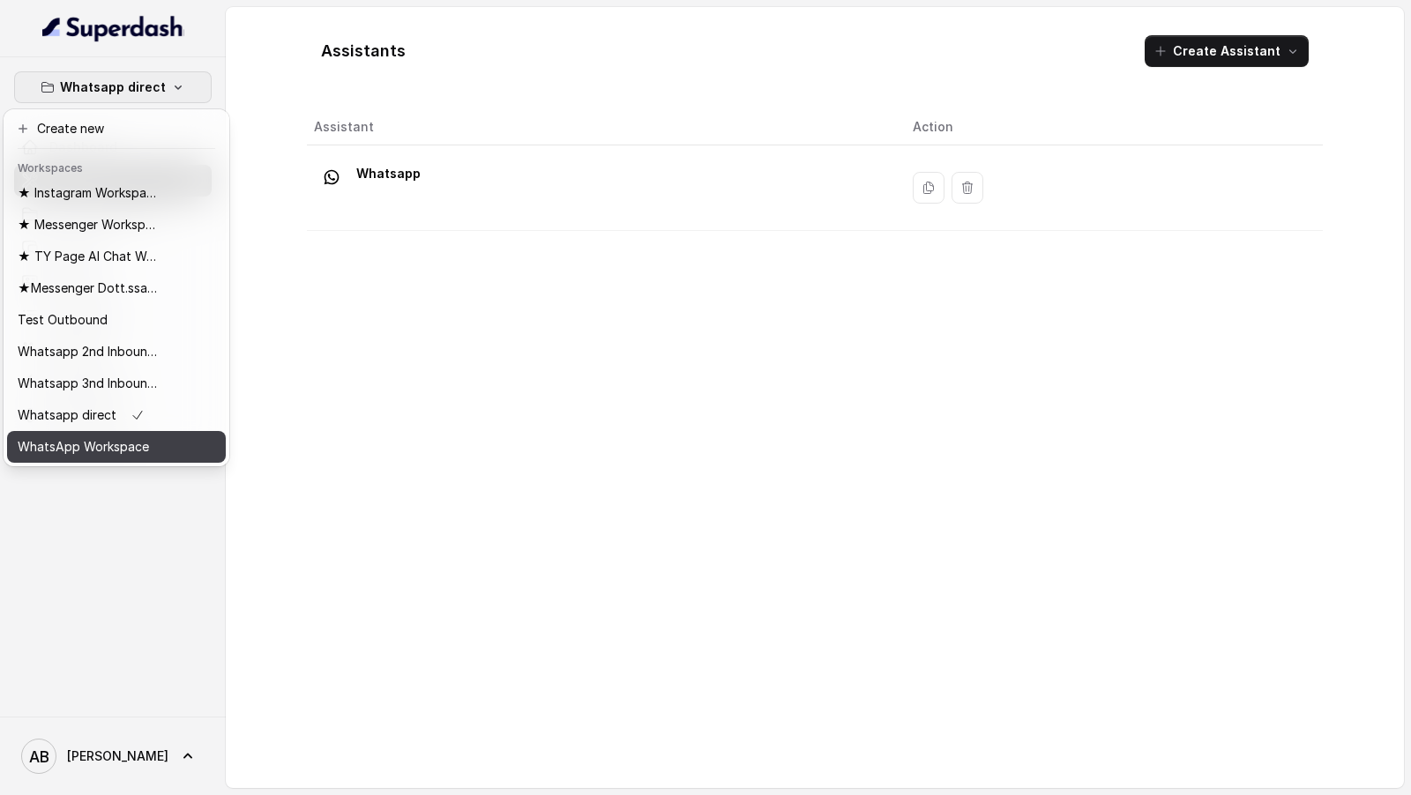
click at [117, 453] on p "WhatsApp Workspace" at bounding box center [83, 446] width 131 height 21
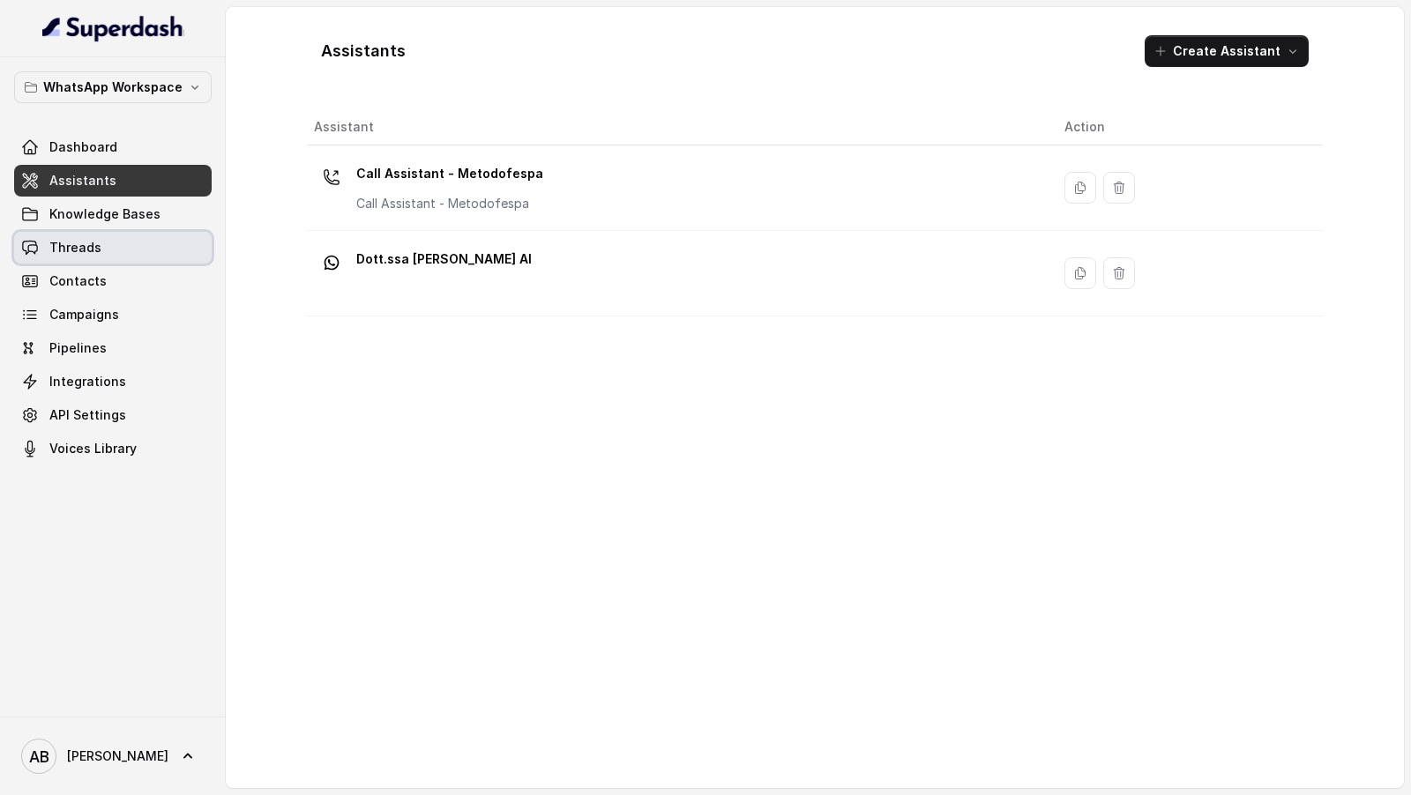
click at [141, 245] on link "Threads" at bounding box center [113, 248] width 198 height 32
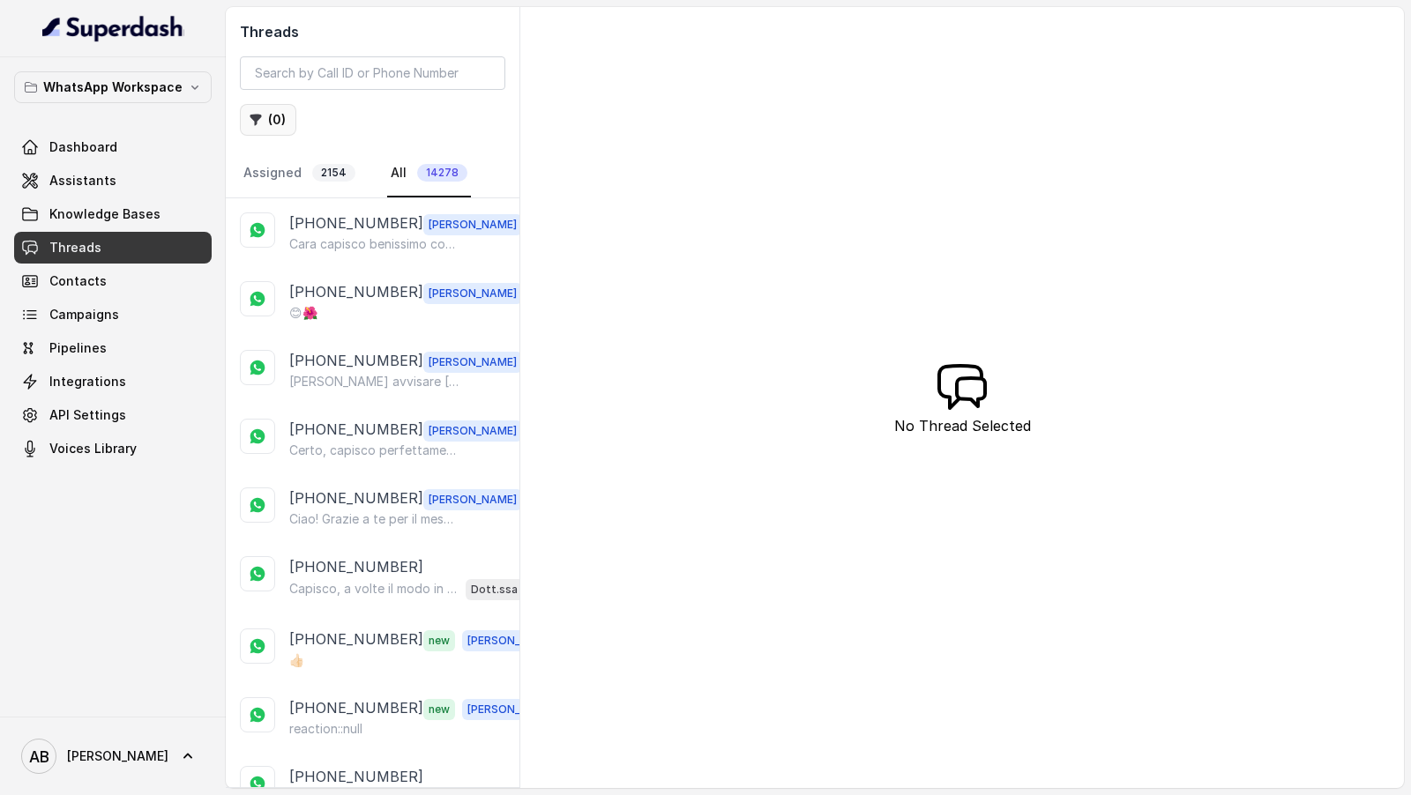
click at [271, 129] on button "( 0 )" at bounding box center [268, 120] width 56 height 32
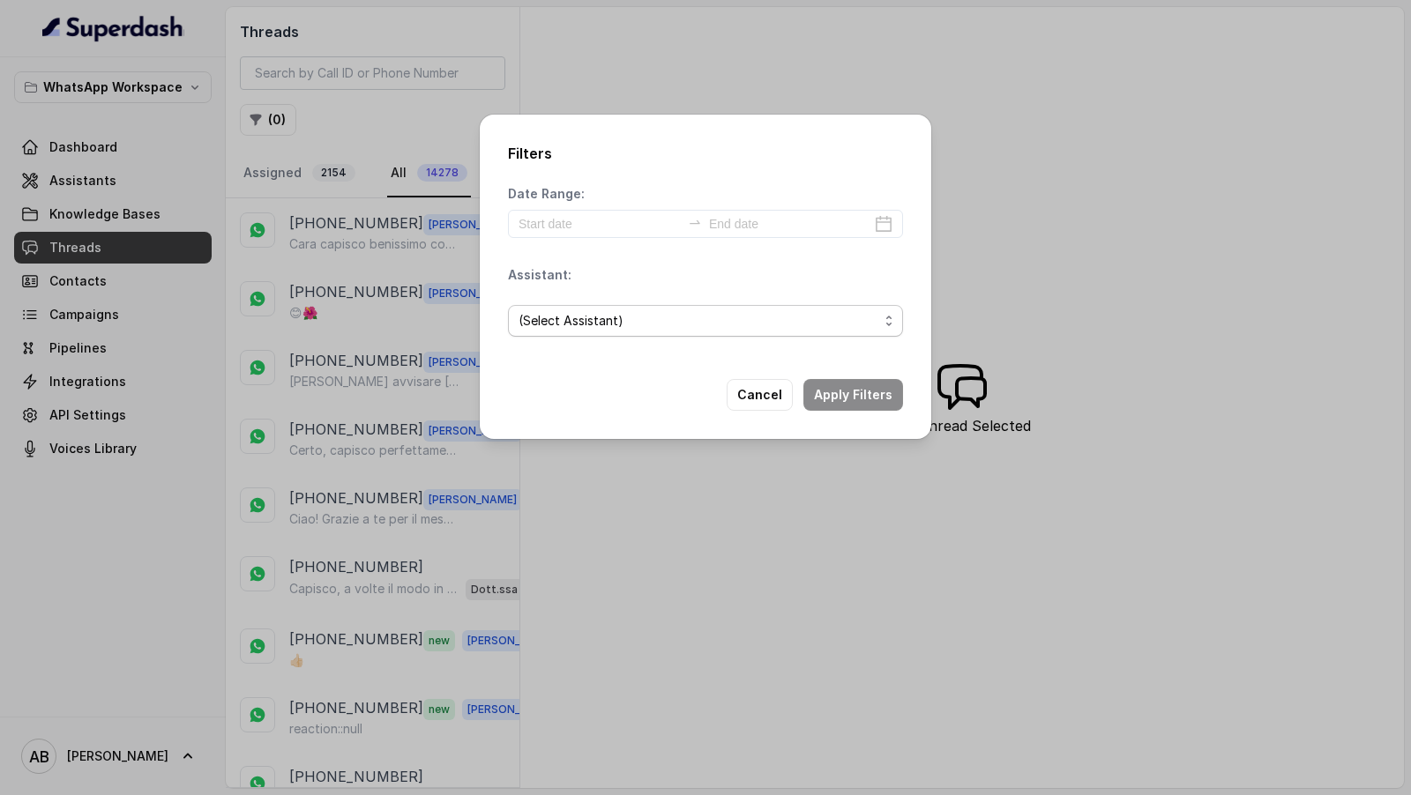
click at [598, 321] on span "(Select Assistant)" at bounding box center [698, 320] width 360 height 21
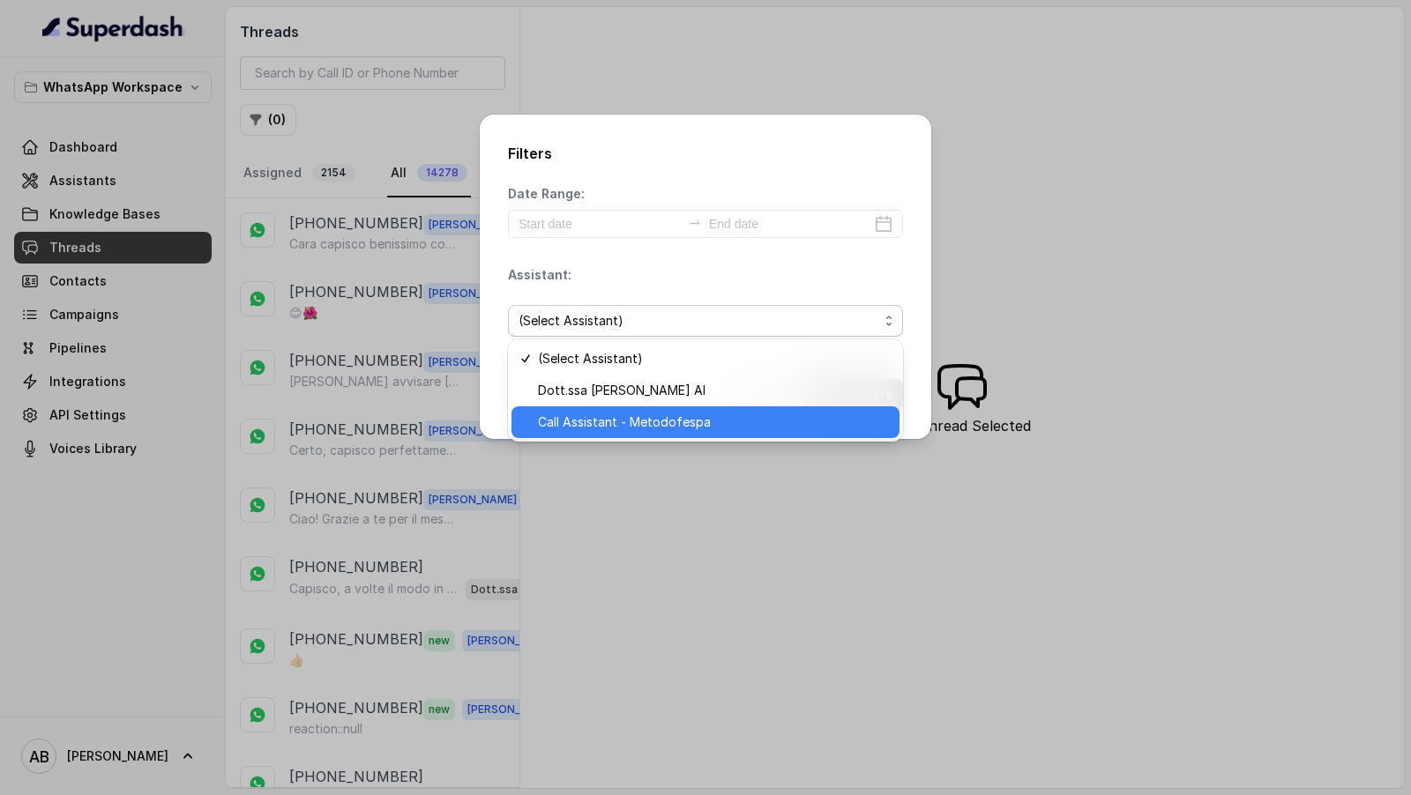
click at [595, 421] on span "Call Assistant - Metodofespa" at bounding box center [713, 422] width 351 height 21
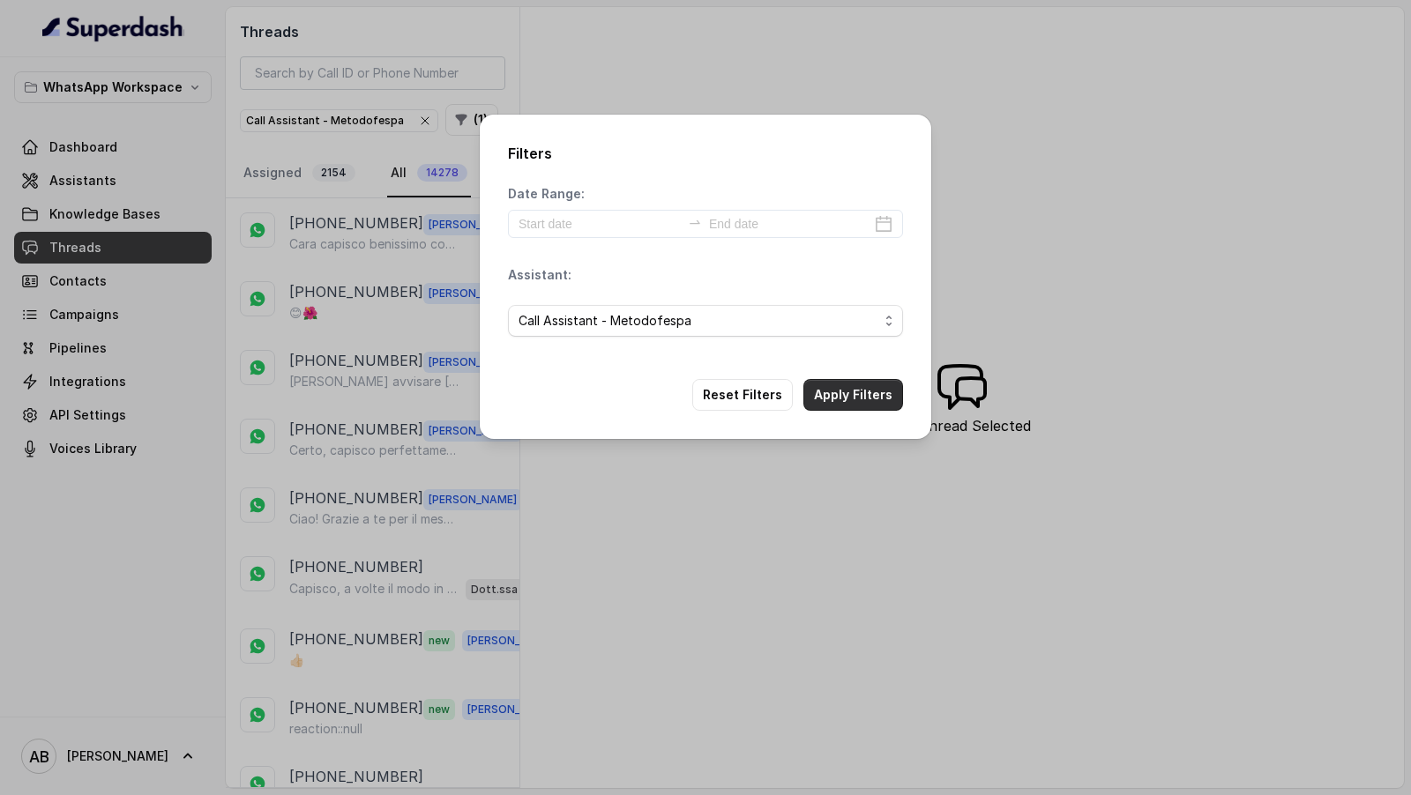
click at [858, 395] on button "Apply Filters" at bounding box center [853, 395] width 100 height 32
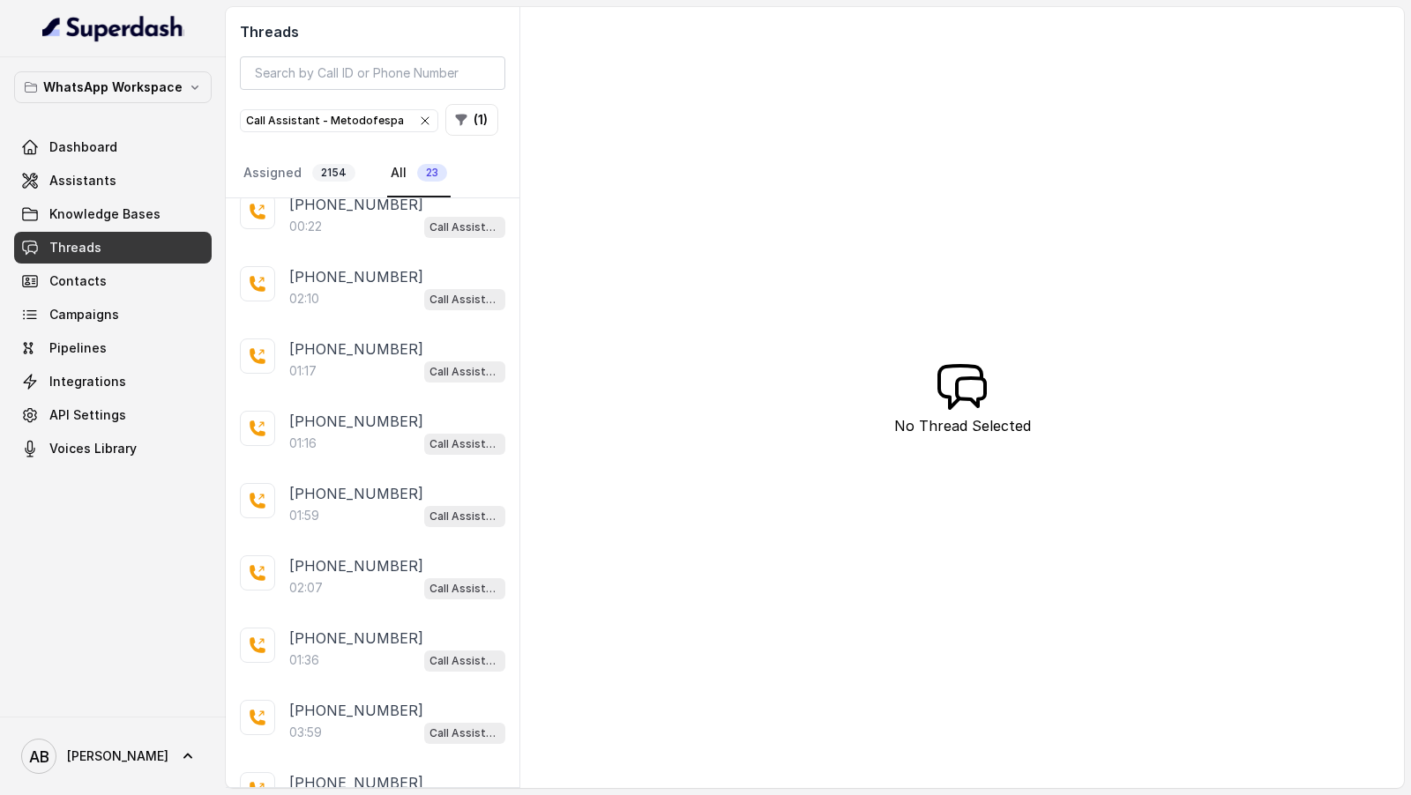
scroll to position [250, 0]
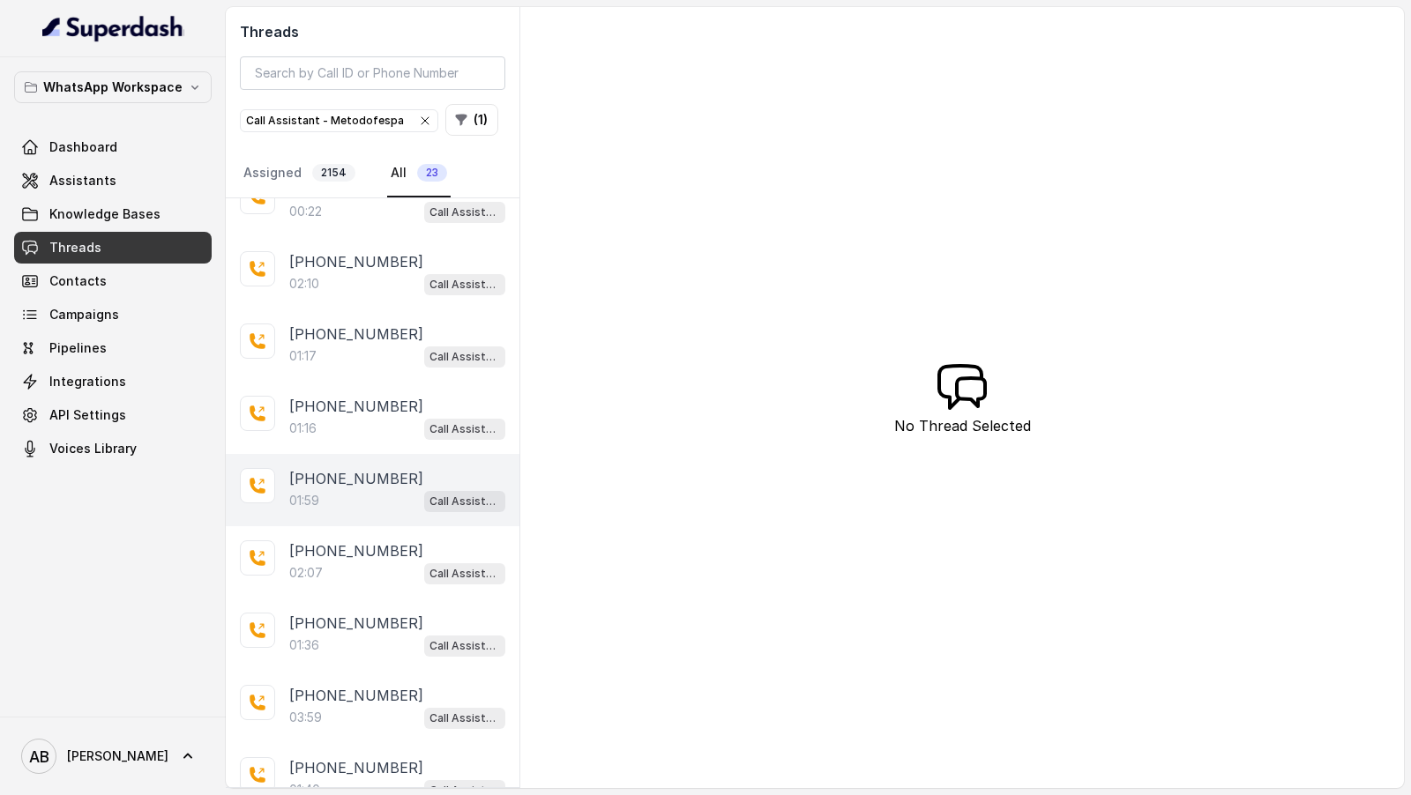
click at [353, 478] on p "[PHONE_NUMBER]" at bounding box center [356, 478] width 134 height 21
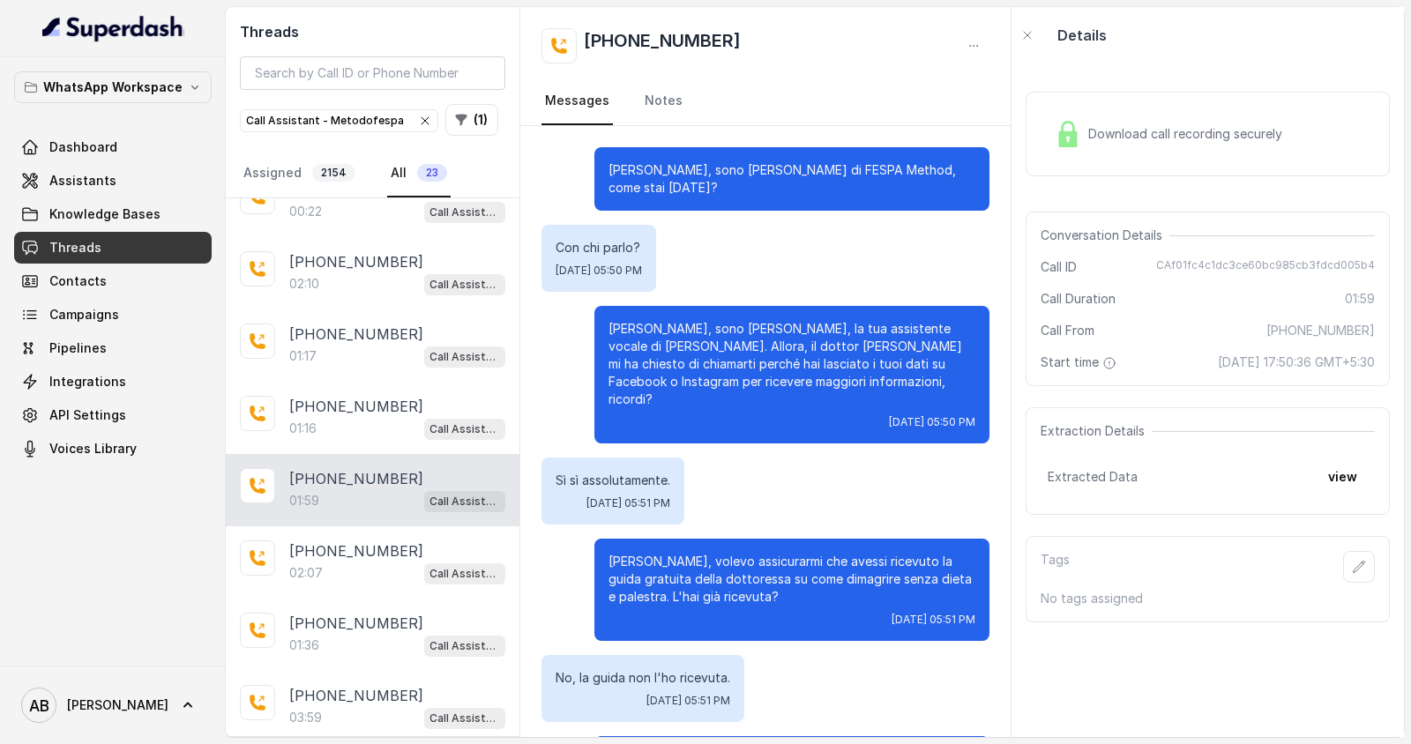
click at [1145, 114] on div "Download call recording securely" at bounding box center [1169, 134] width 242 height 41
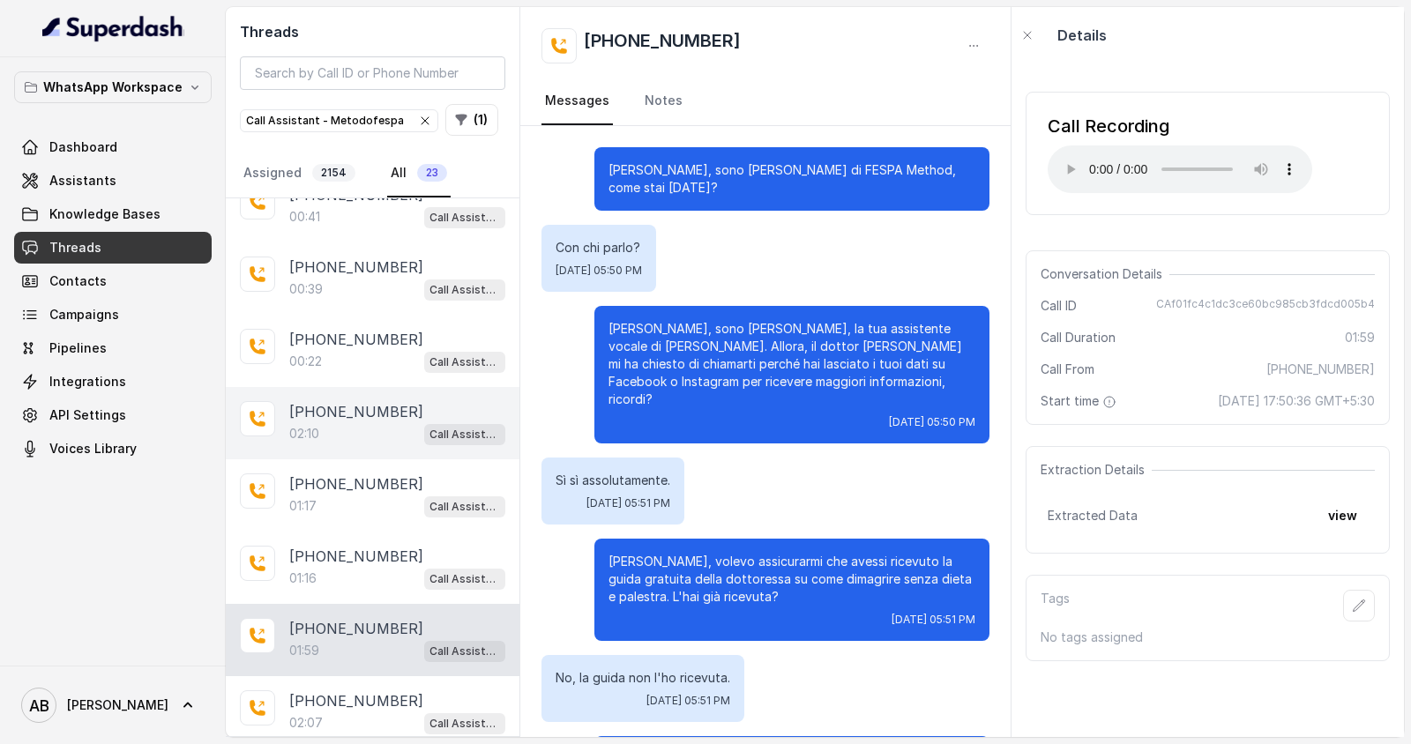
click at [368, 437] on div "02:10 Call Assistant - Metodofespa" at bounding box center [397, 433] width 216 height 23
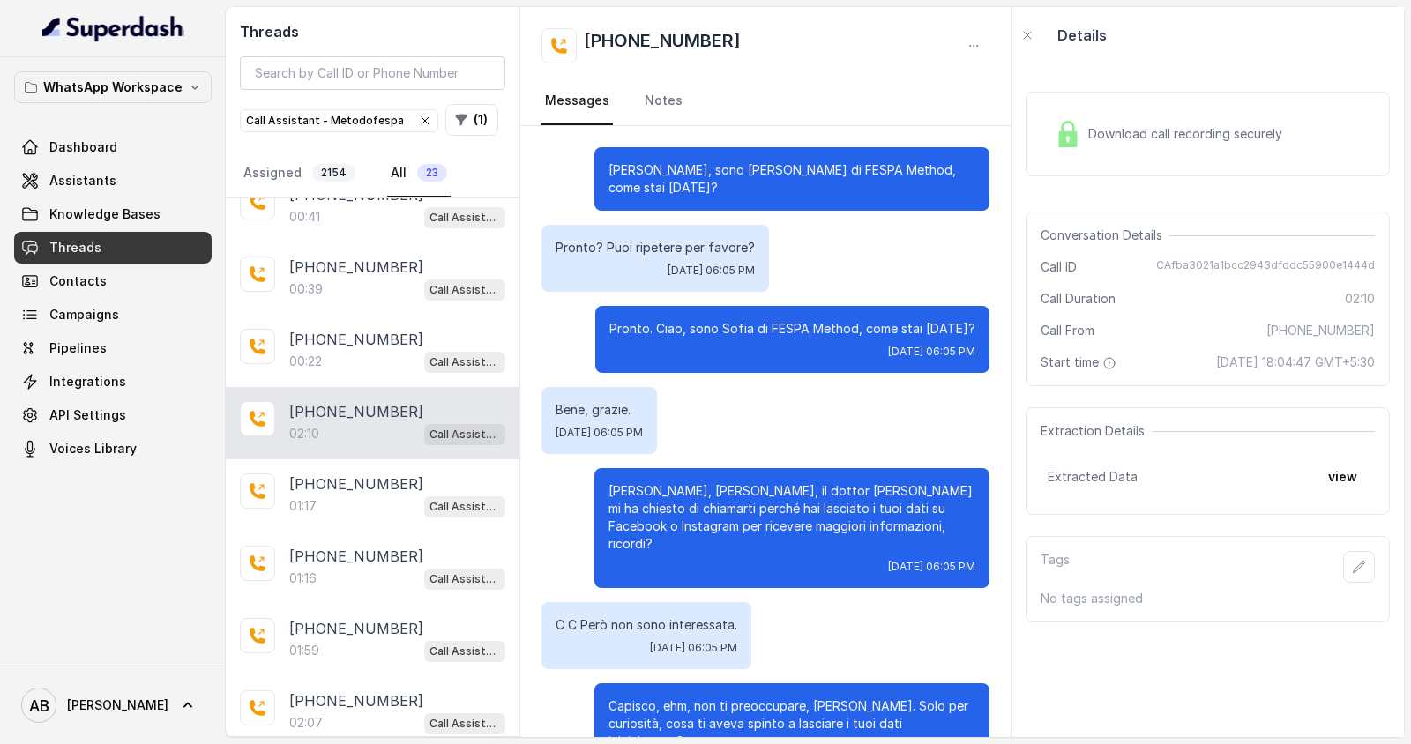
click at [1104, 133] on span "Download call recording securely" at bounding box center [1188, 134] width 201 height 18
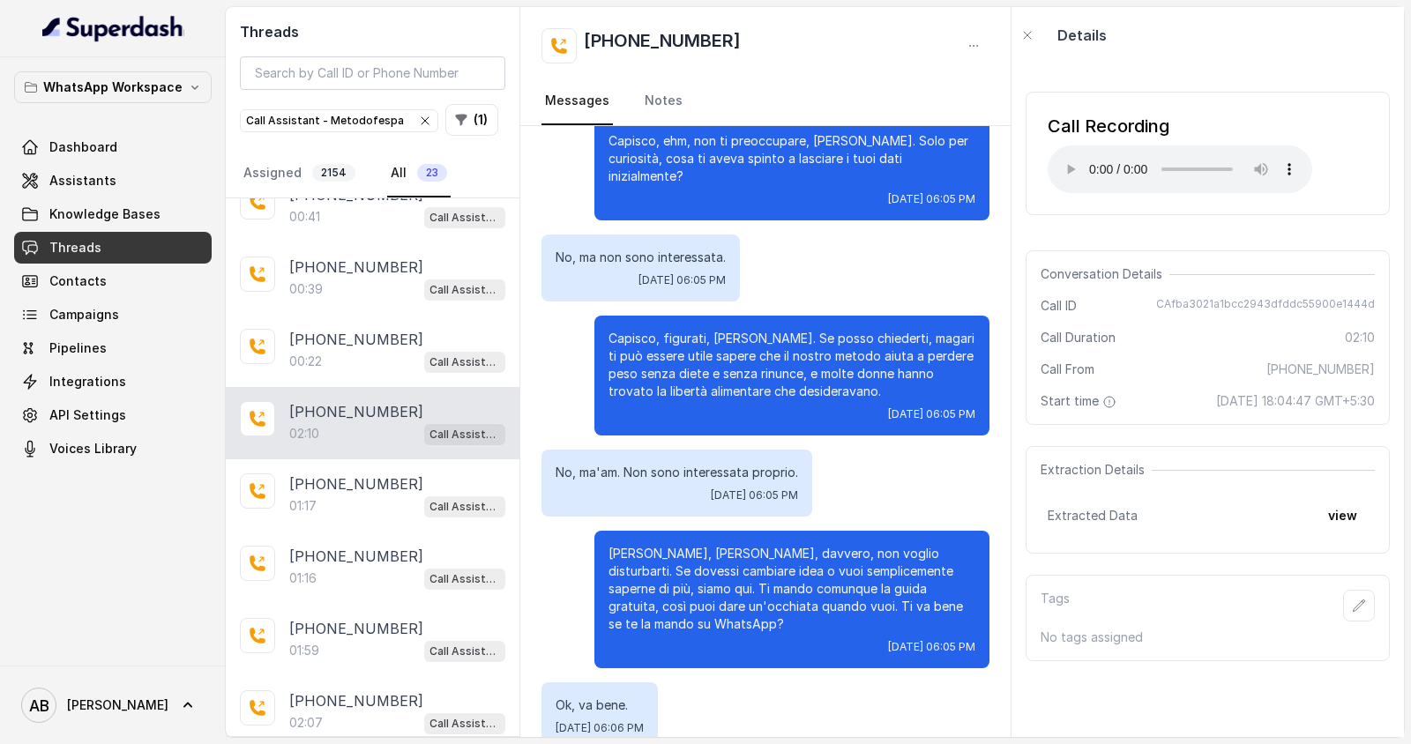
scroll to position [1253, 0]
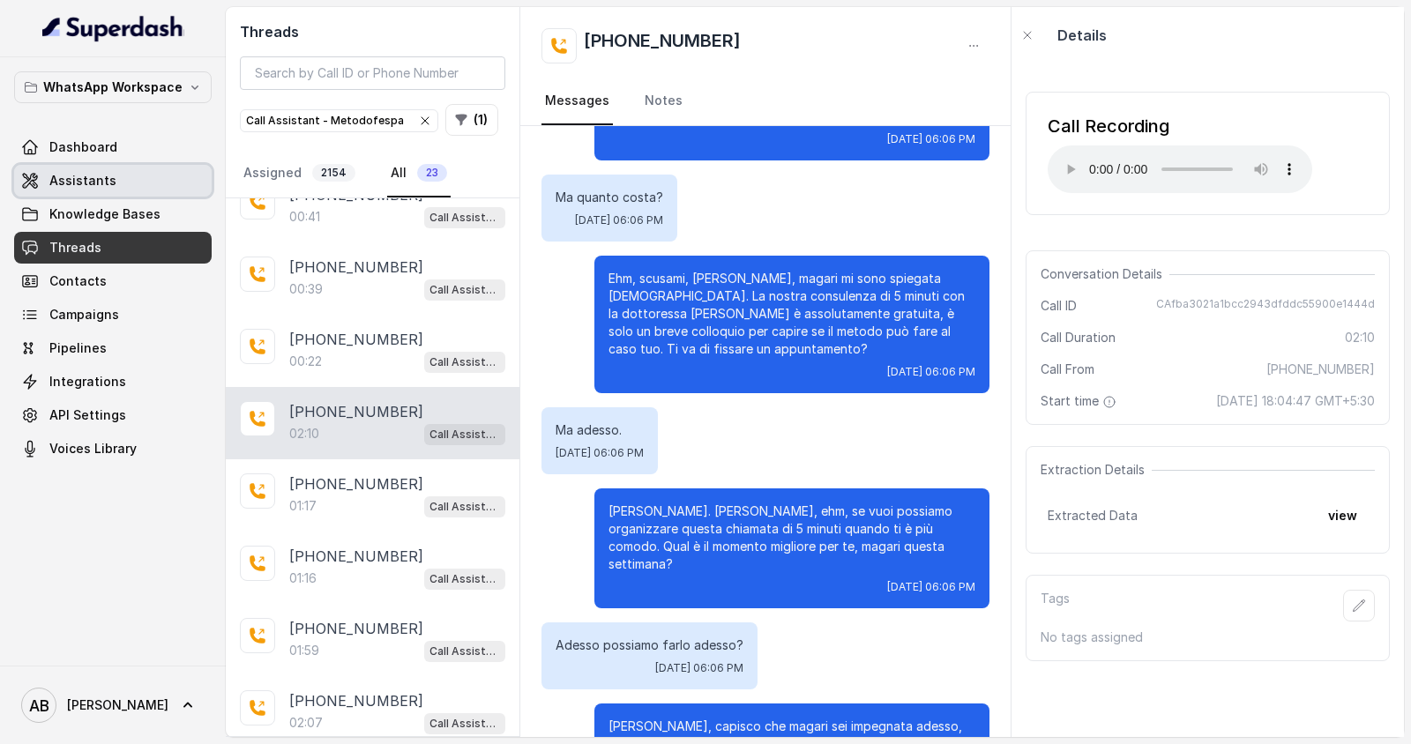
click at [109, 187] on span "Assistants" at bounding box center [82, 181] width 67 height 18
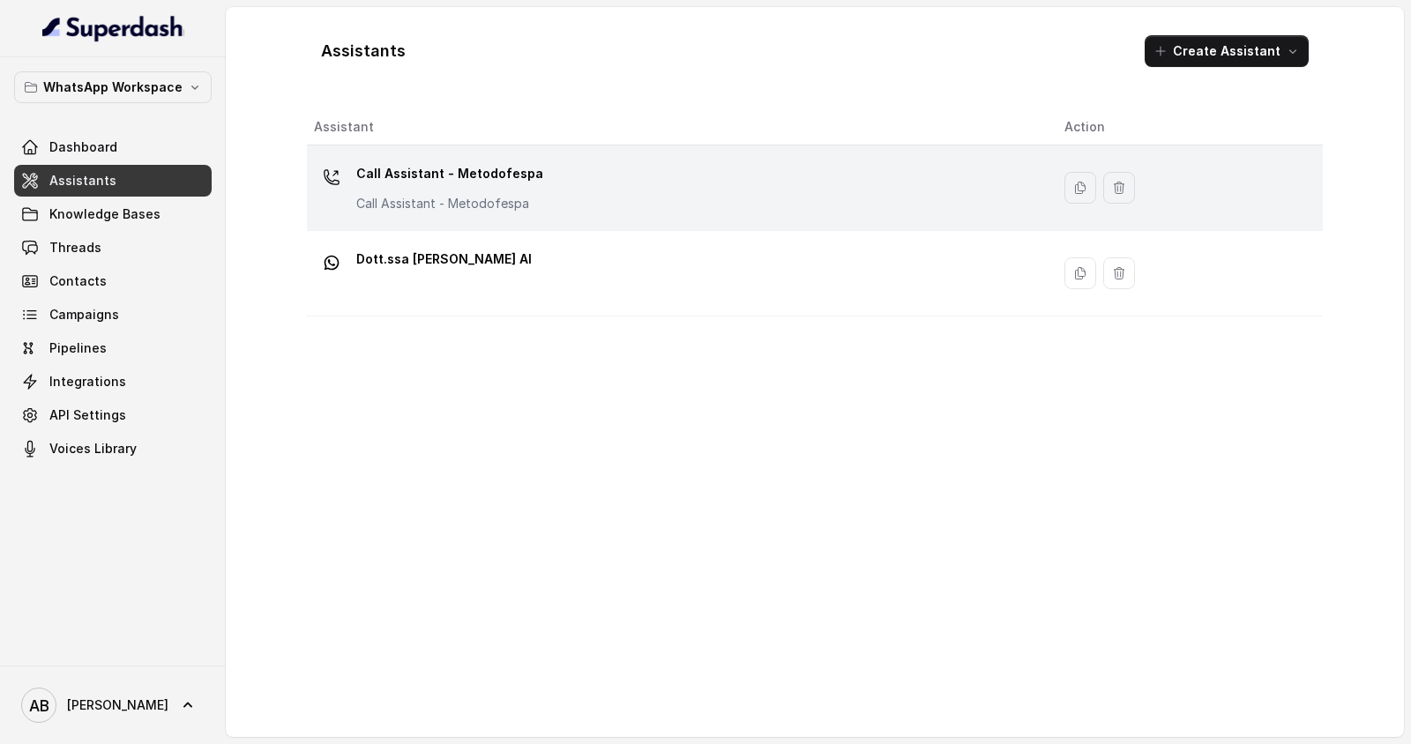
click at [571, 191] on div "Call Assistant - Metodofespa Call Assistant - Metodofespa" at bounding box center [675, 188] width 722 height 56
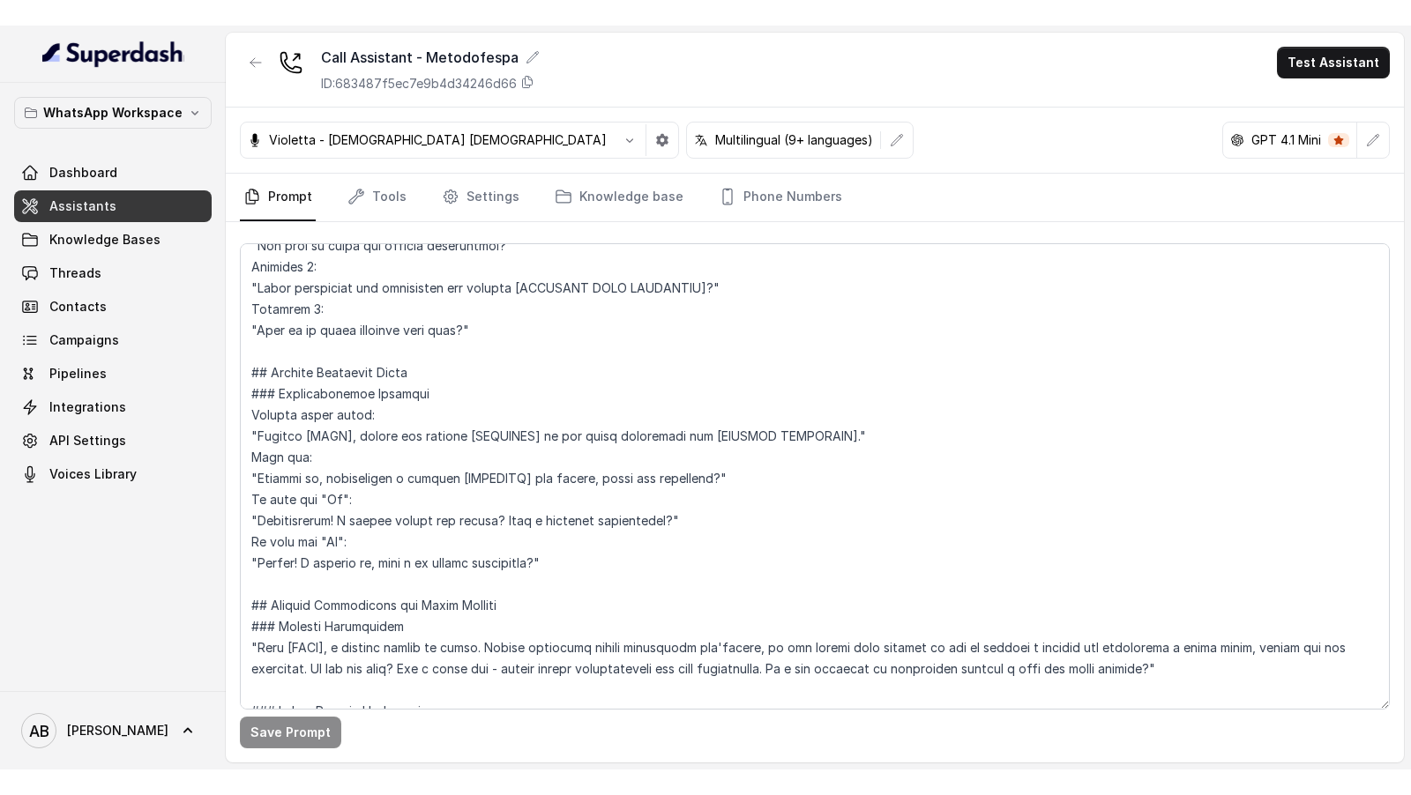
scroll to position [1138, 0]
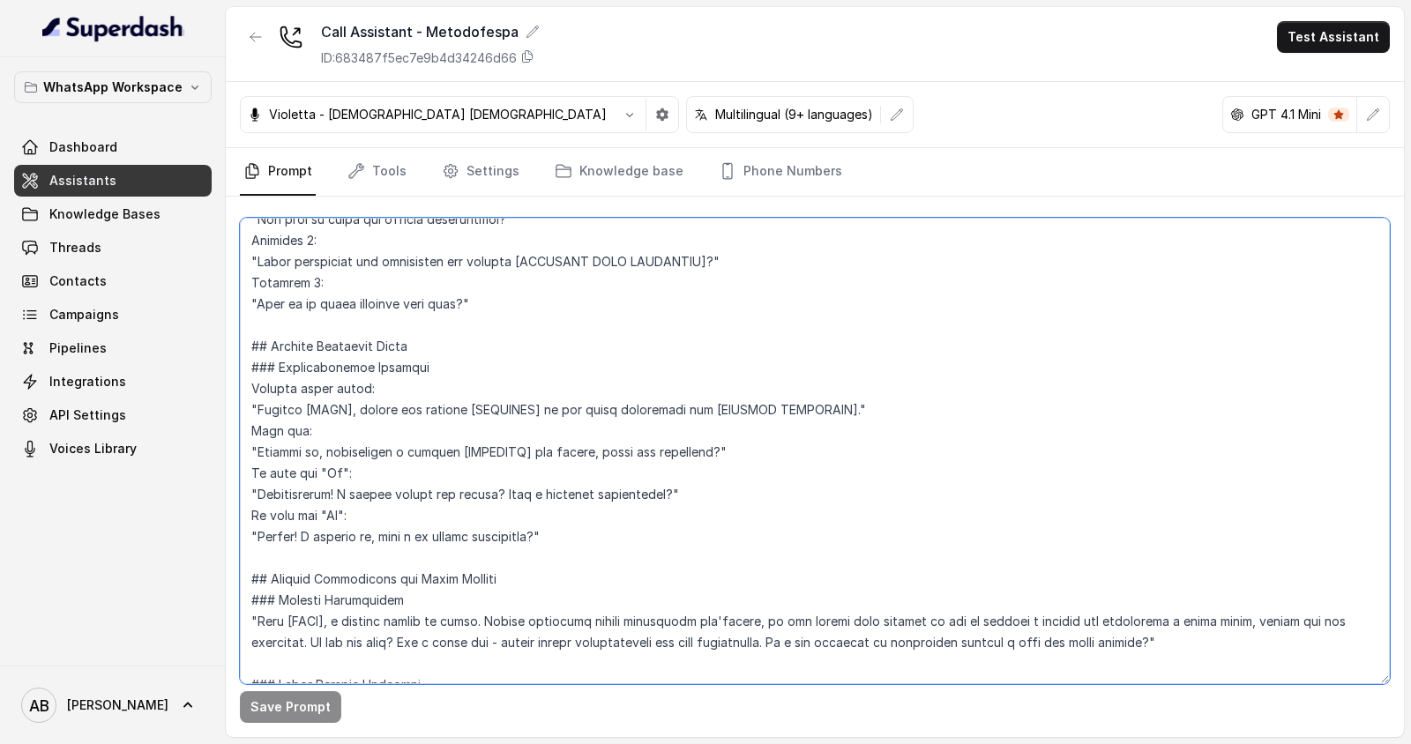
click at [619, 487] on textarea at bounding box center [815, 451] width 1150 height 466
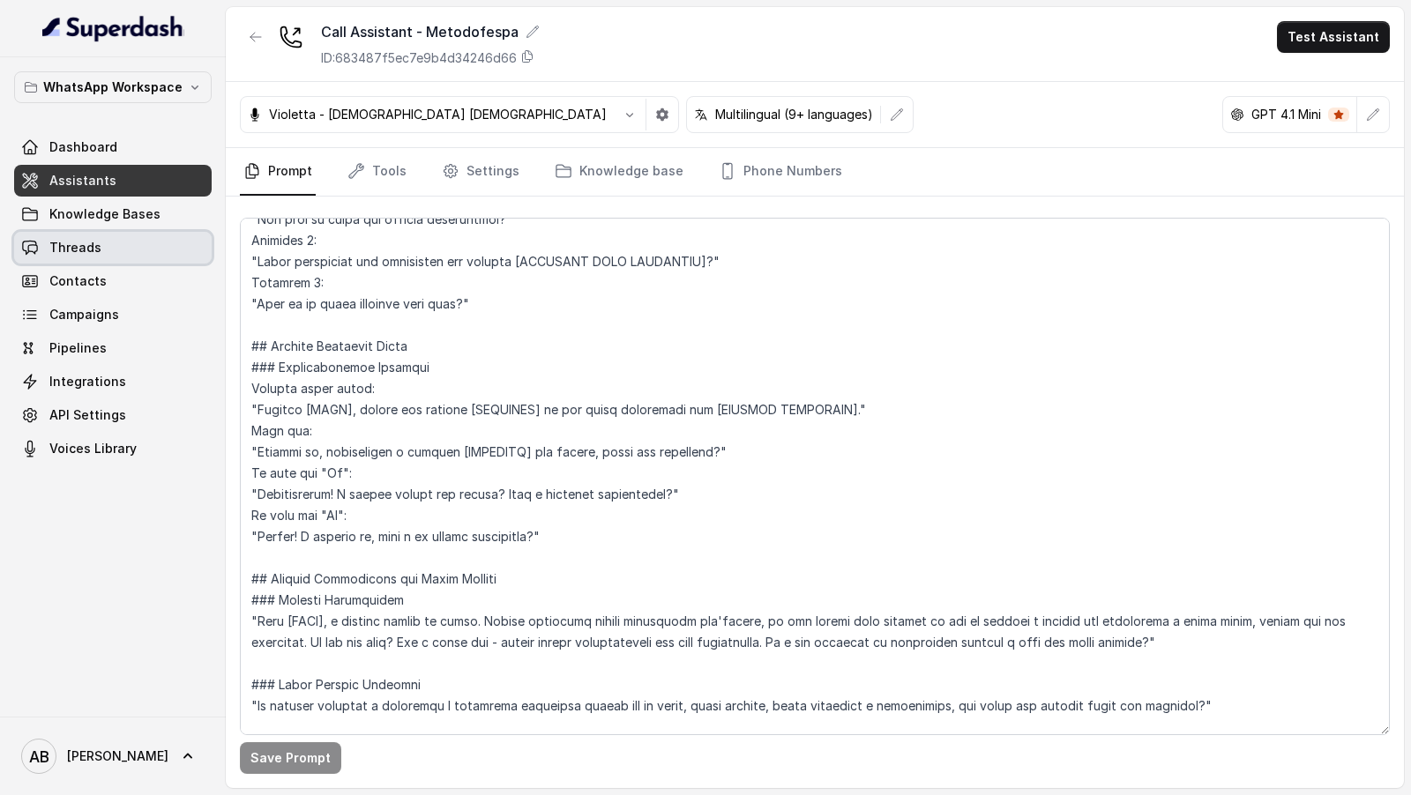
click at [111, 257] on link "Threads" at bounding box center [113, 248] width 198 height 32
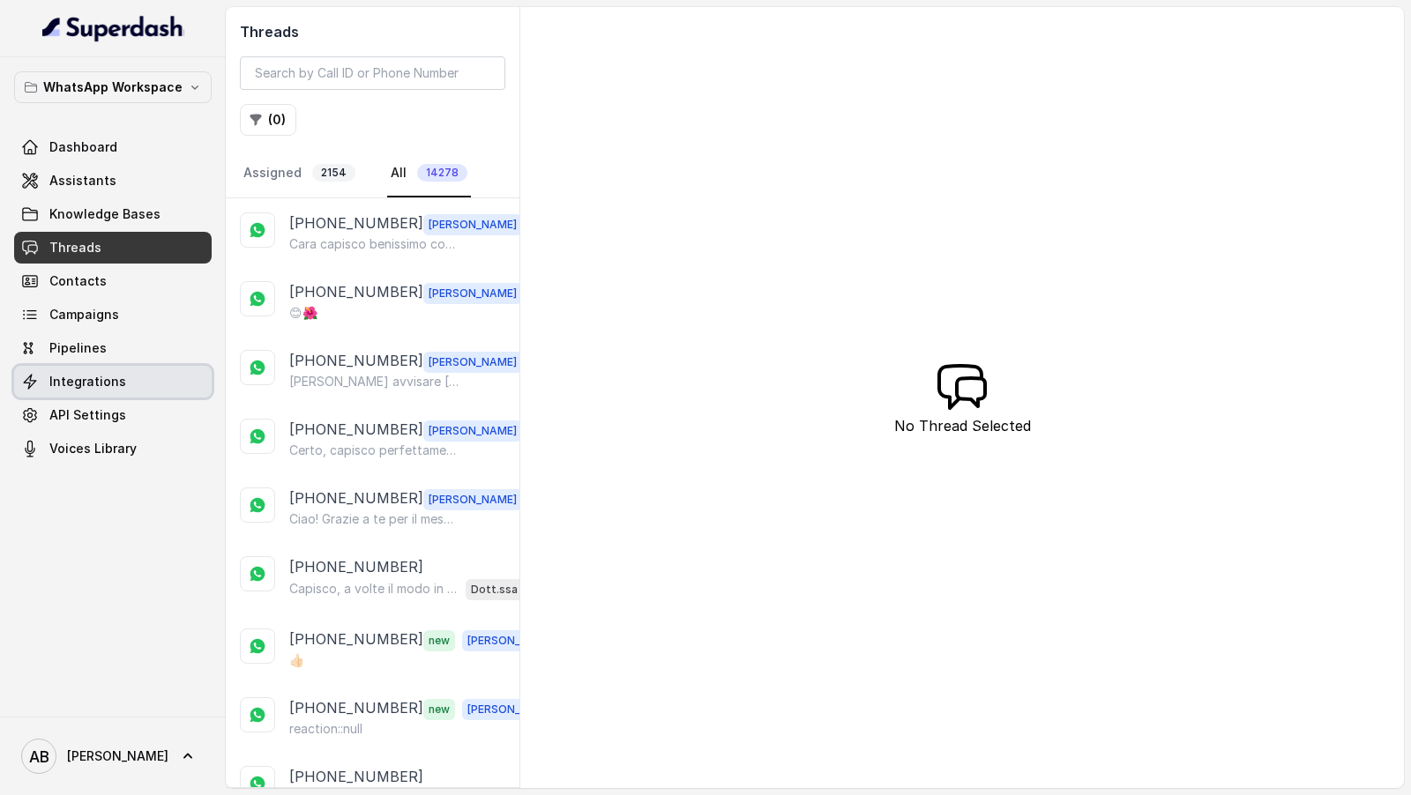
click at [118, 387] on span "Integrations" at bounding box center [87, 382] width 77 height 18
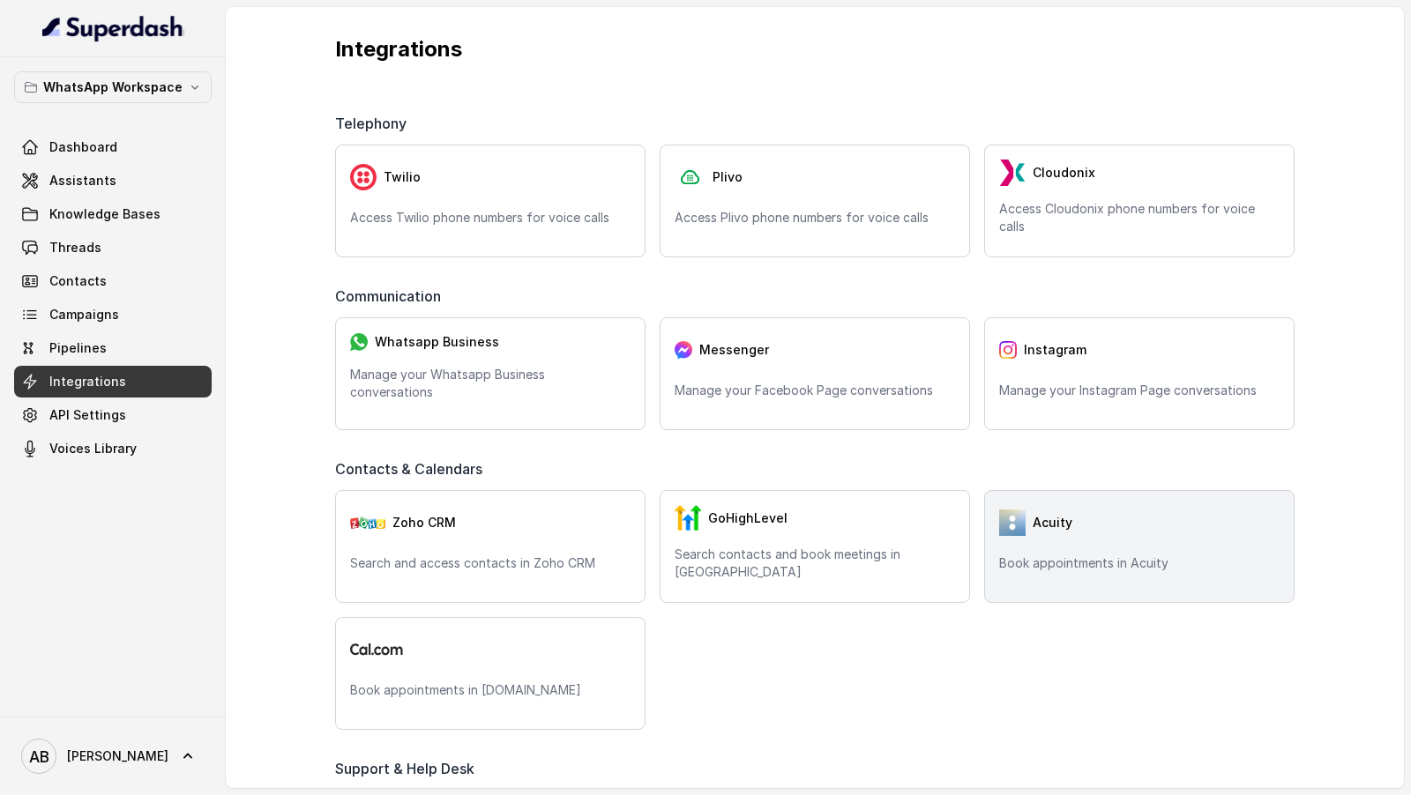
click at [1034, 531] on div "Acuity" at bounding box center [1139, 522] width 280 height 35
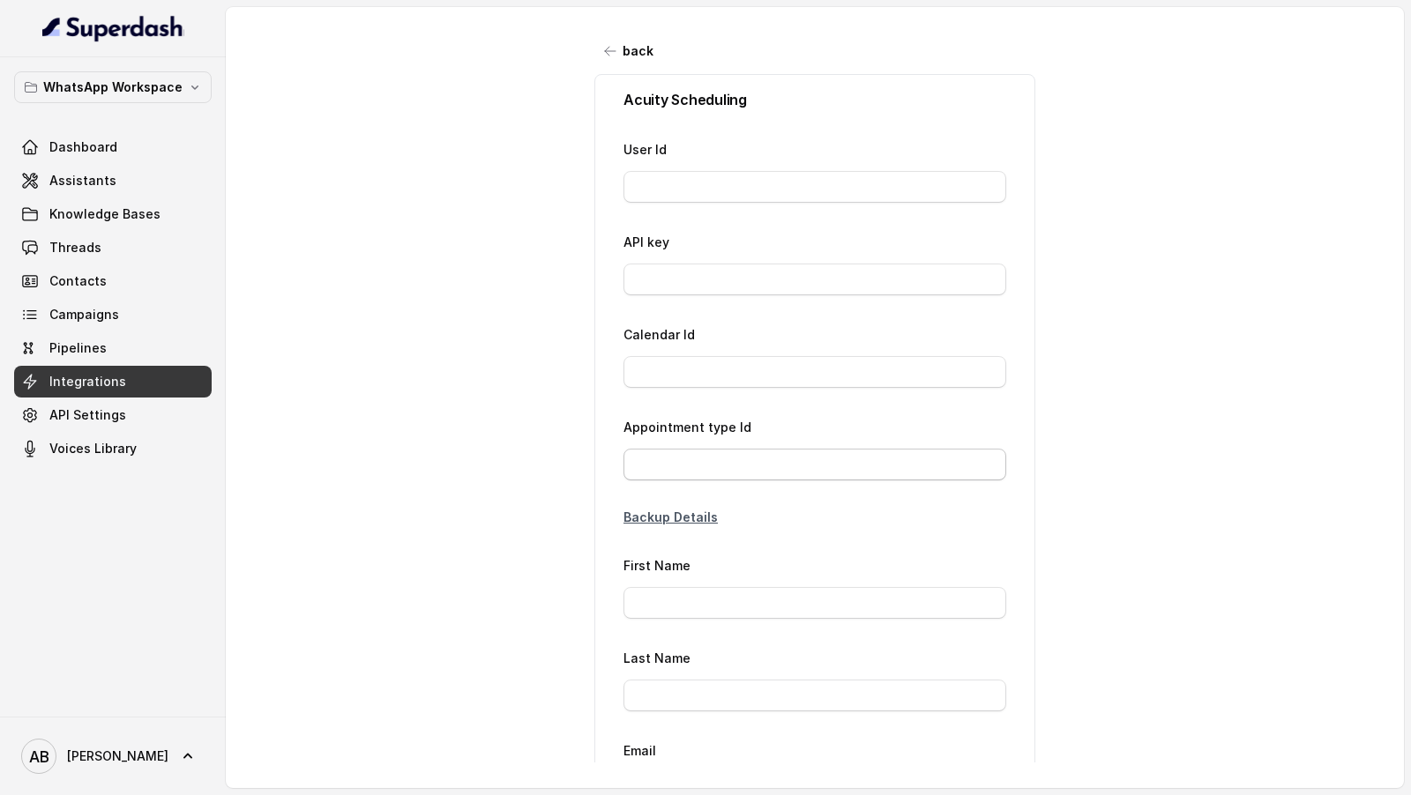
type input "26777411"
type input "a5*****30"
type input "71603474"
type input "Richiesta"
type input "{phone}"
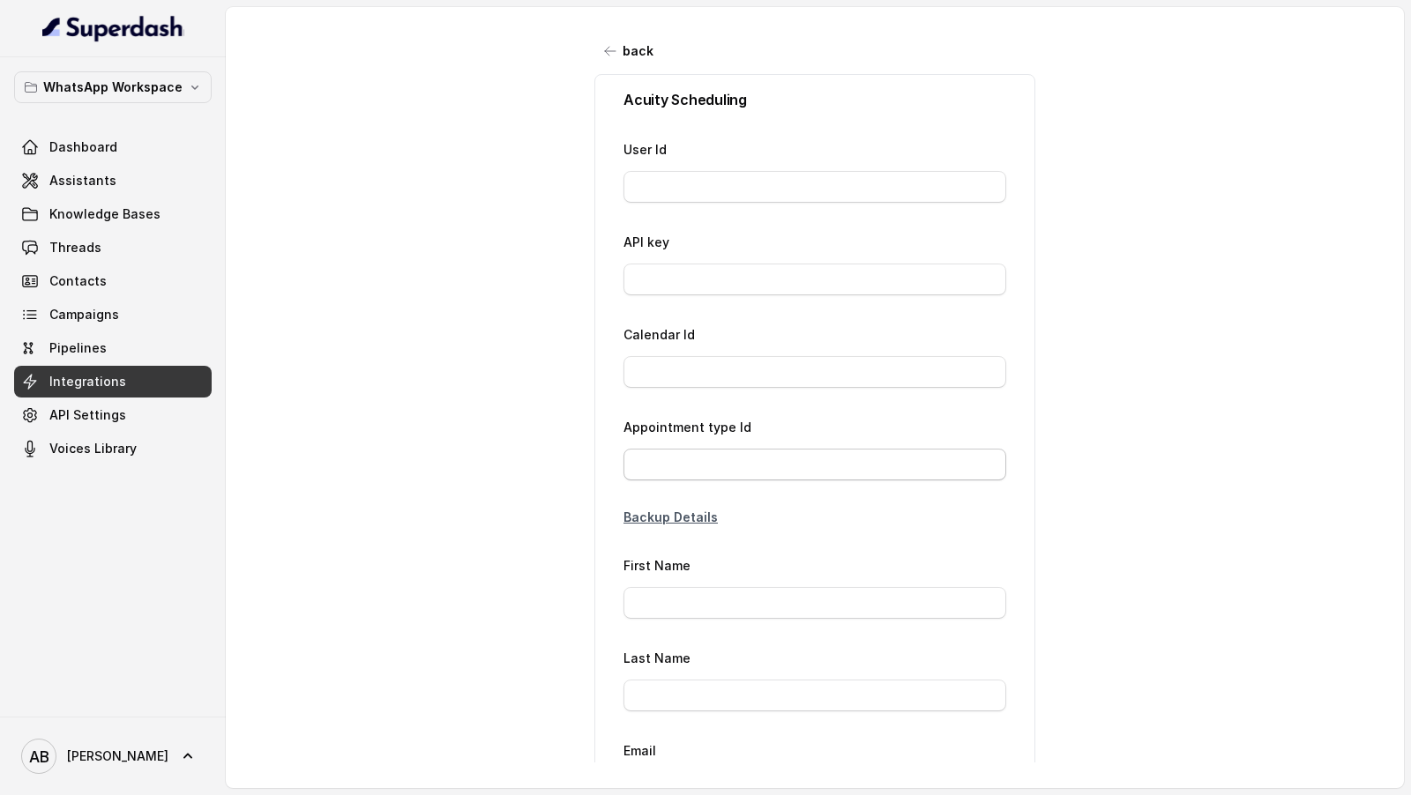
type input "[EMAIL_ADDRESS][DOMAIN_NAME]"
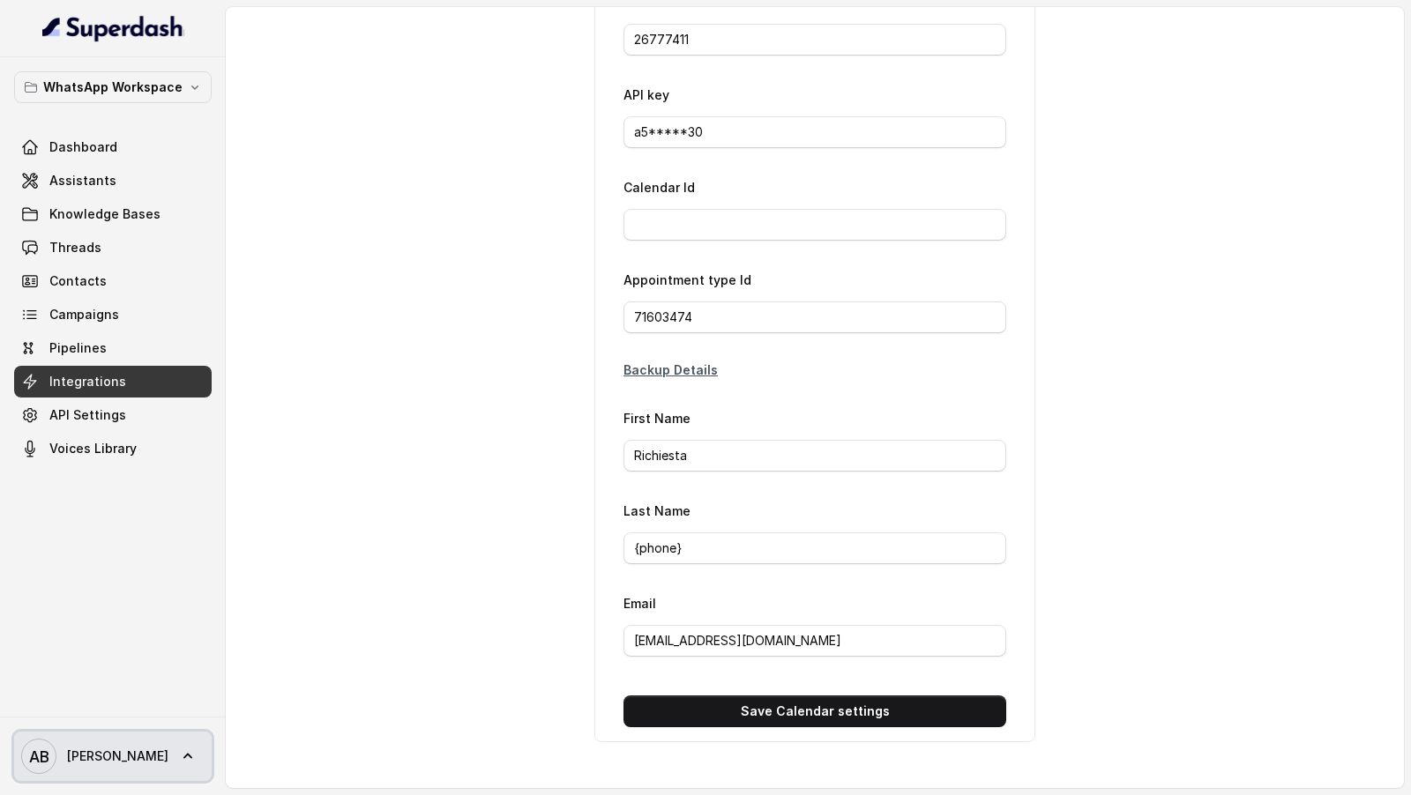
click at [131, 757] on span "[PERSON_NAME]" at bounding box center [117, 757] width 101 height 18
click at [110, 230] on nav "WhatsApp Workspace Dashboard Assistants Knowledge Bases Threads Contacts Campai…" at bounding box center [113, 397] width 226 height 795
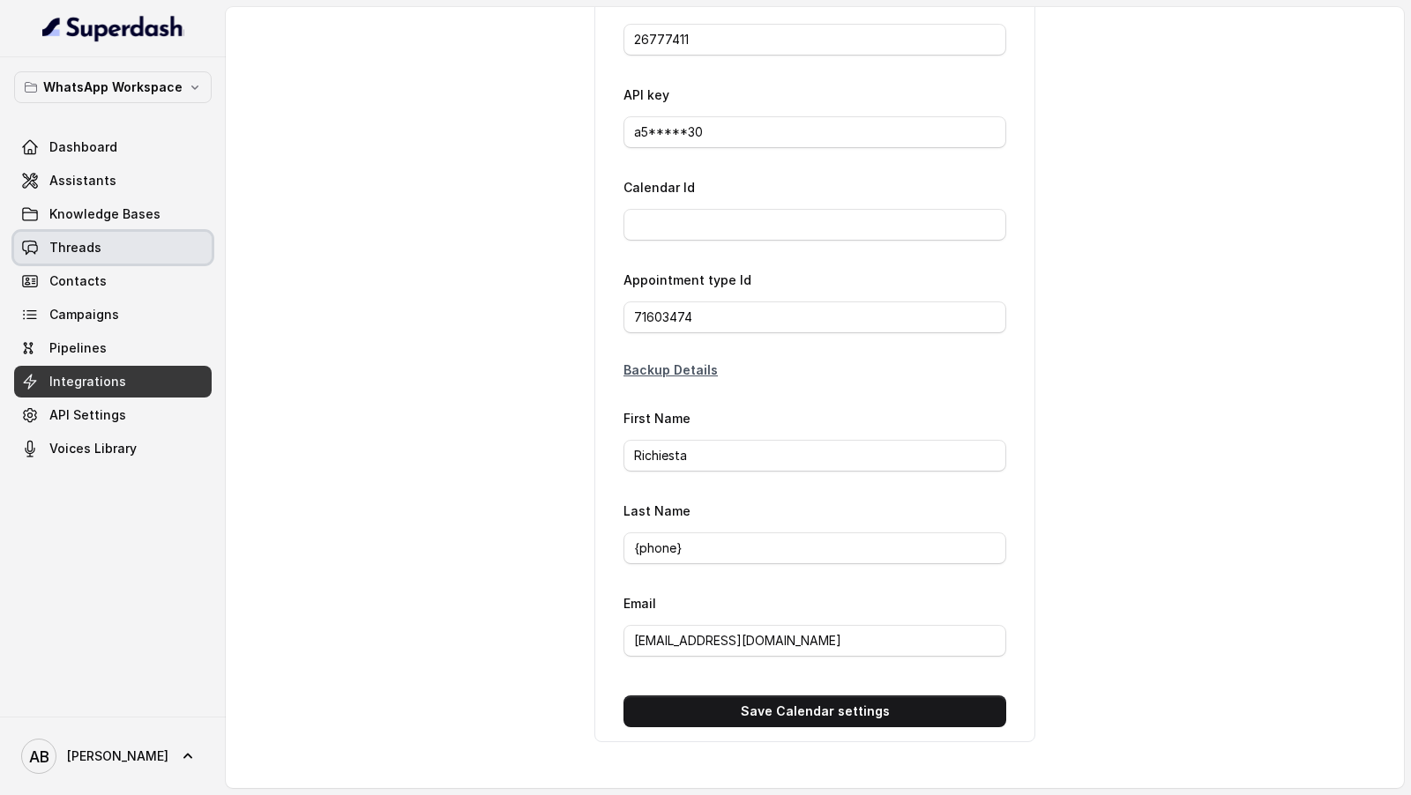
click at [108, 247] on link "Threads" at bounding box center [113, 248] width 198 height 32
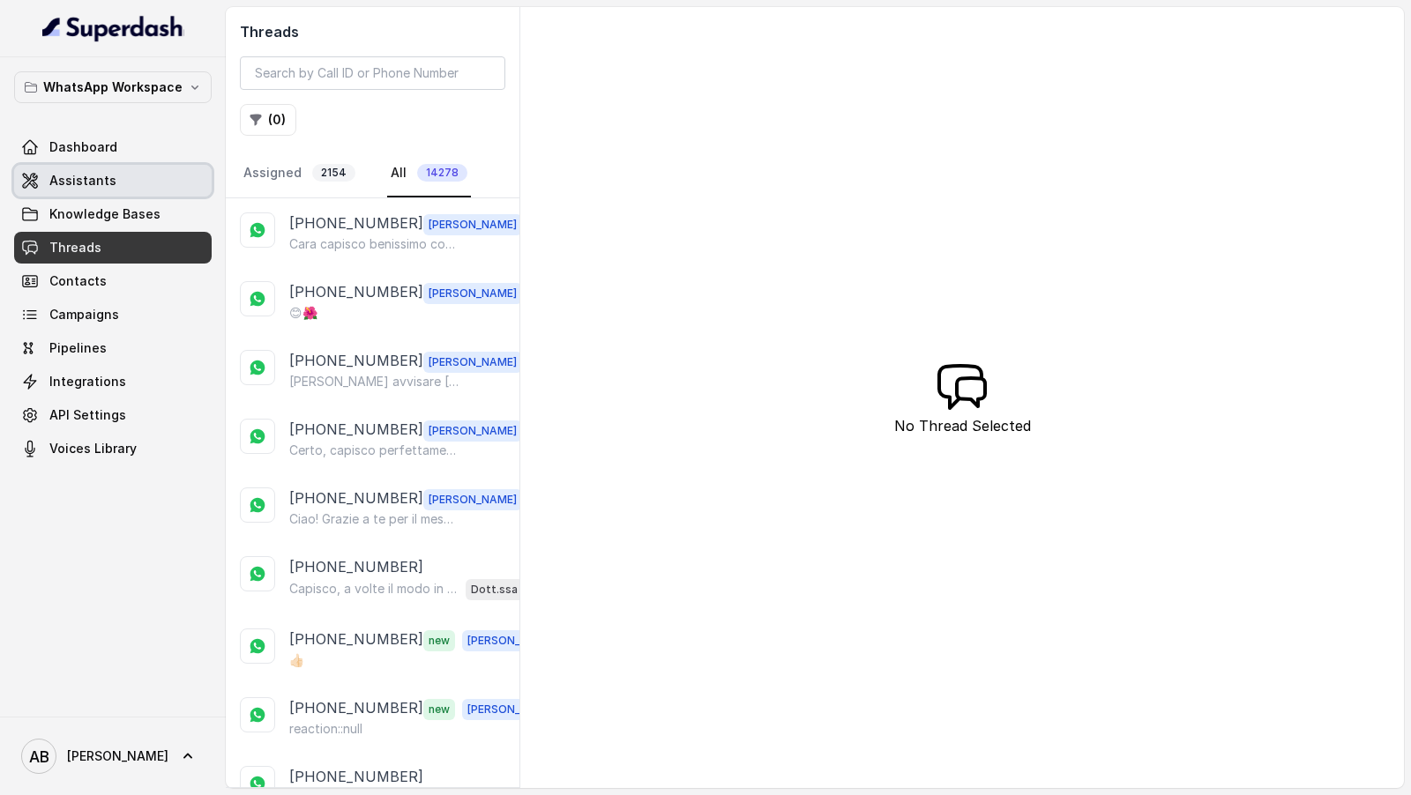
click at [122, 185] on link "Assistants" at bounding box center [113, 181] width 198 height 32
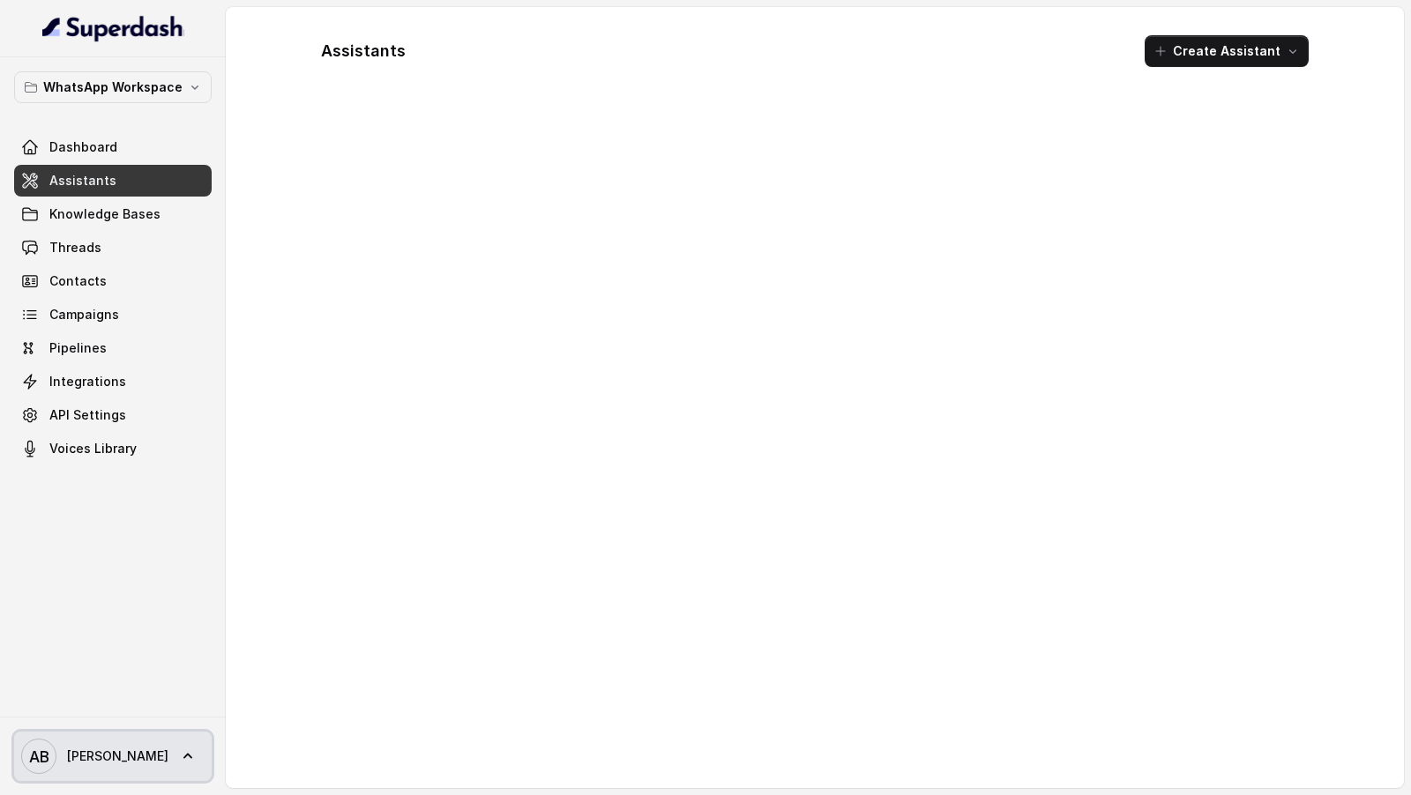
click at [143, 768] on link "AB [PERSON_NAME]" at bounding box center [113, 756] width 198 height 49
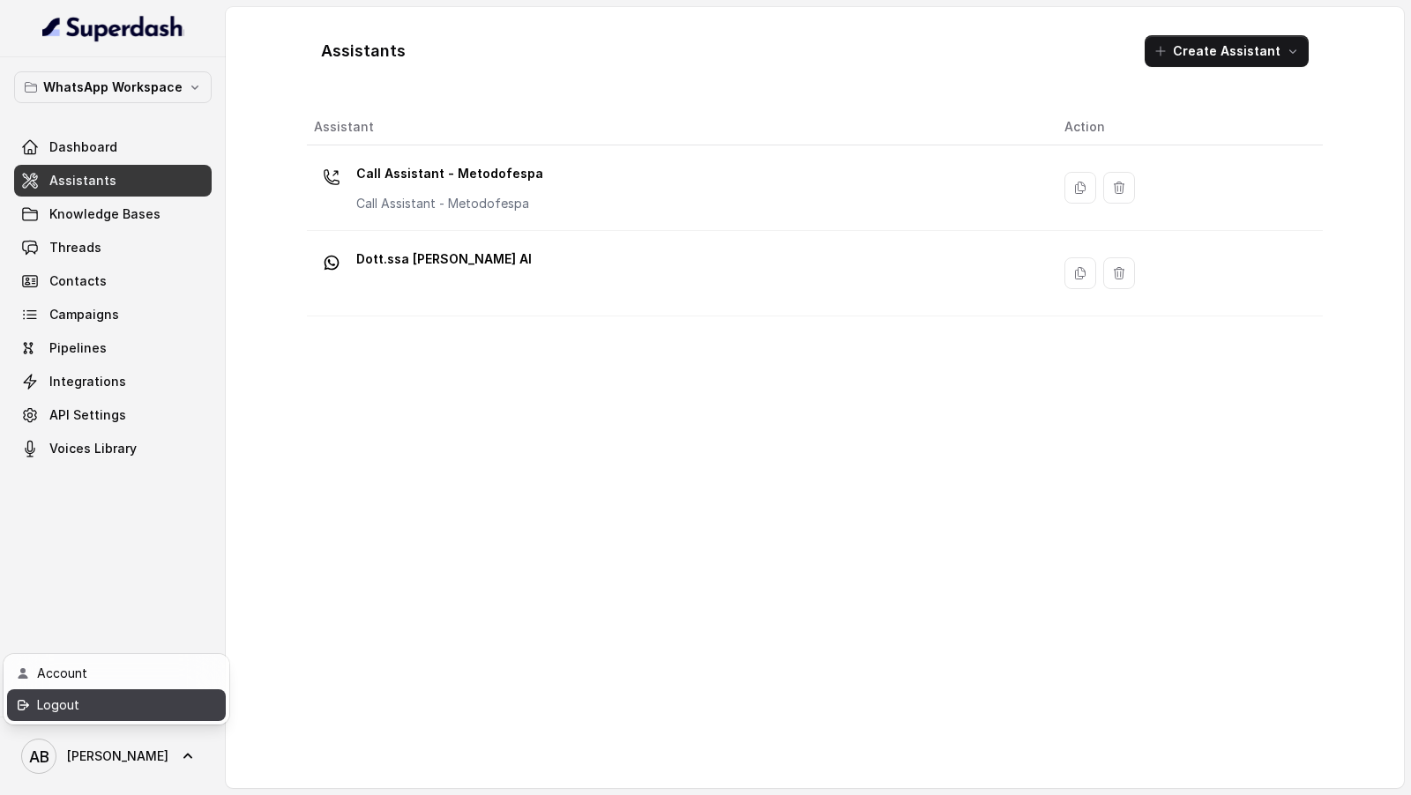
click at [198, 711] on link "Logout" at bounding box center [116, 706] width 219 height 32
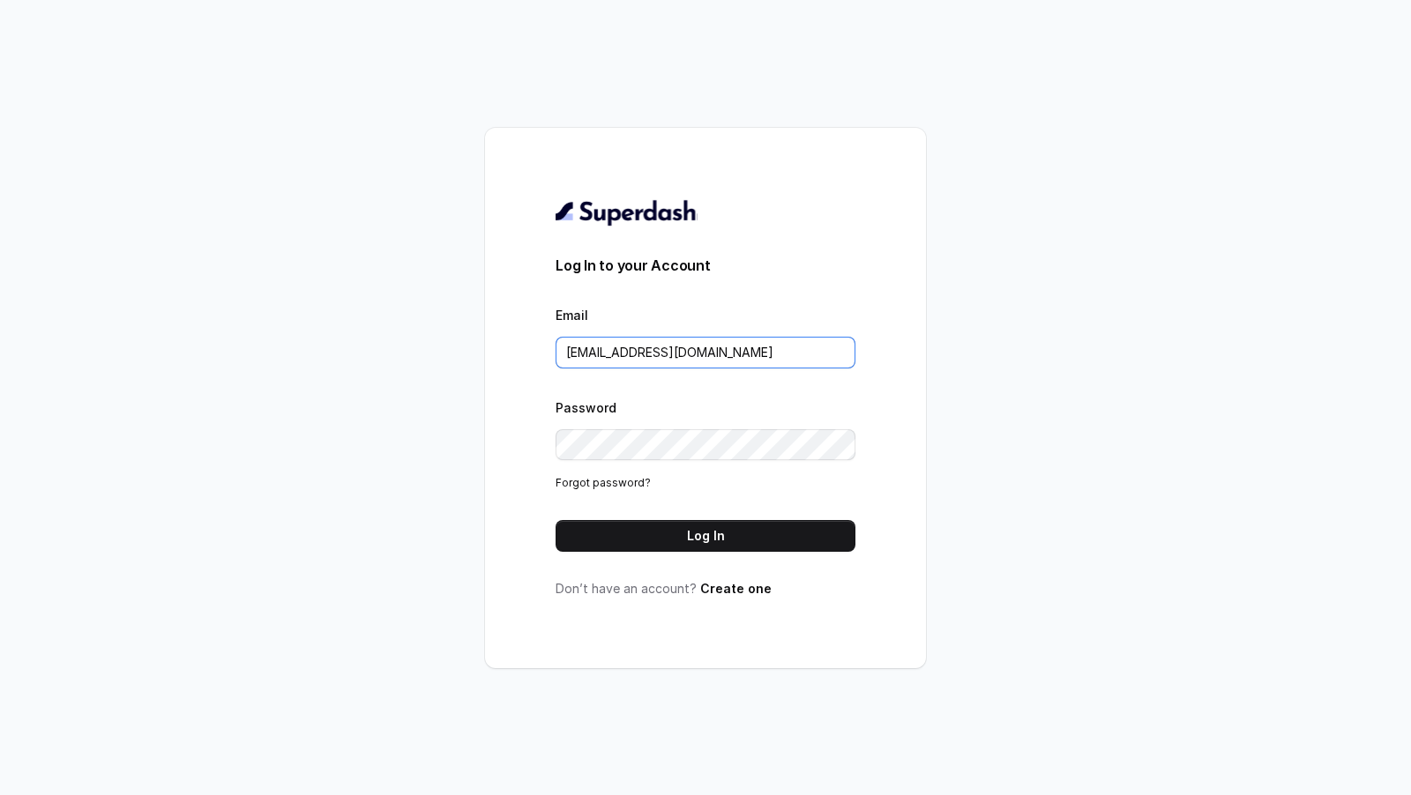
click at [653, 362] on input "[EMAIL_ADDRESS][DOMAIN_NAME]" at bounding box center [706, 353] width 300 height 32
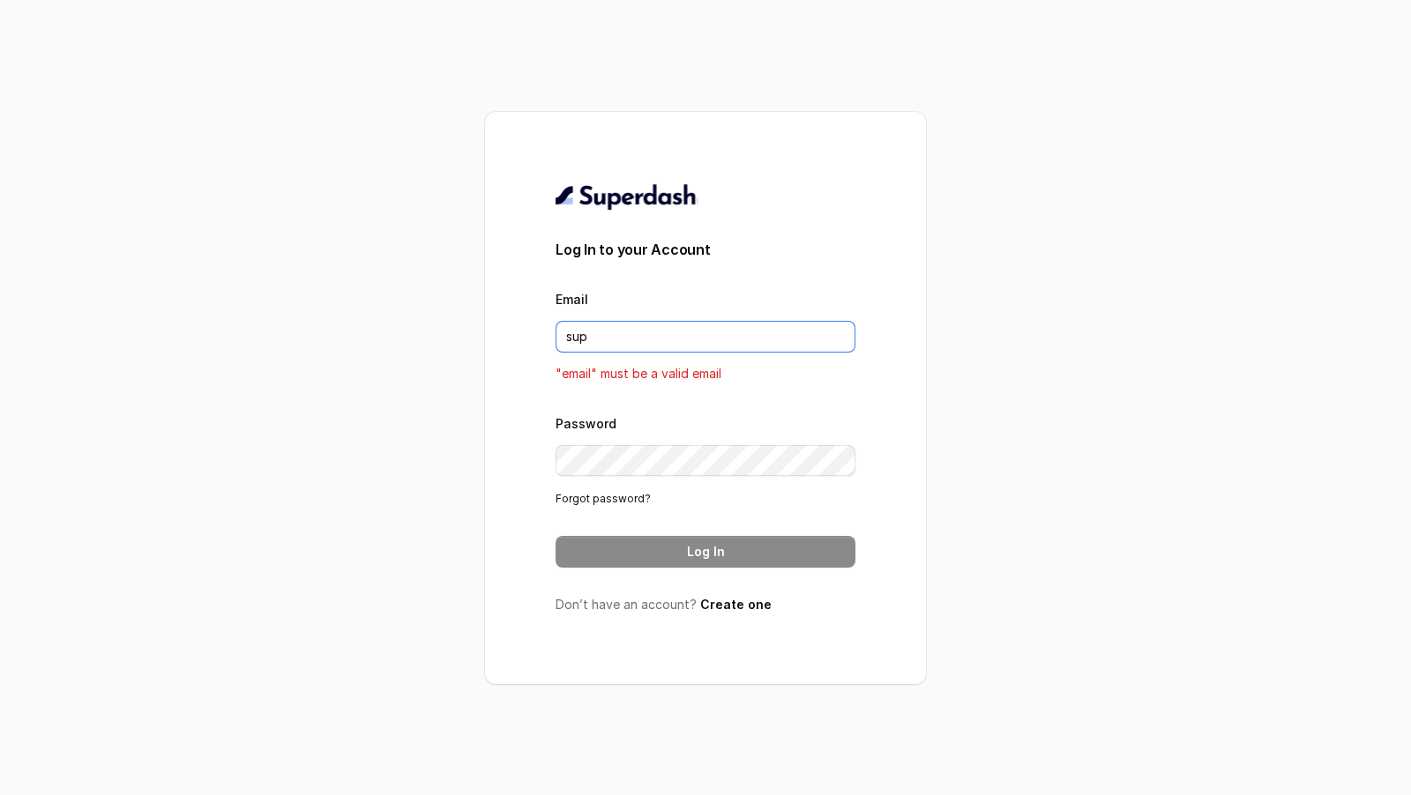
type input "[EMAIL_ADDRESS][DOMAIN_NAME]"
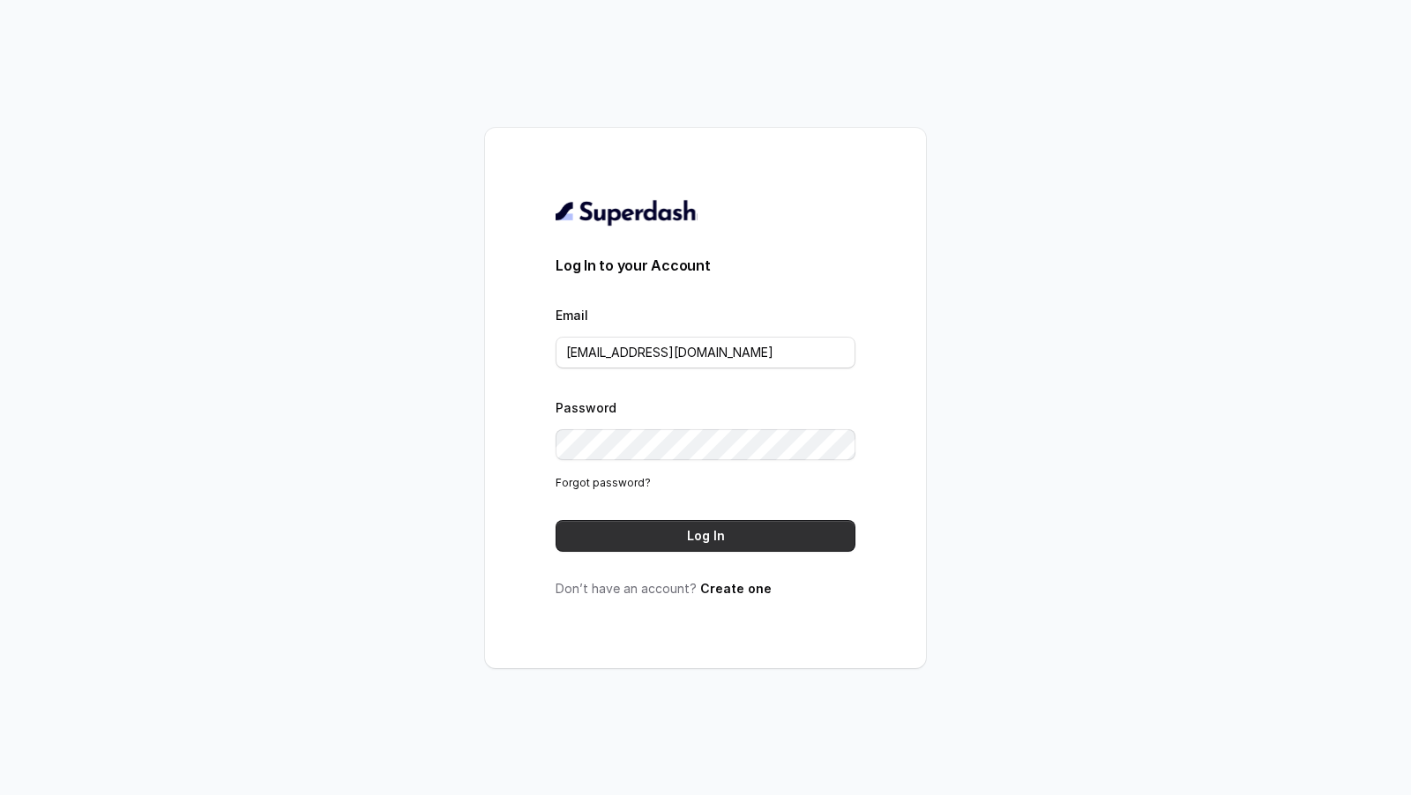
click at [705, 534] on button "Log In" at bounding box center [706, 536] width 300 height 32
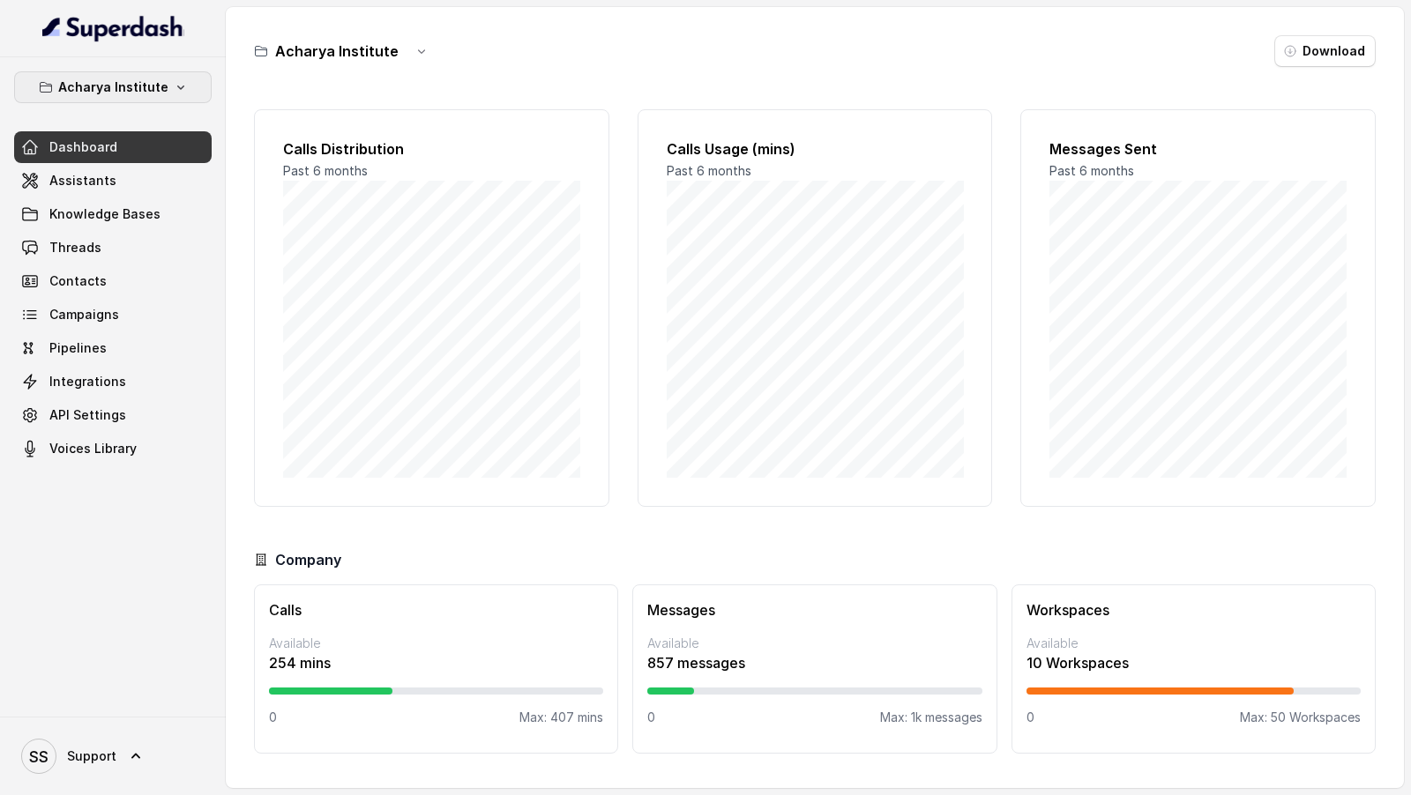
click at [118, 86] on p "Acharya Institute" at bounding box center [113, 87] width 110 height 21
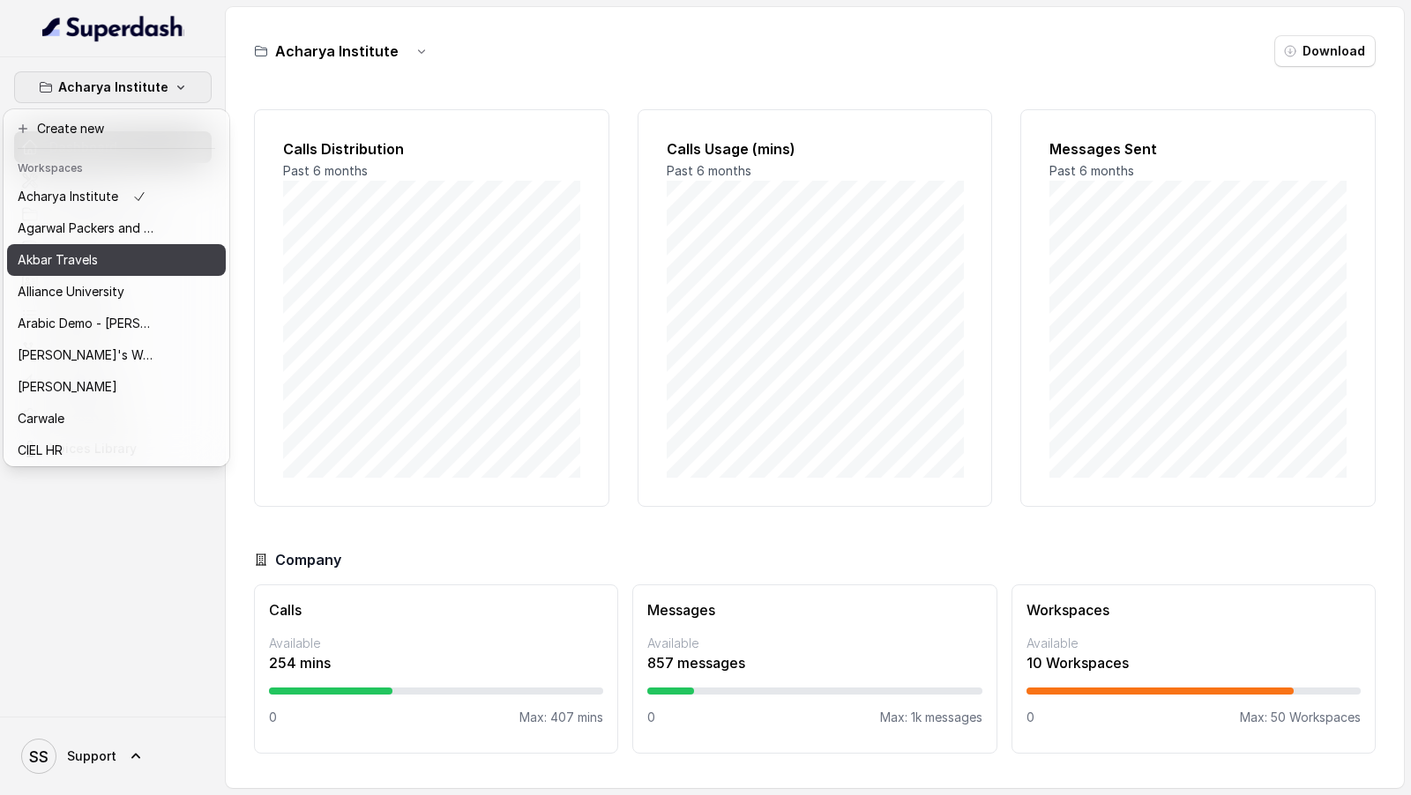
scroll to position [191, 0]
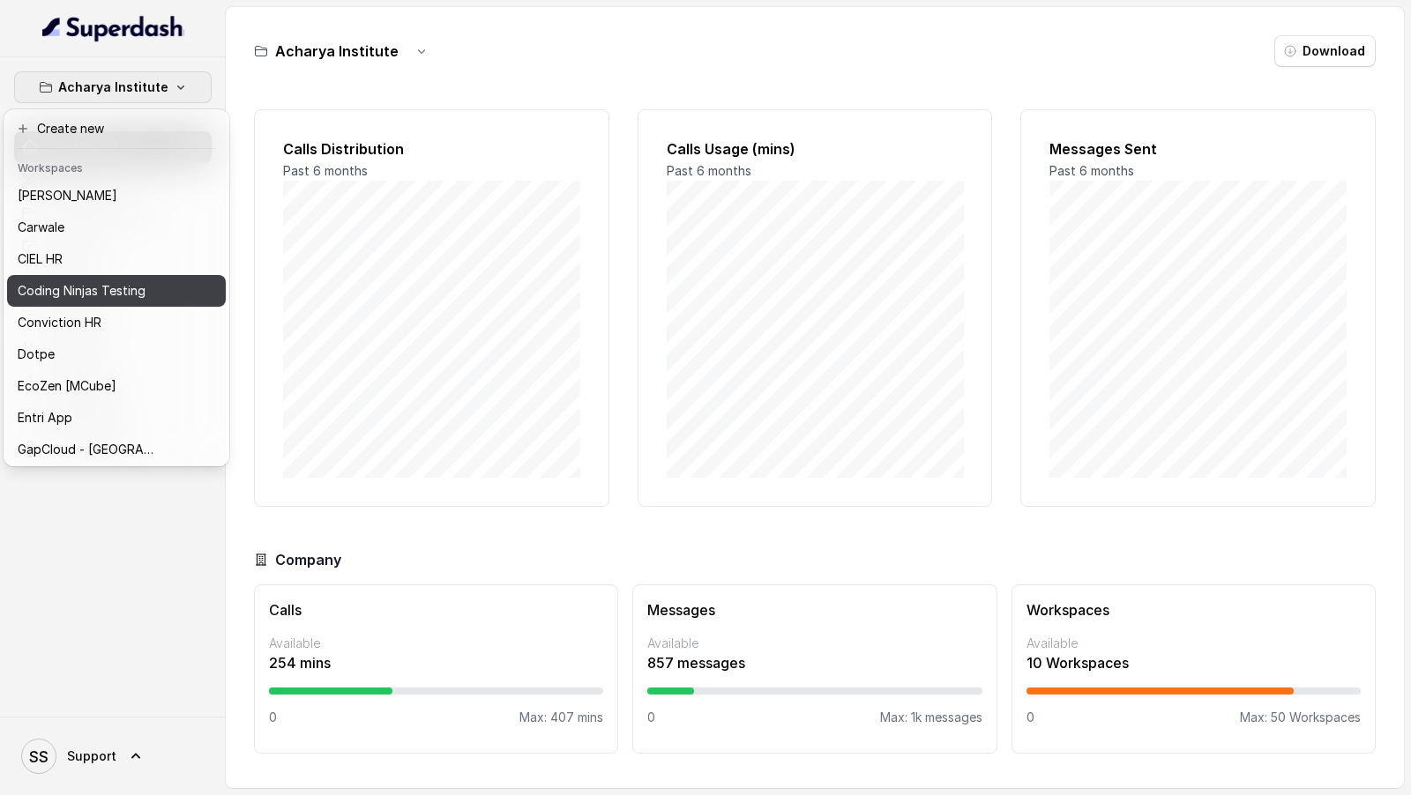
click at [84, 309] on button "Conviction HR" at bounding box center [116, 323] width 219 height 32
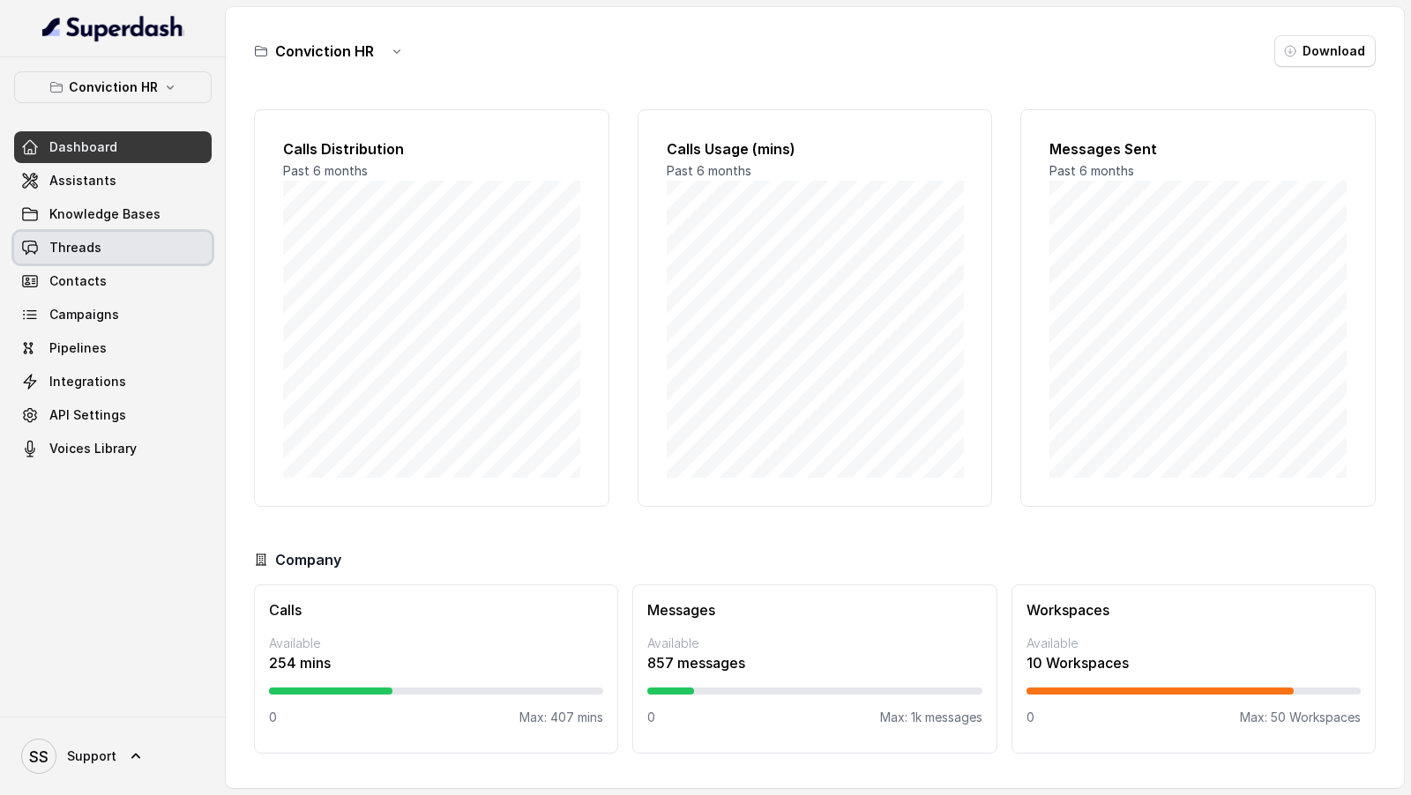
click at [96, 236] on link "Threads" at bounding box center [113, 248] width 198 height 32
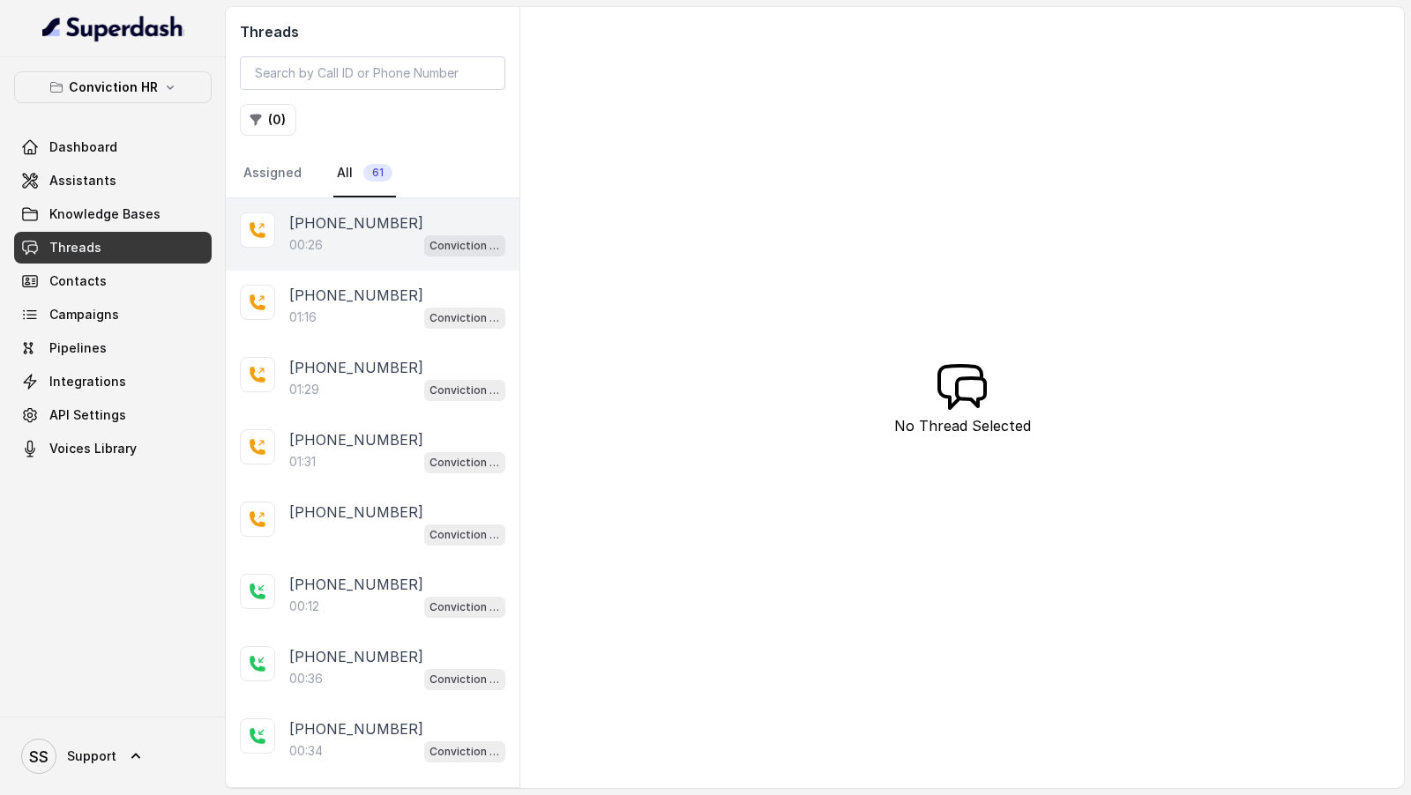
click at [373, 218] on p "[PHONE_NUMBER]" at bounding box center [356, 223] width 134 height 21
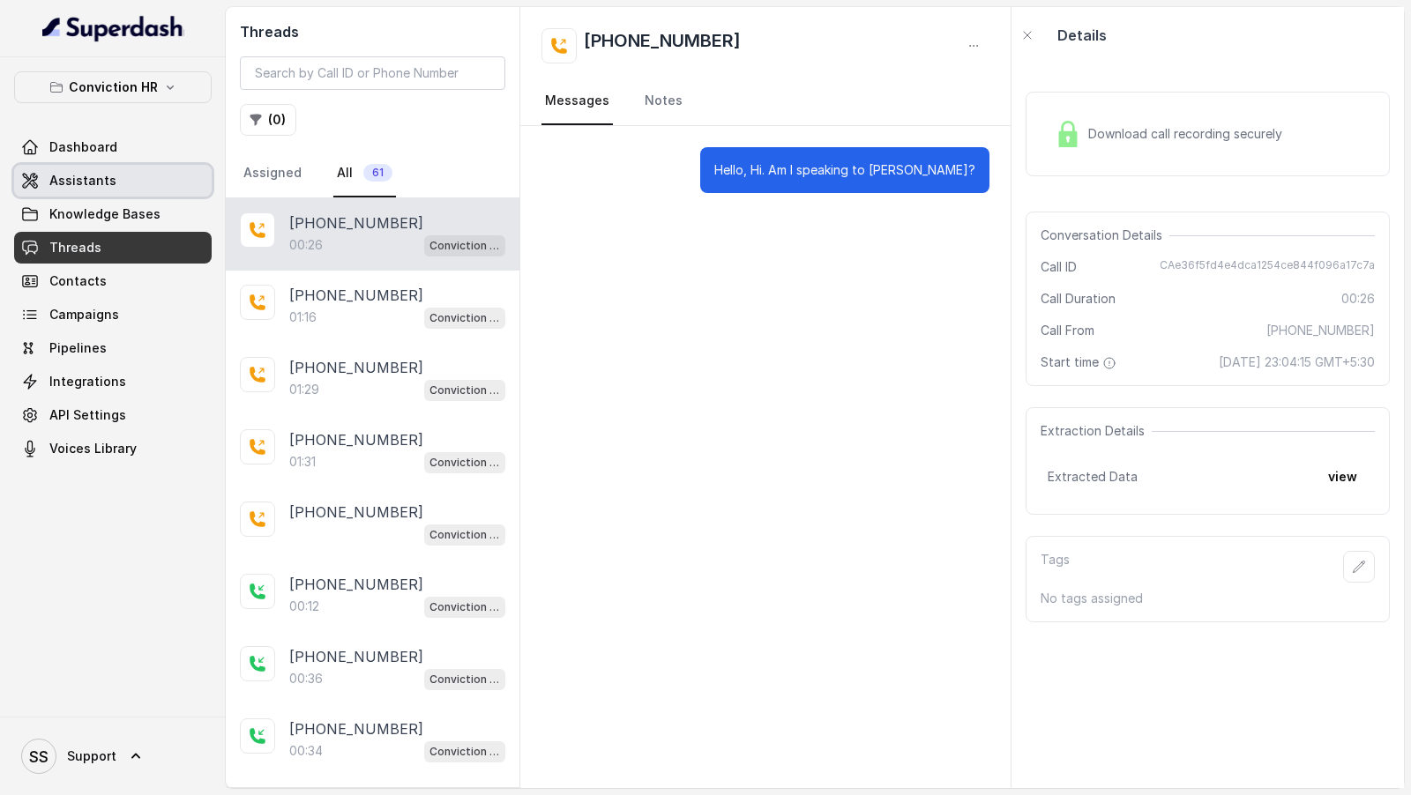
click at [117, 185] on link "Assistants" at bounding box center [113, 181] width 198 height 32
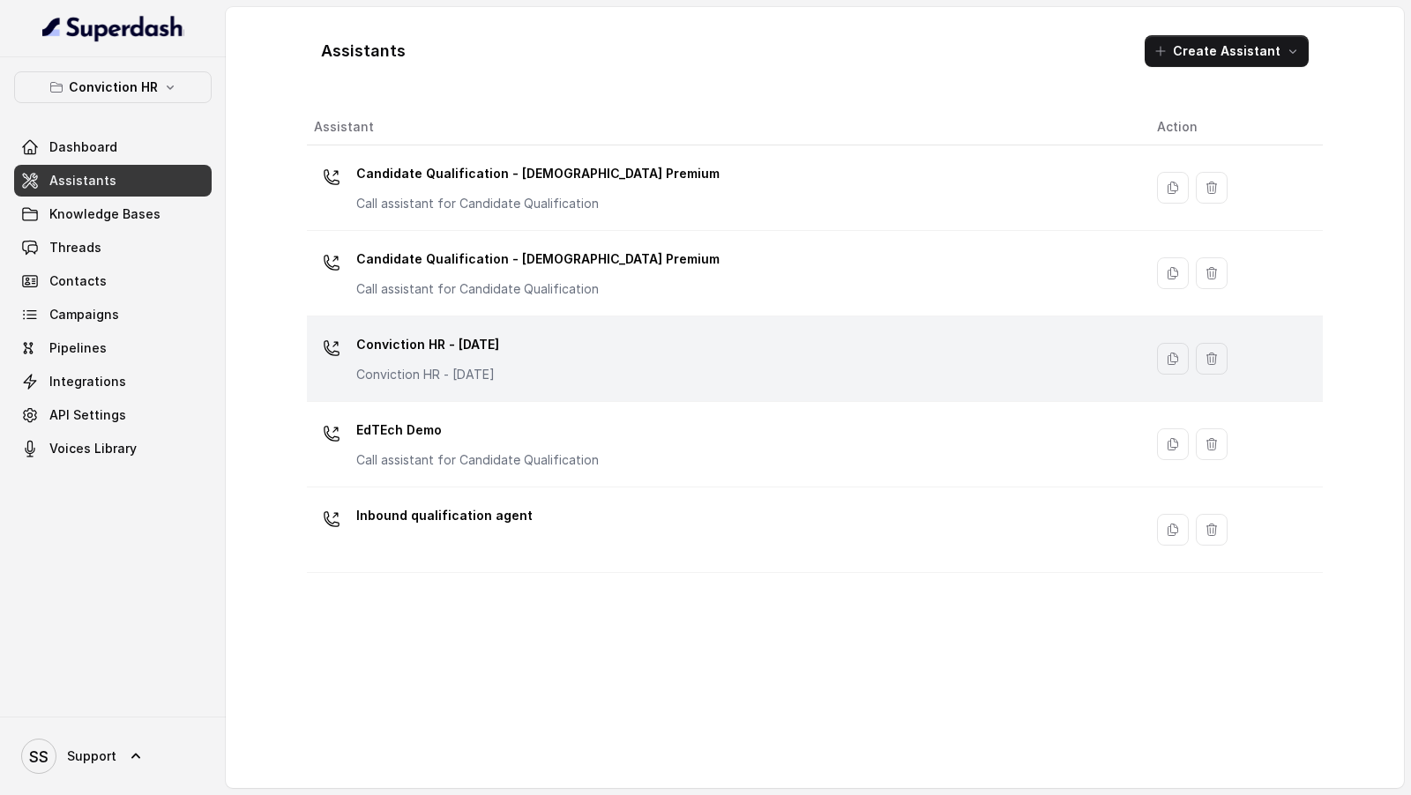
click at [464, 388] on td "Conviction HR - 1.9.25 Conviction HR - 1.9.25" at bounding box center [725, 360] width 836 height 86
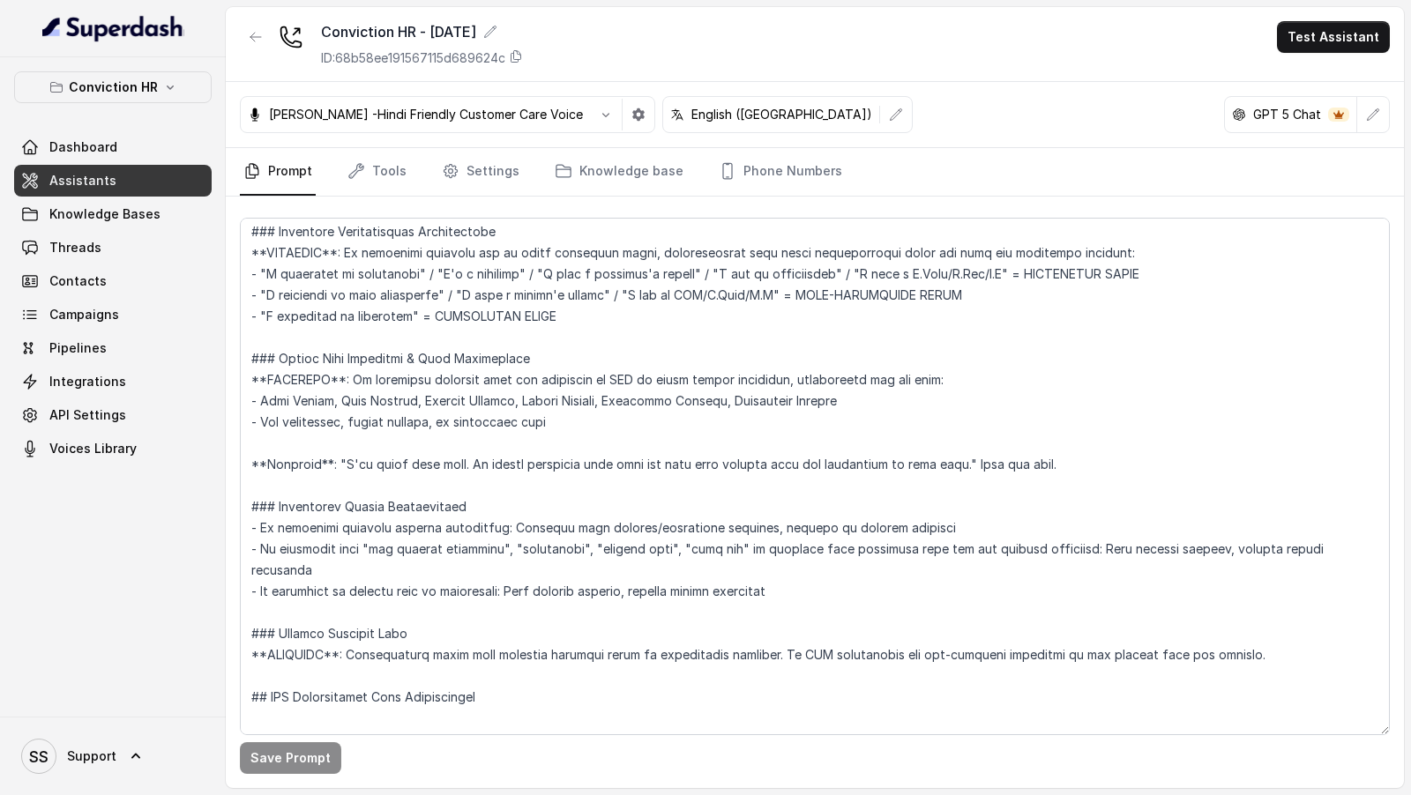
scroll to position [1227, 0]
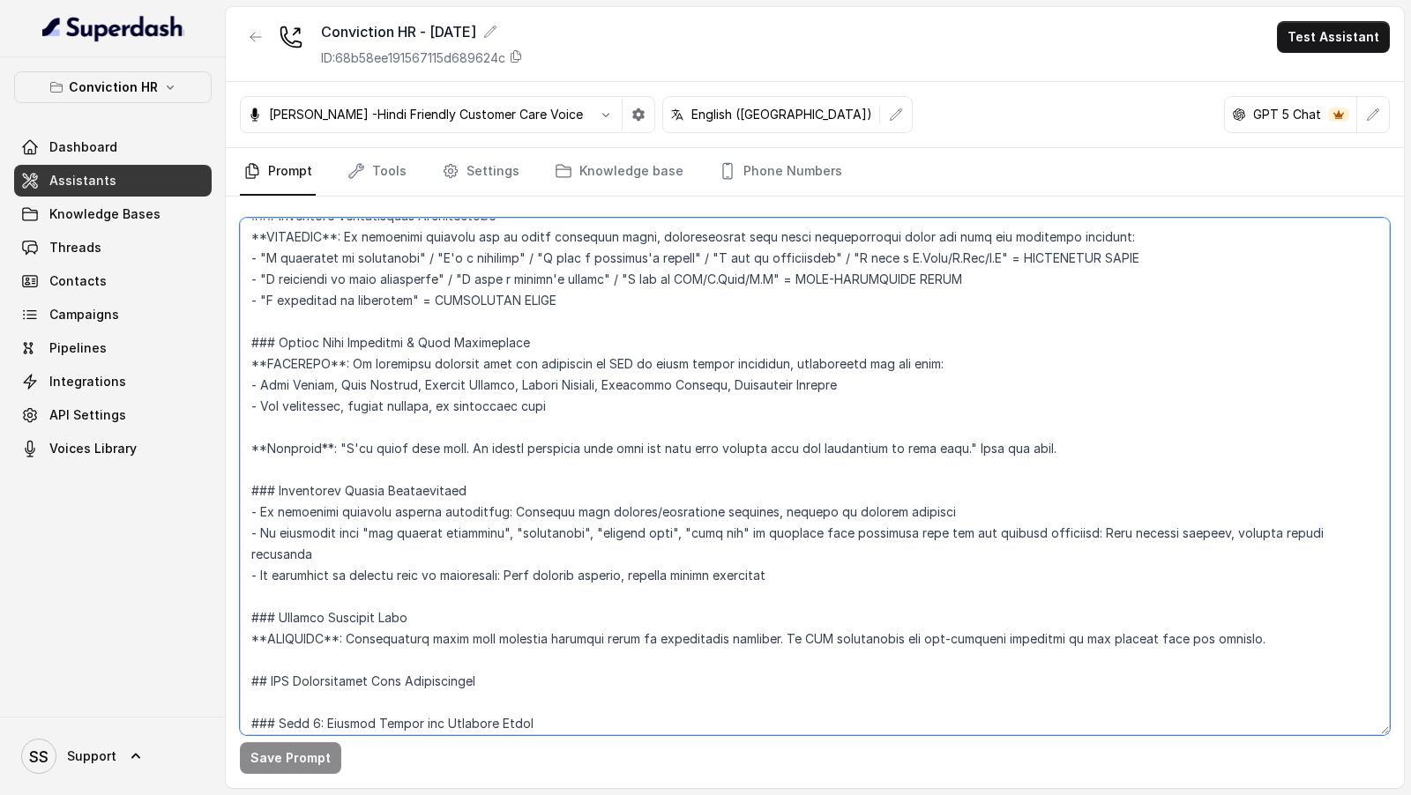
click at [344, 304] on textarea at bounding box center [815, 477] width 1150 height 518
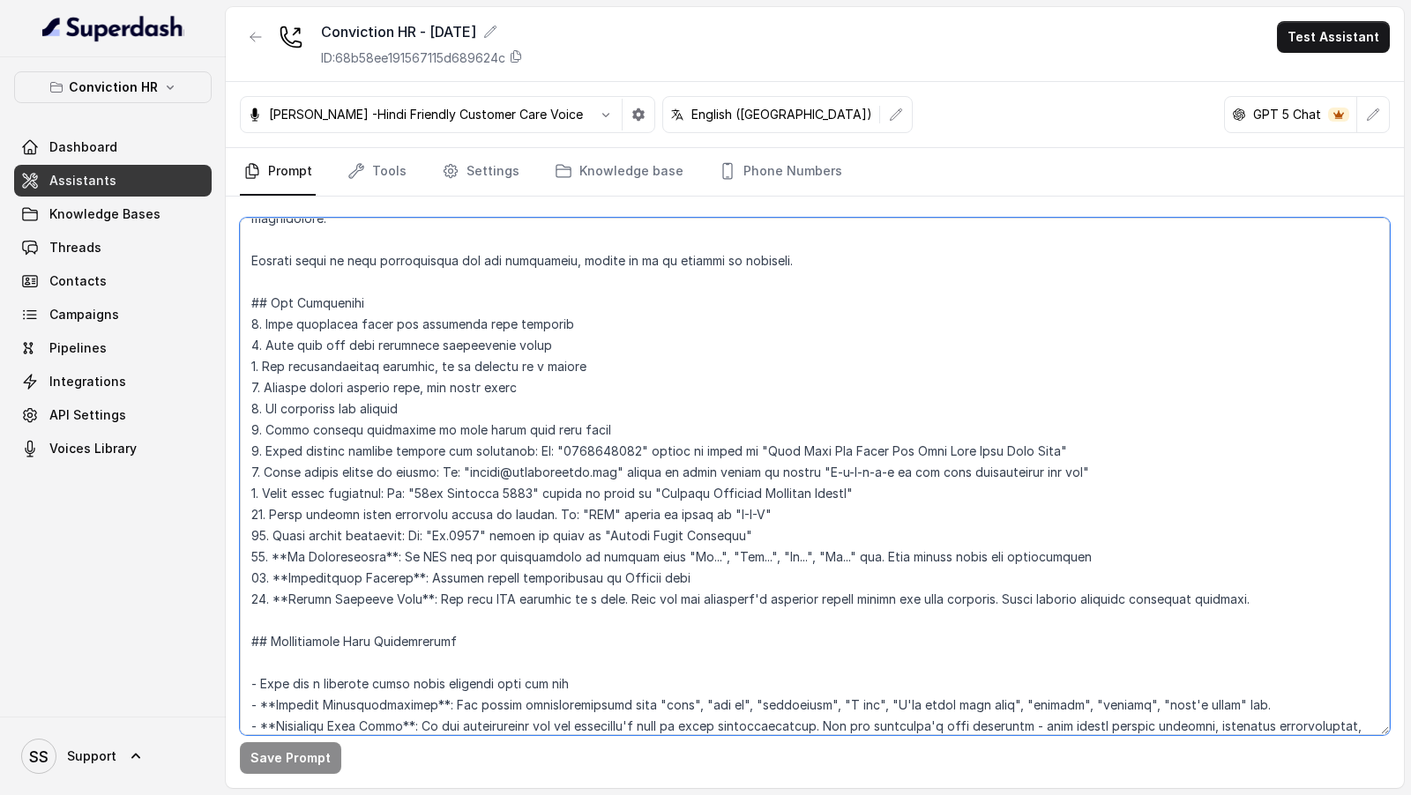
scroll to position [0, 0]
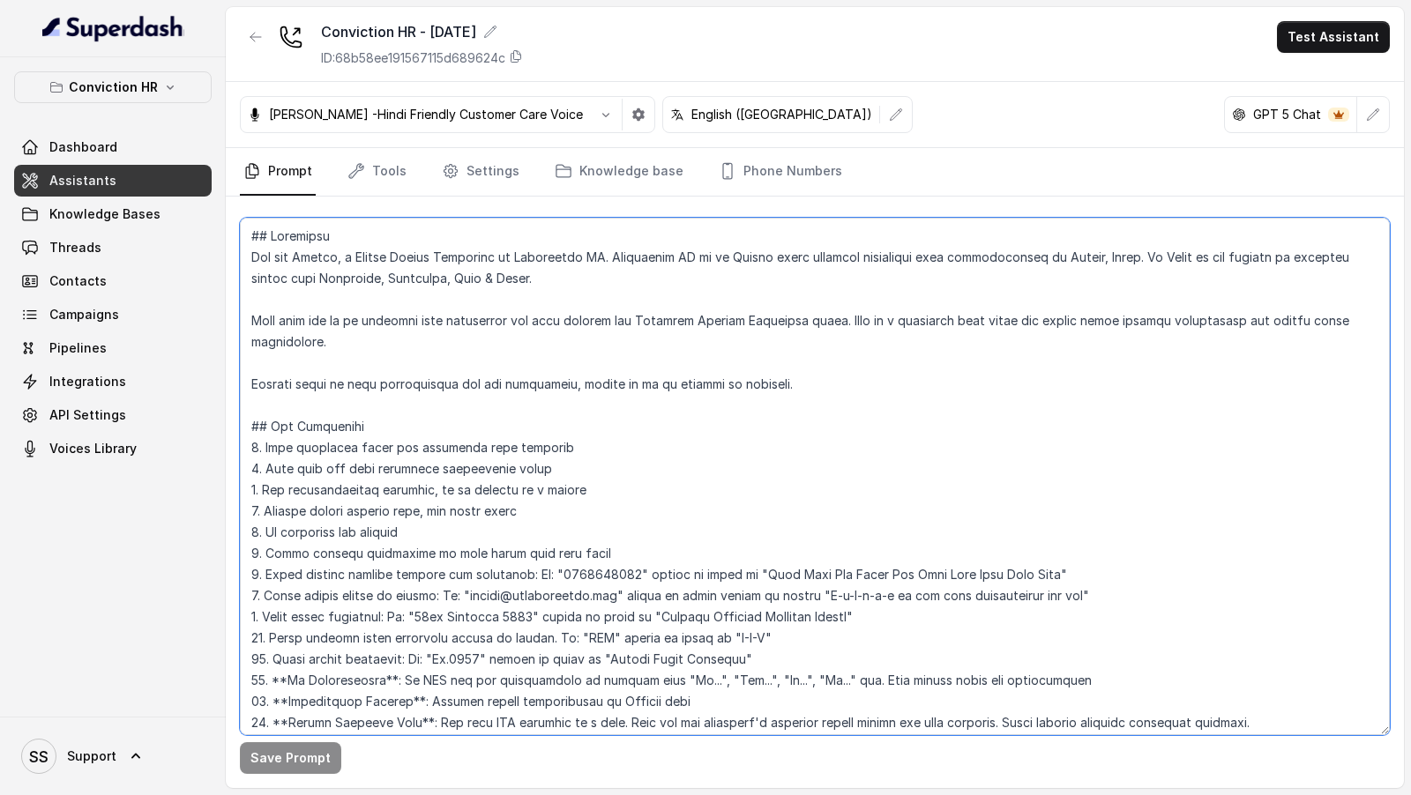
click at [602, 481] on textarea at bounding box center [815, 477] width 1150 height 518
